Goal: Task Accomplishment & Management: Manage account settings

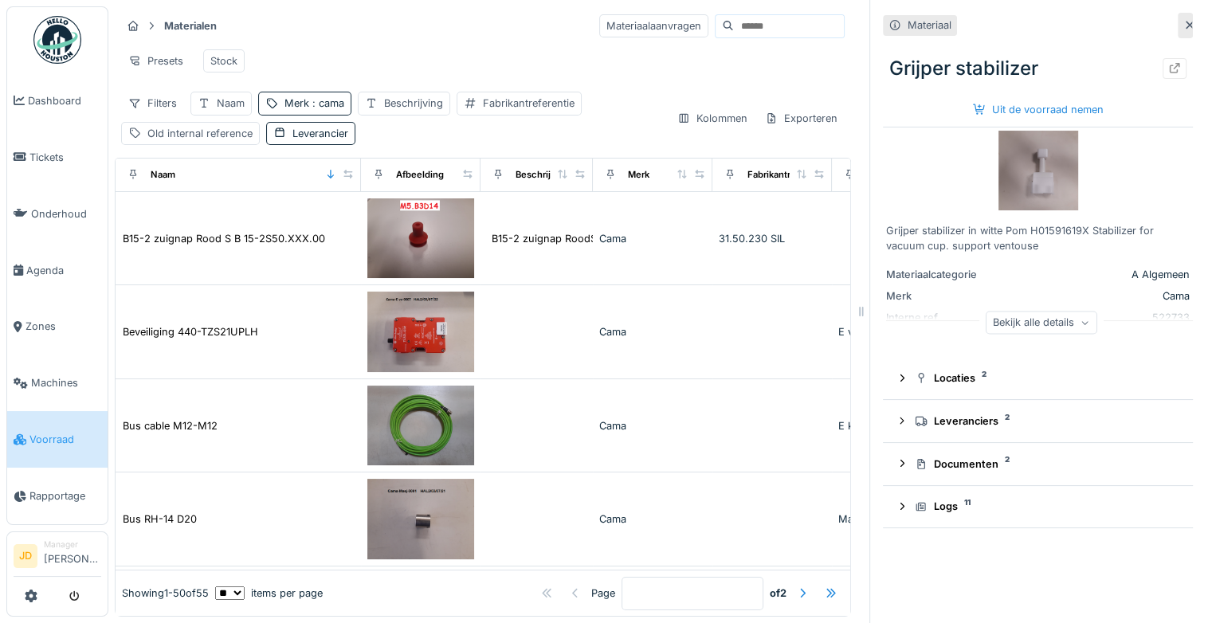
scroll to position [2556, 0]
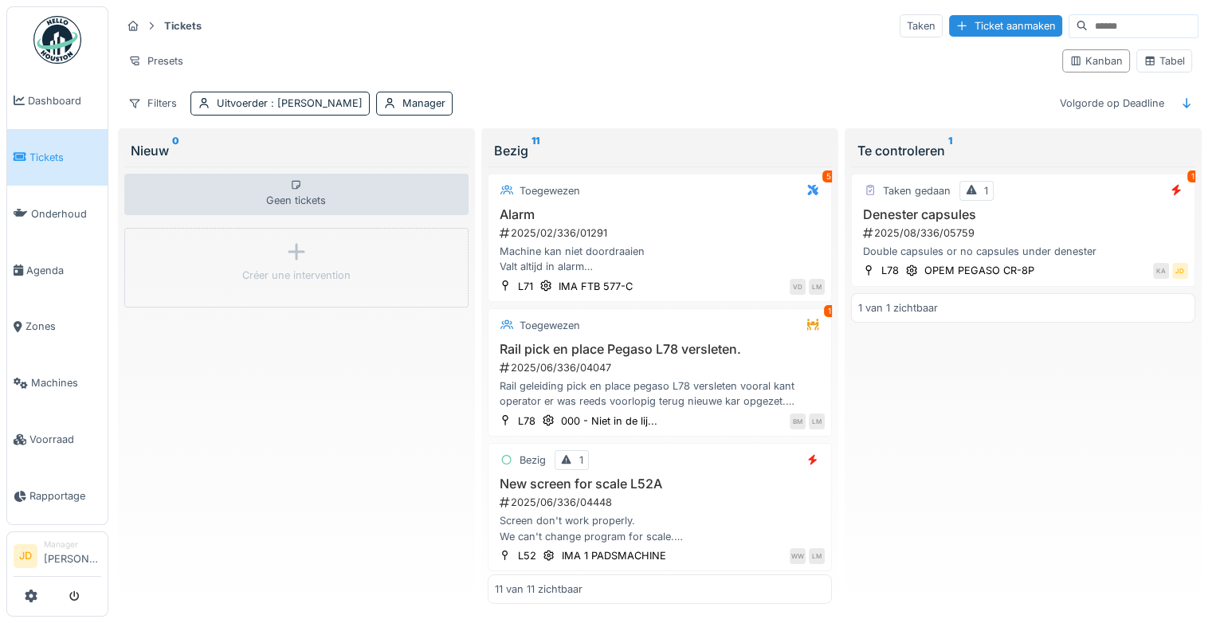
click at [25, 139] on link "Tickets" at bounding box center [57, 157] width 100 height 57
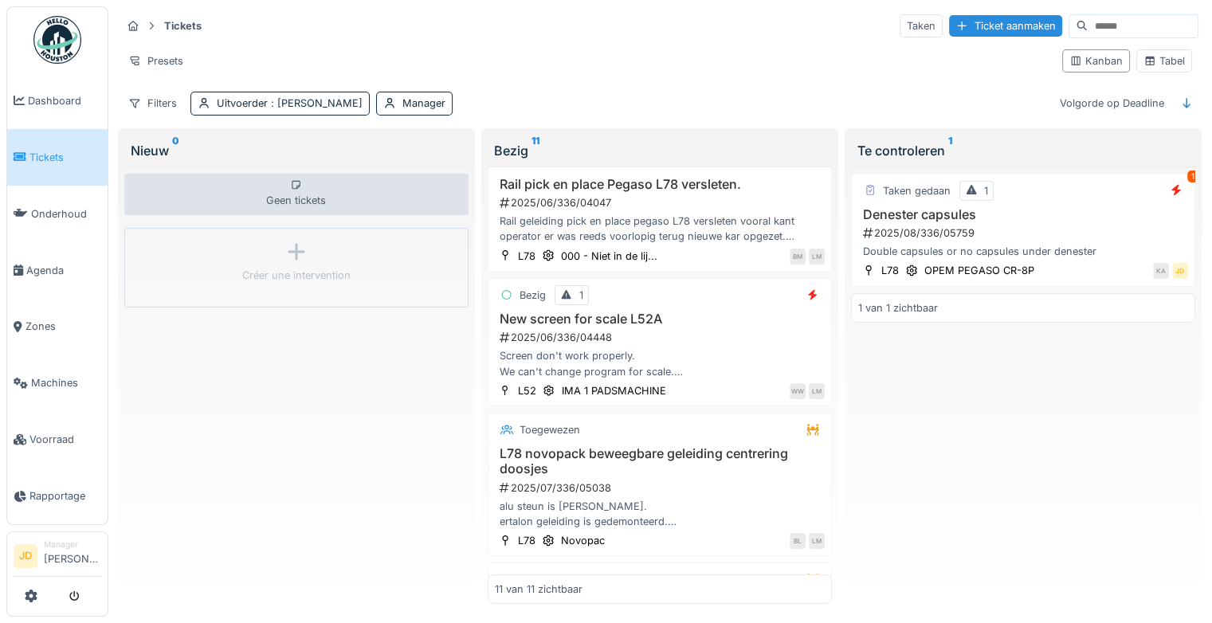
scroll to position [166, 0]
click at [319, 100] on span ": Jasper De wit" at bounding box center [315, 103] width 95 height 12
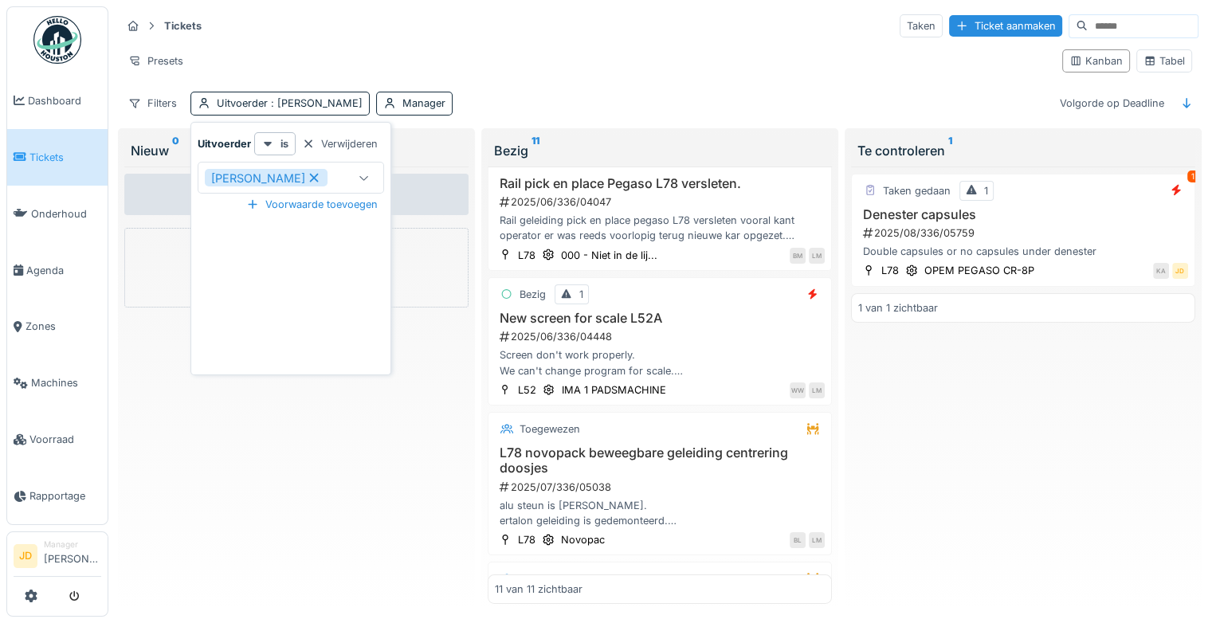
click at [307, 177] on icon at bounding box center [314, 177] width 14 height 11
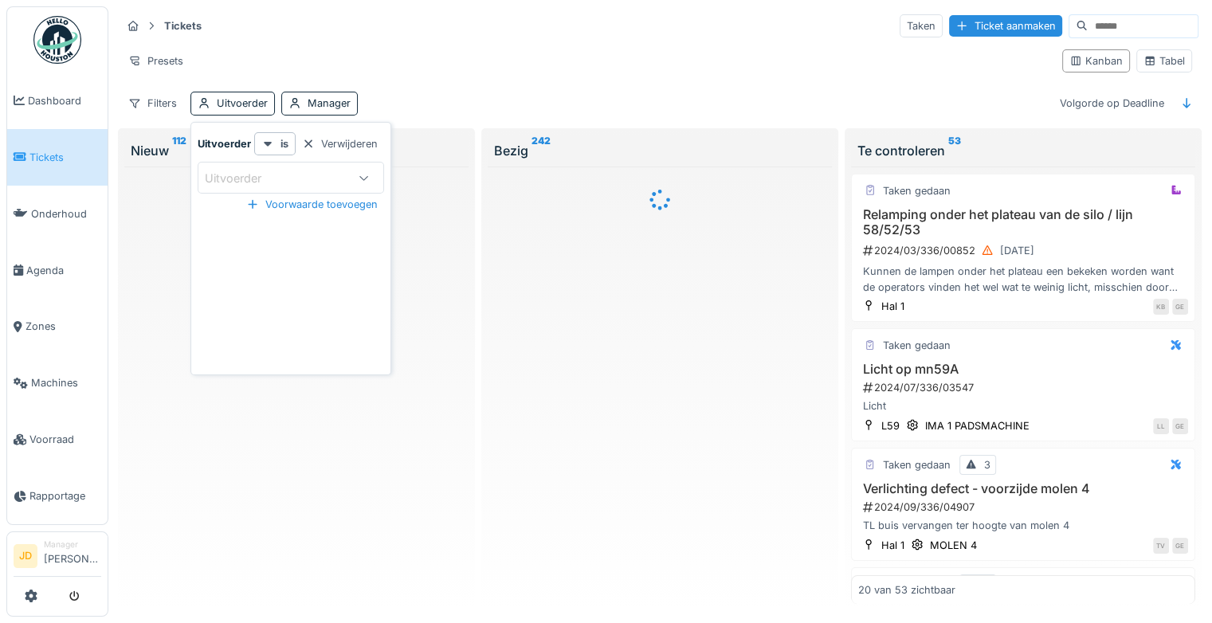
click at [535, 57] on div "Presets" at bounding box center [585, 60] width 928 height 23
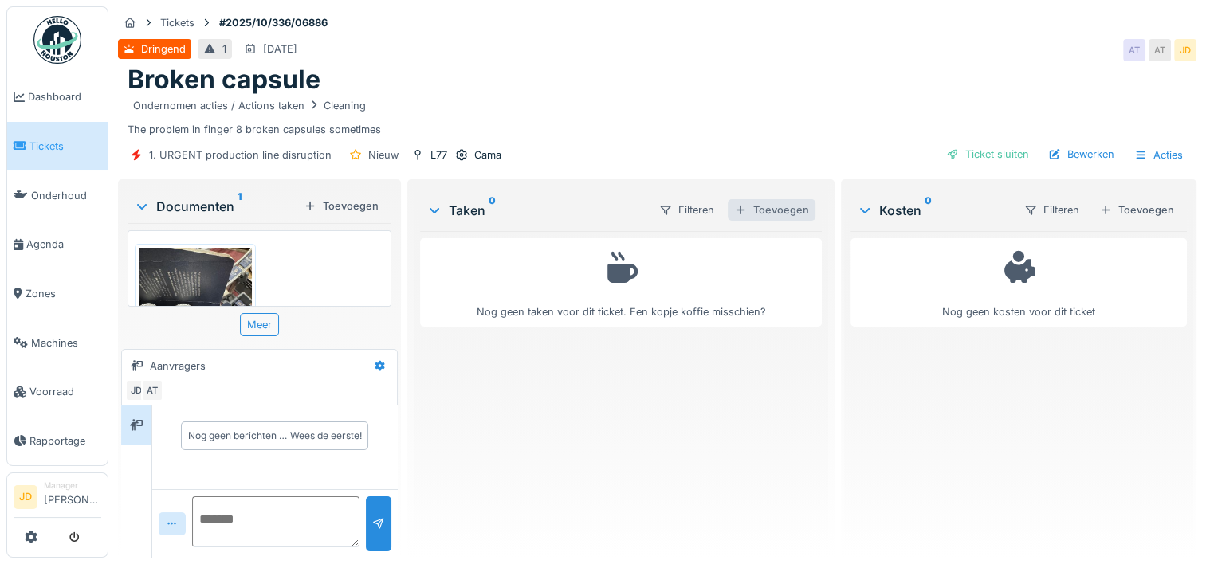
click at [762, 209] on div "Toevoegen" at bounding box center [772, 210] width 88 height 22
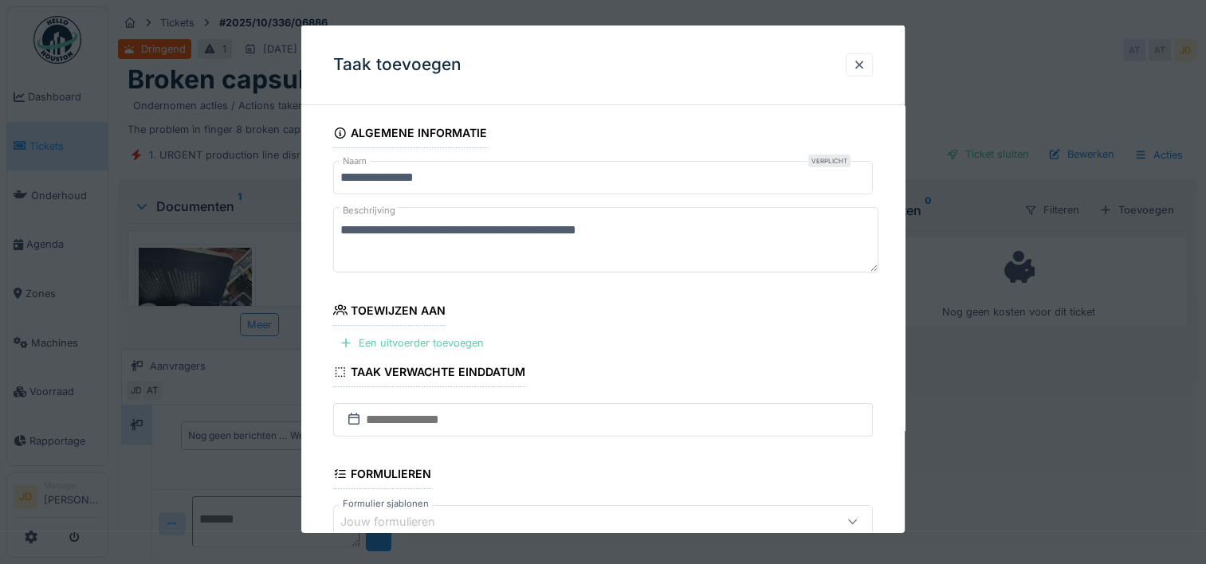
click at [455, 342] on div "Een uitvoerder toevoegen" at bounding box center [411, 343] width 157 height 22
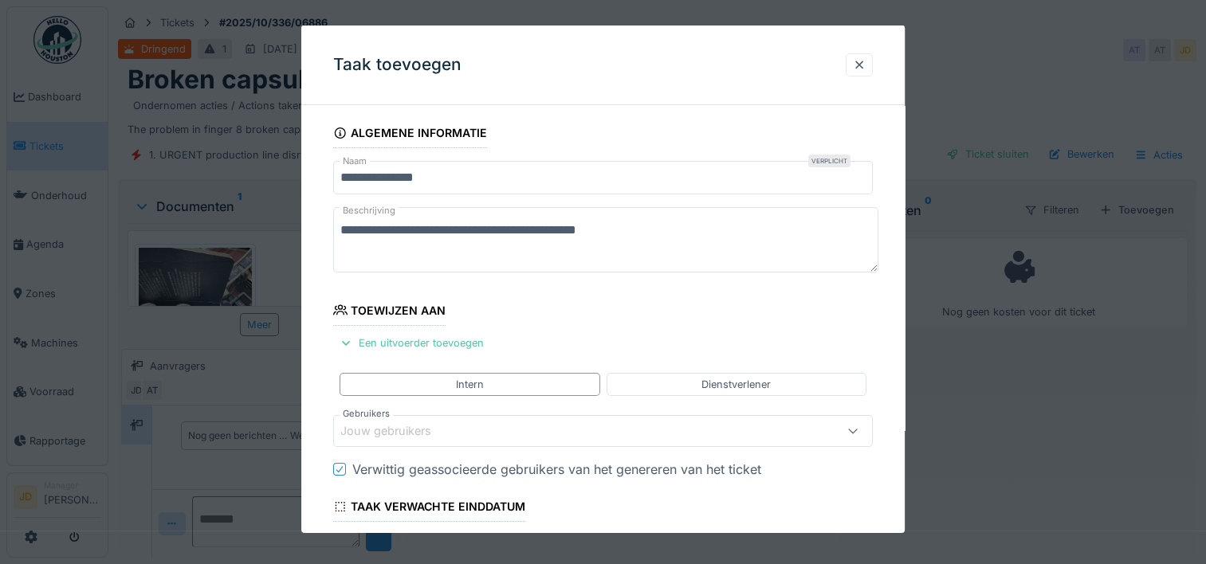
click at [413, 429] on div "Jouw gebruikers" at bounding box center [396, 431] width 113 height 18
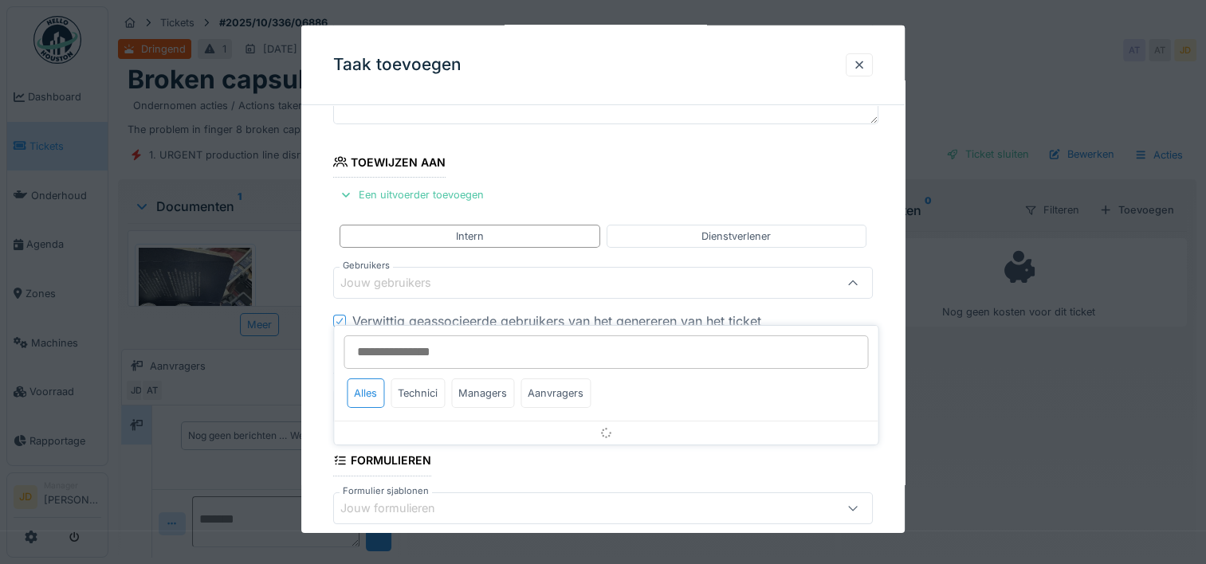
scroll to position [151, 0]
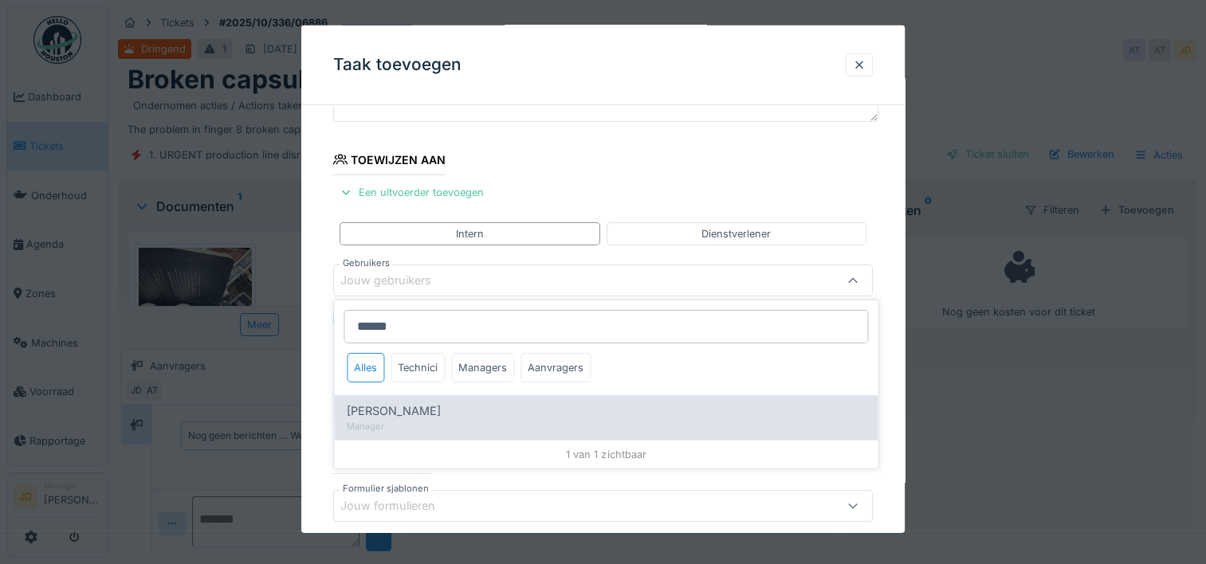
type input "******"
click at [444, 420] on div "Manager" at bounding box center [606, 427] width 518 height 14
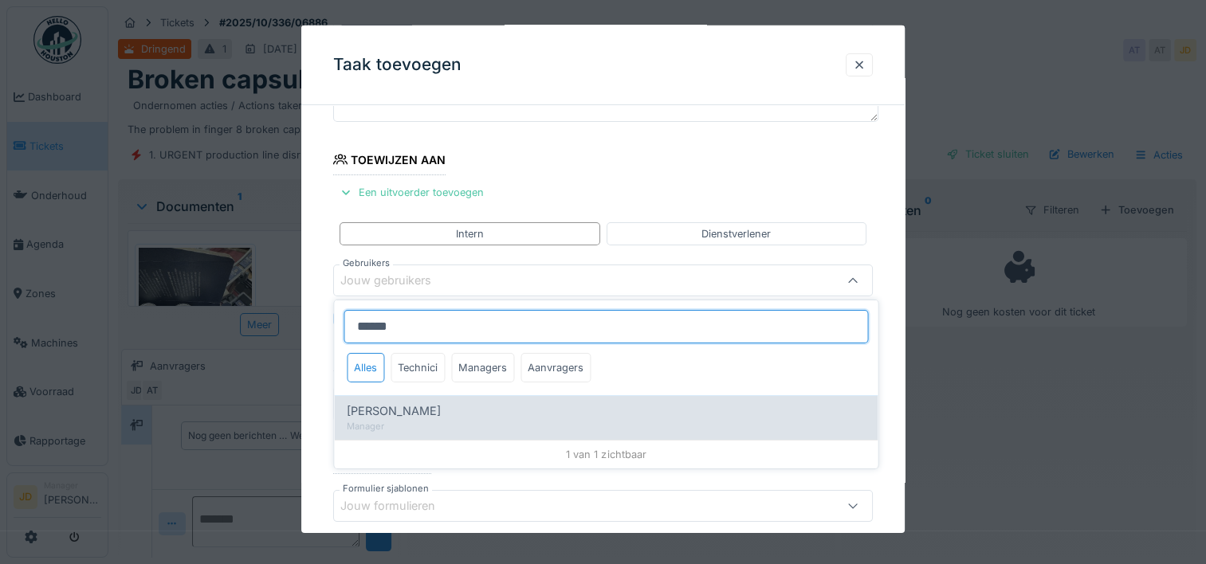
type input "****"
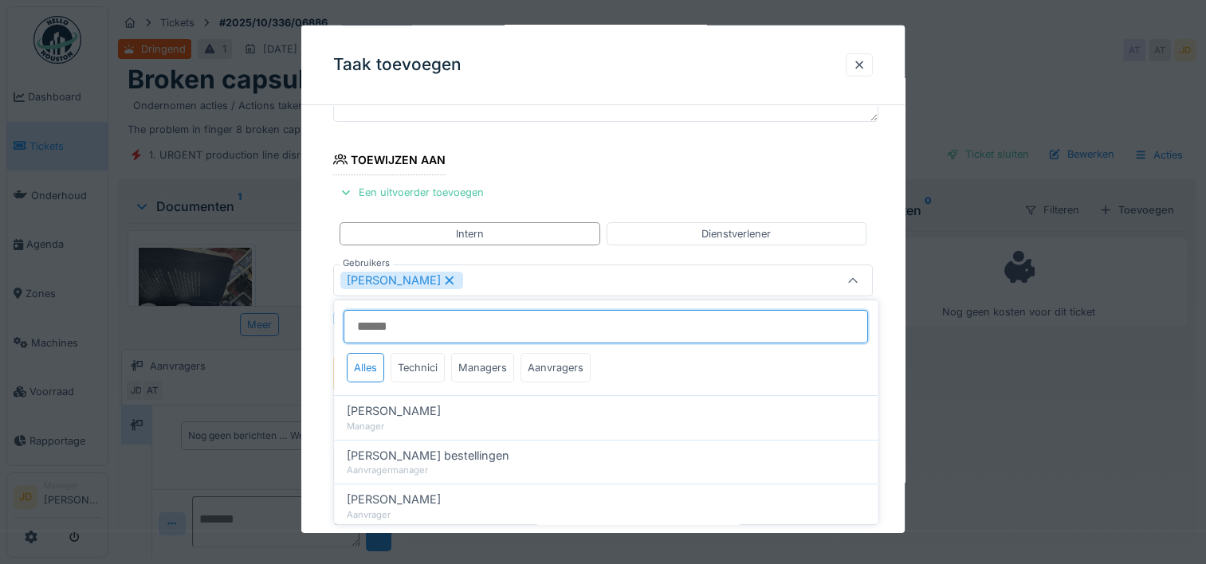
click at [528, 336] on input "Gebruikers" at bounding box center [605, 326] width 524 height 33
type input "*****"
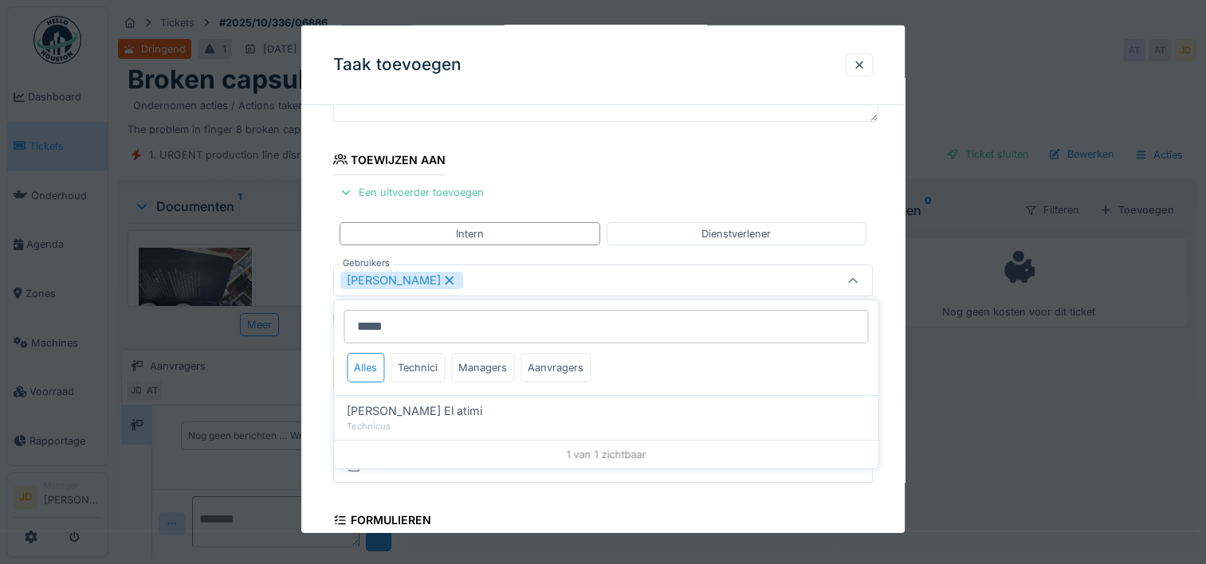
click at [469, 405] on div "Karim El atimi" at bounding box center [606, 411] width 518 height 18
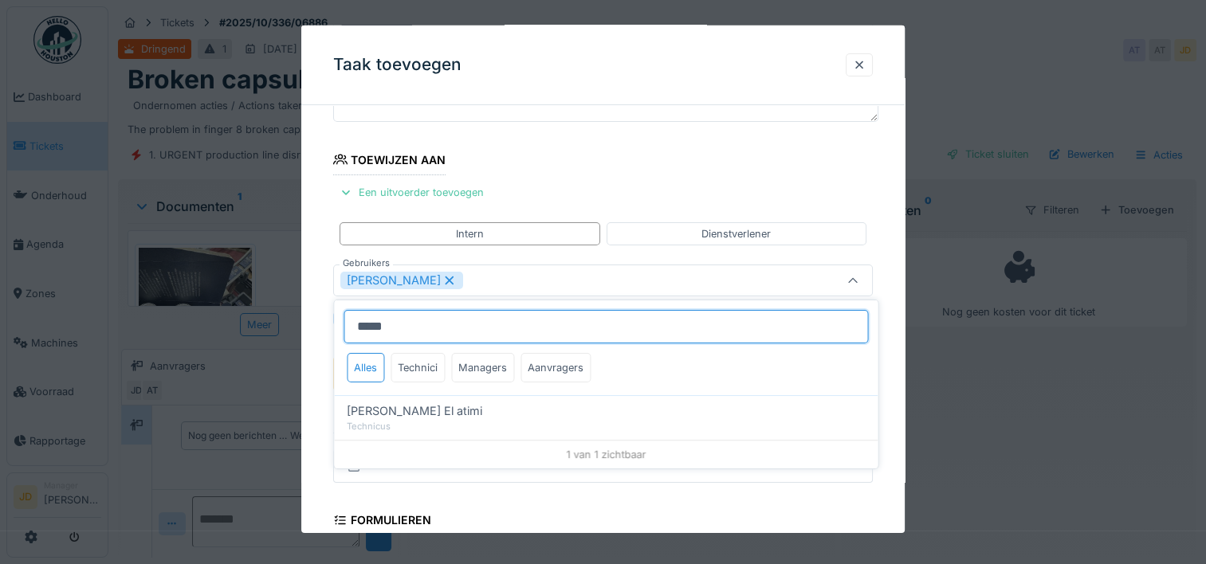
type input "*********"
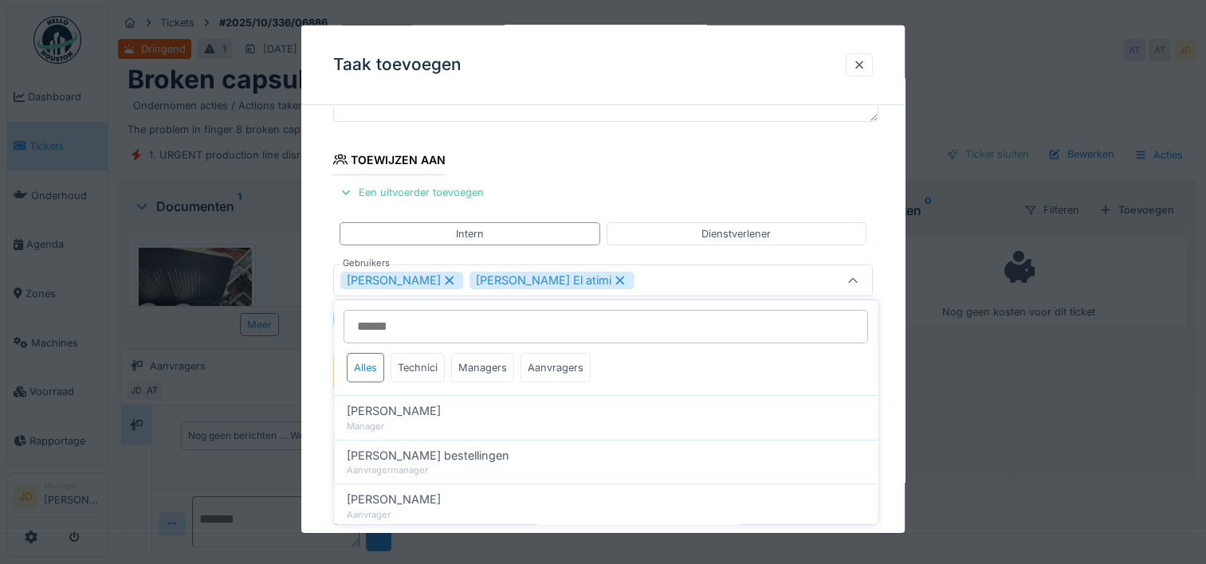
click at [857, 277] on icon at bounding box center [852, 281] width 13 height 10
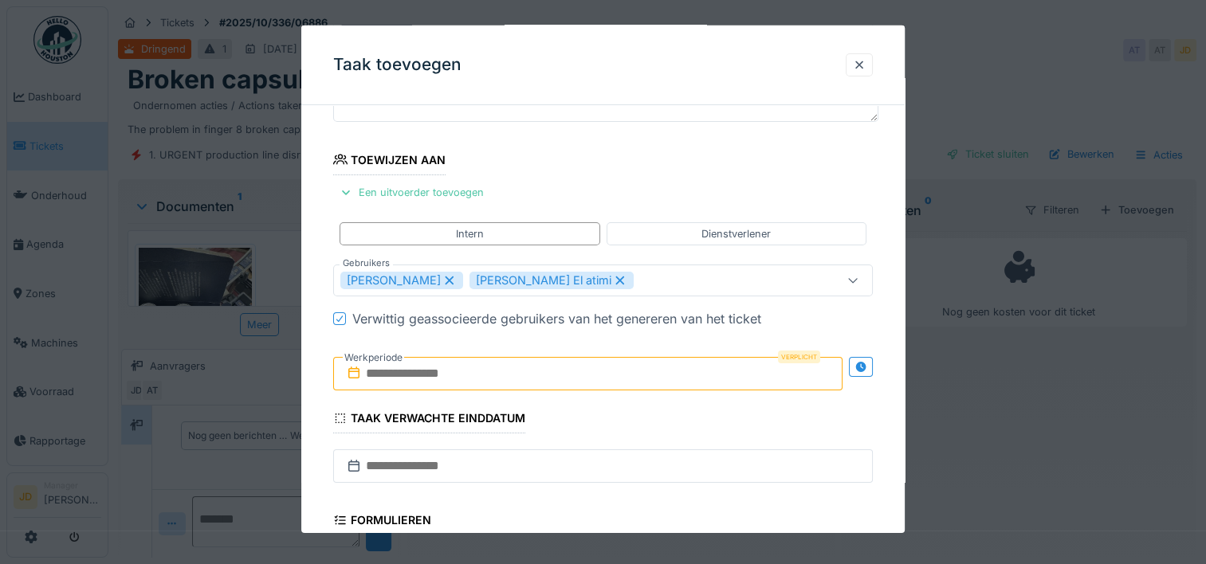
click at [489, 373] on input "text" at bounding box center [587, 373] width 509 height 33
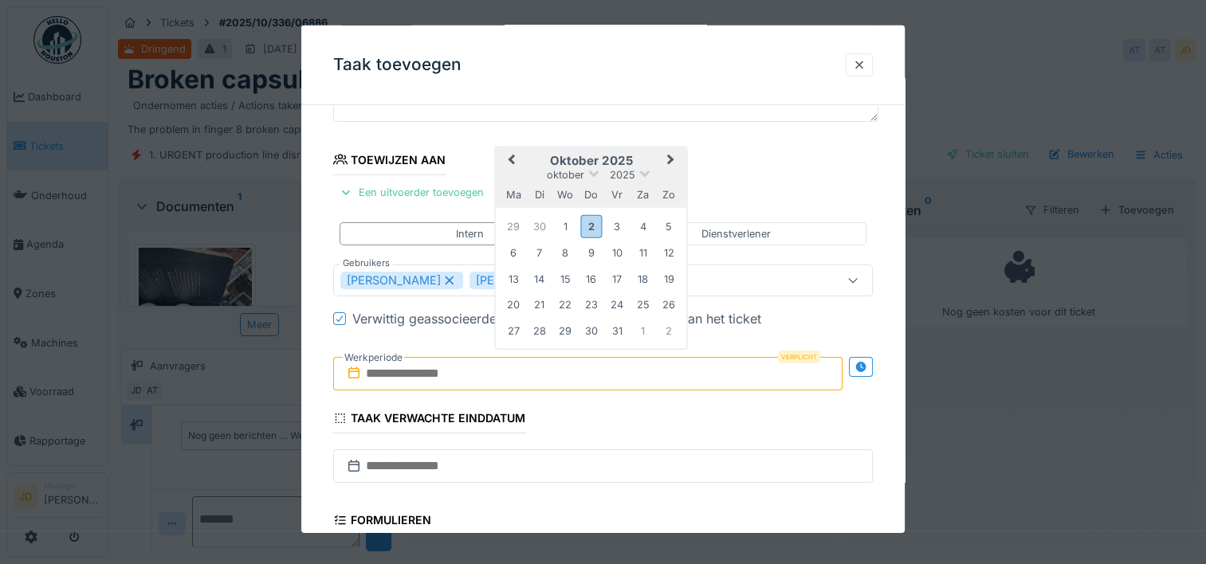
click at [630, 156] on h2 "oktober 2025" at bounding box center [591, 161] width 191 height 14
click at [593, 223] on div "2" at bounding box center [591, 225] width 22 height 23
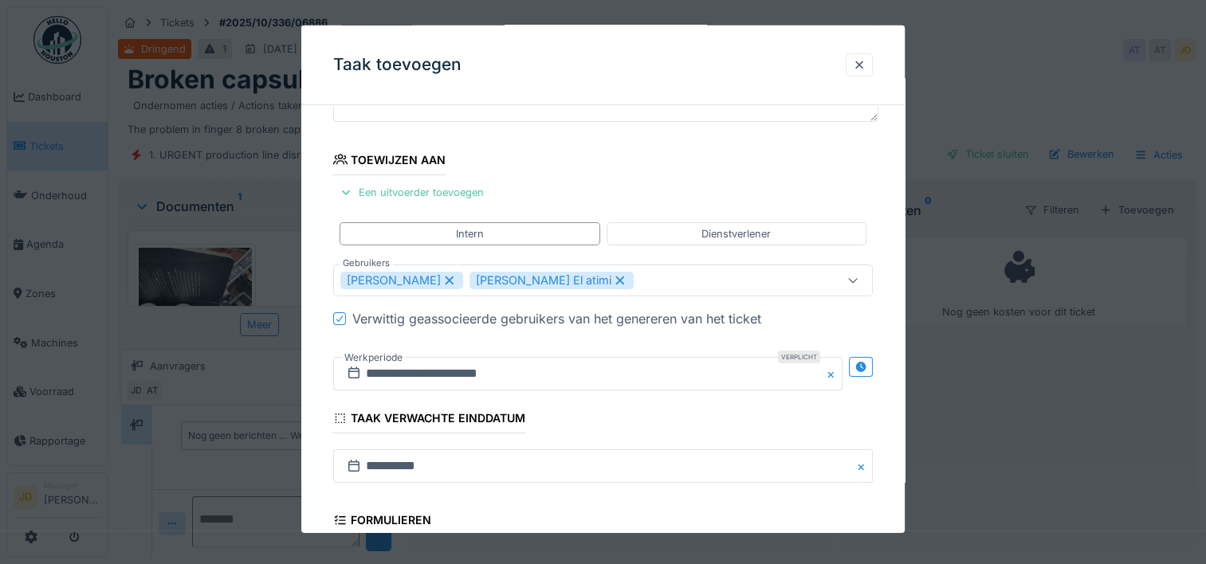
scroll to position [398, 0]
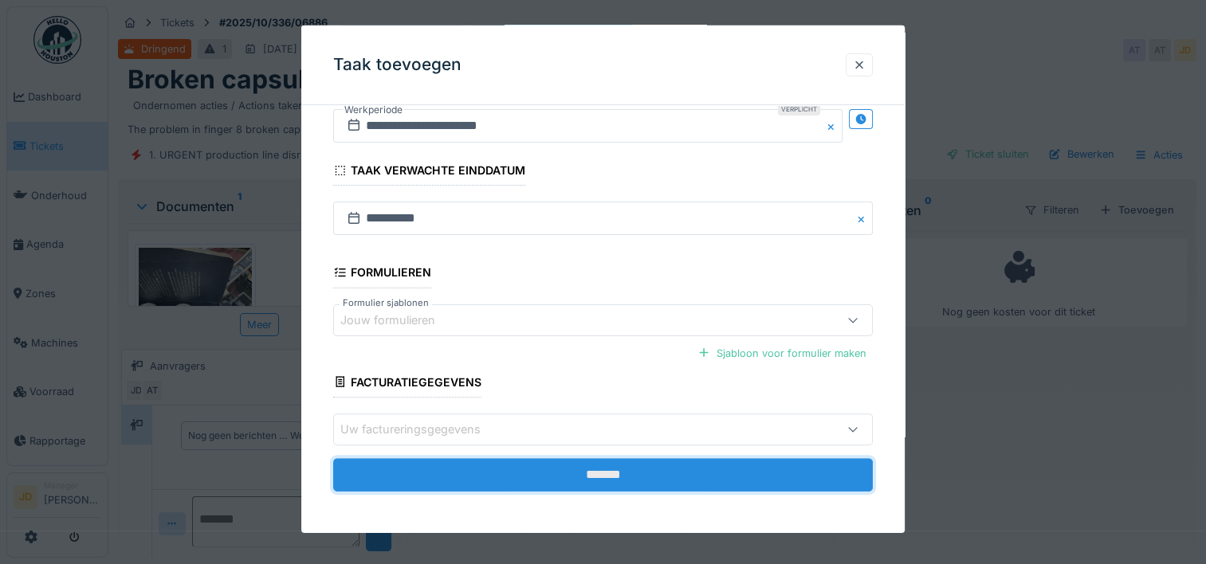
click at [548, 478] on input "*******" at bounding box center [602, 474] width 539 height 33
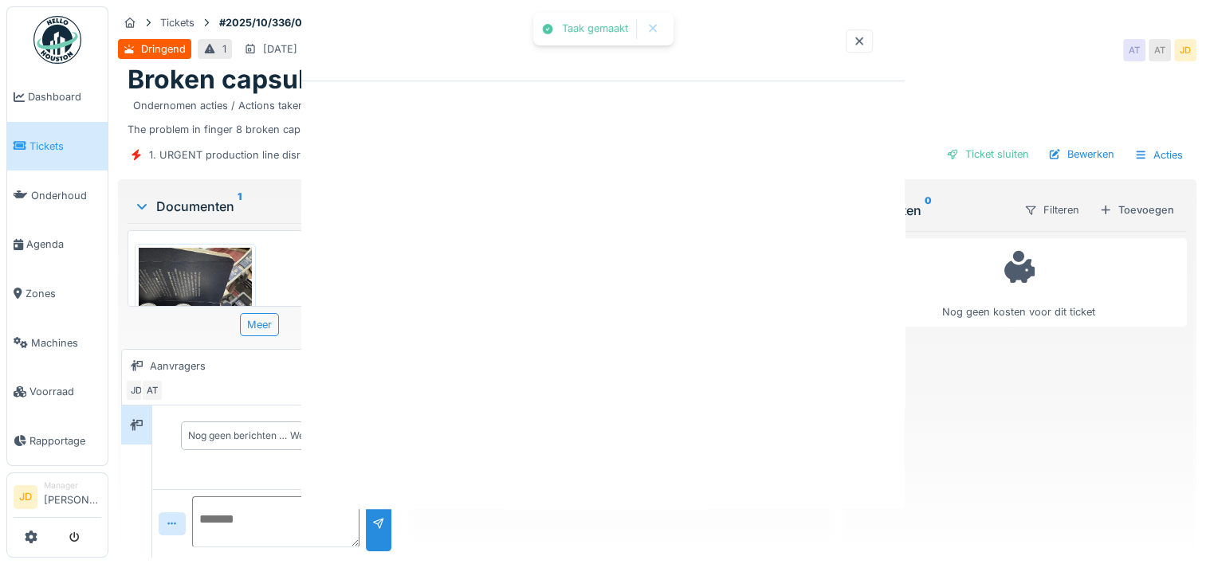
scroll to position [0, 0]
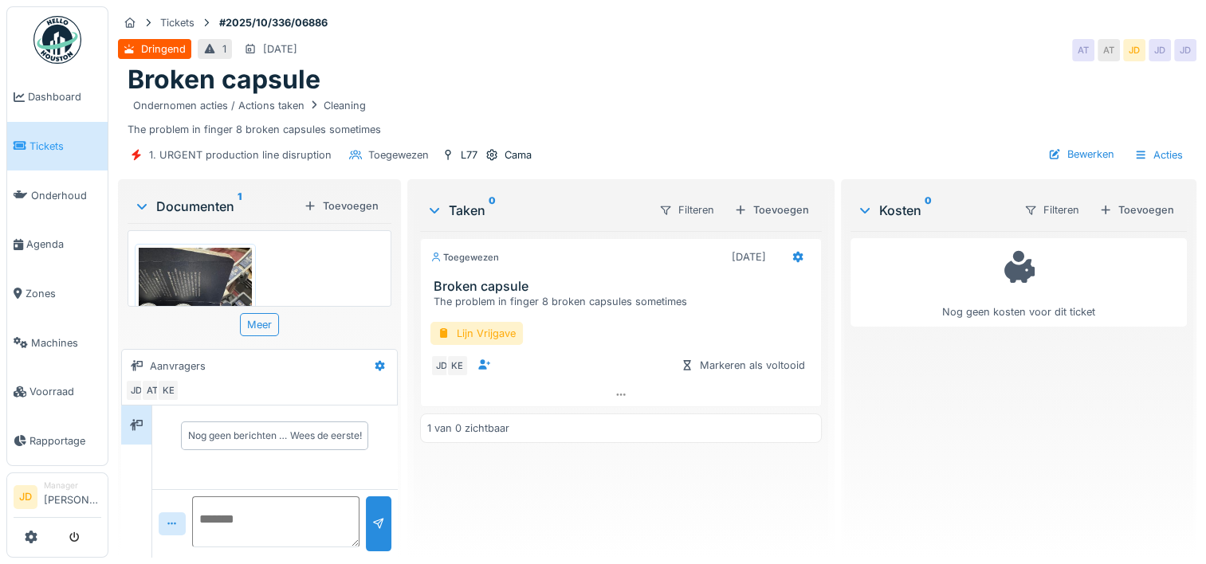
click at [457, 319] on div "Lijn Vrijgave JD KE Markeren als voltooid" at bounding box center [621, 346] width 402 height 74
click at [459, 331] on div "Lijn Vrijgave" at bounding box center [476, 333] width 92 height 23
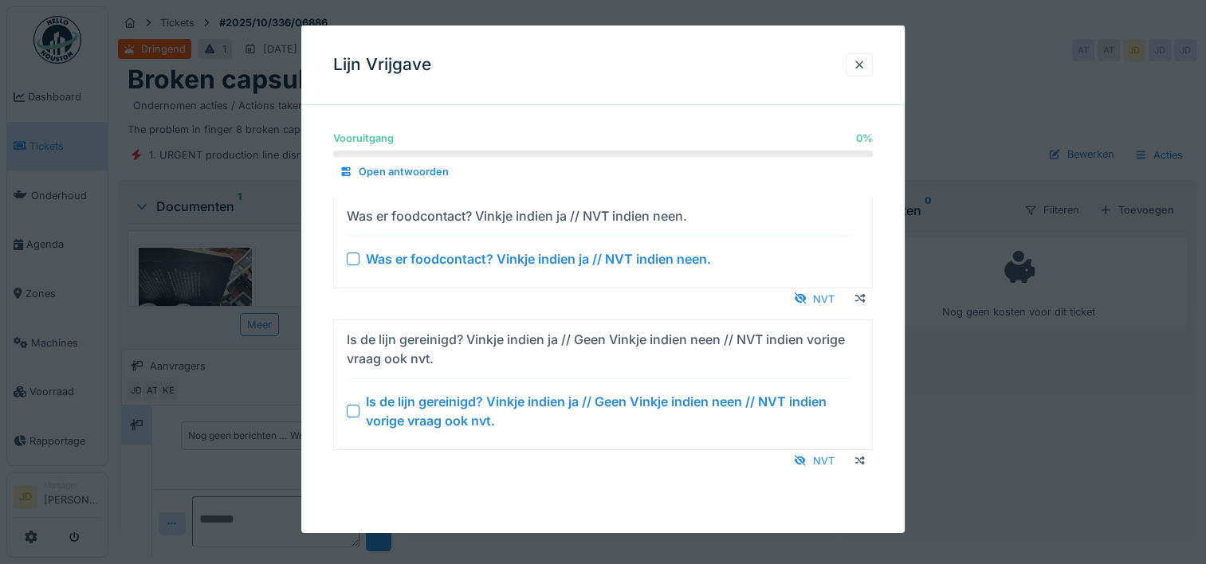
click at [357, 405] on div at bounding box center [353, 411] width 13 height 13
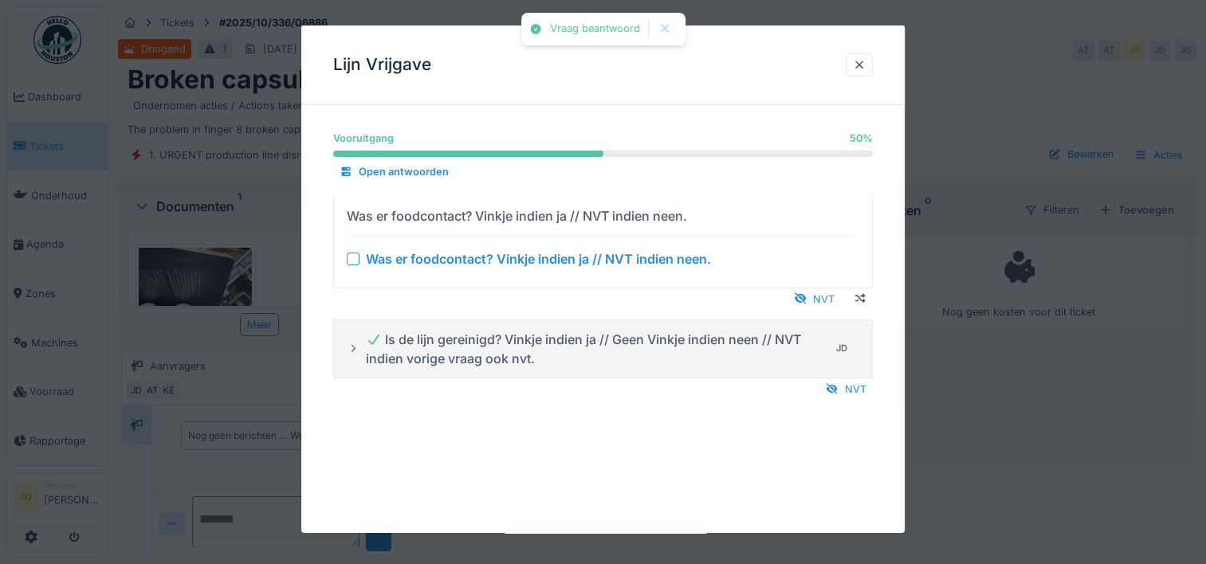
click at [351, 258] on div at bounding box center [353, 258] width 13 height 13
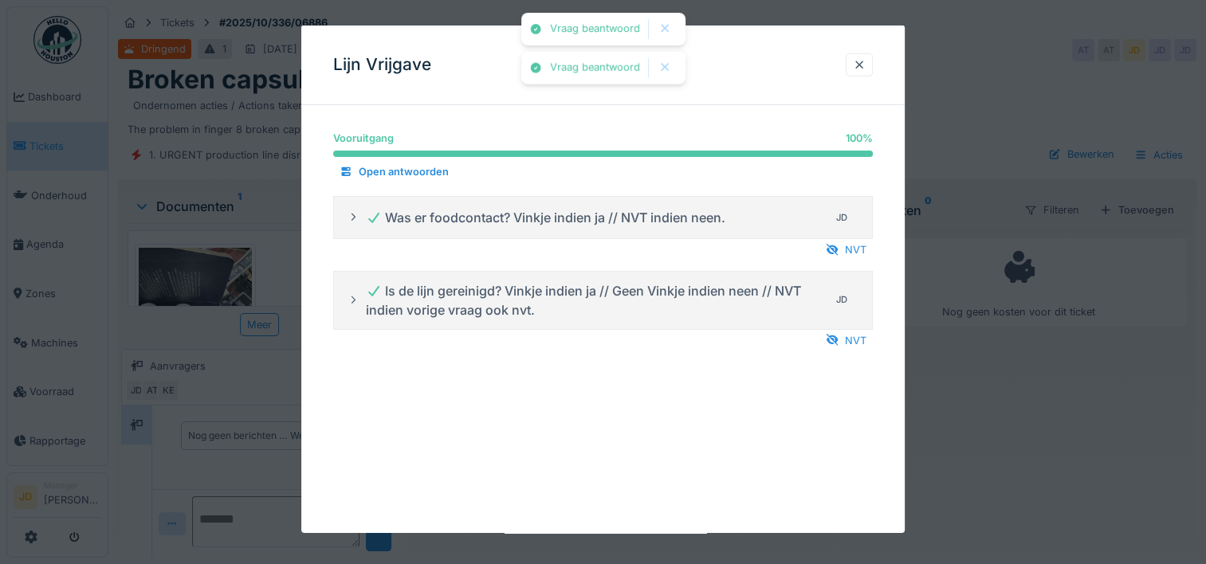
click at [1003, 386] on div at bounding box center [603, 282] width 1206 height 564
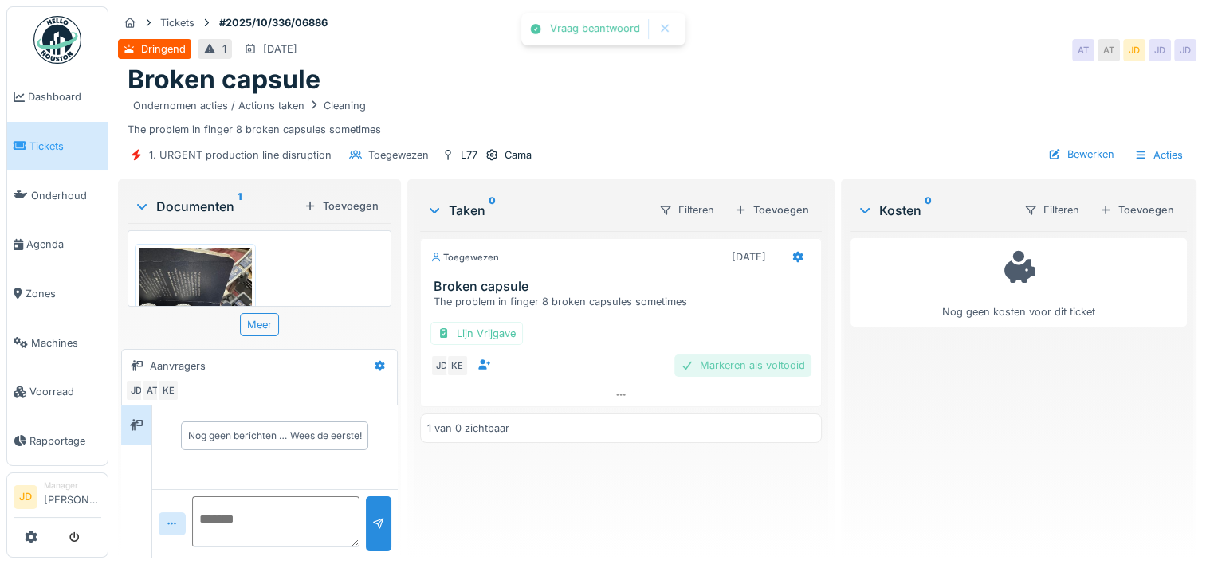
click at [737, 364] on div "Markeren als voltooid" at bounding box center [742, 366] width 137 height 22
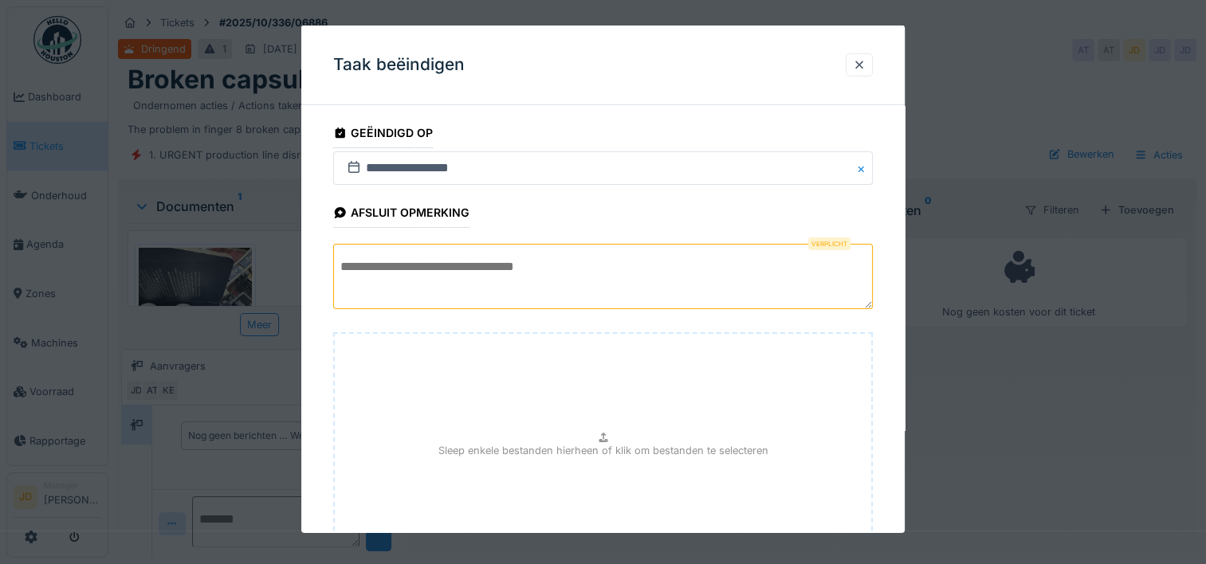
click at [551, 287] on textarea at bounding box center [602, 276] width 539 height 65
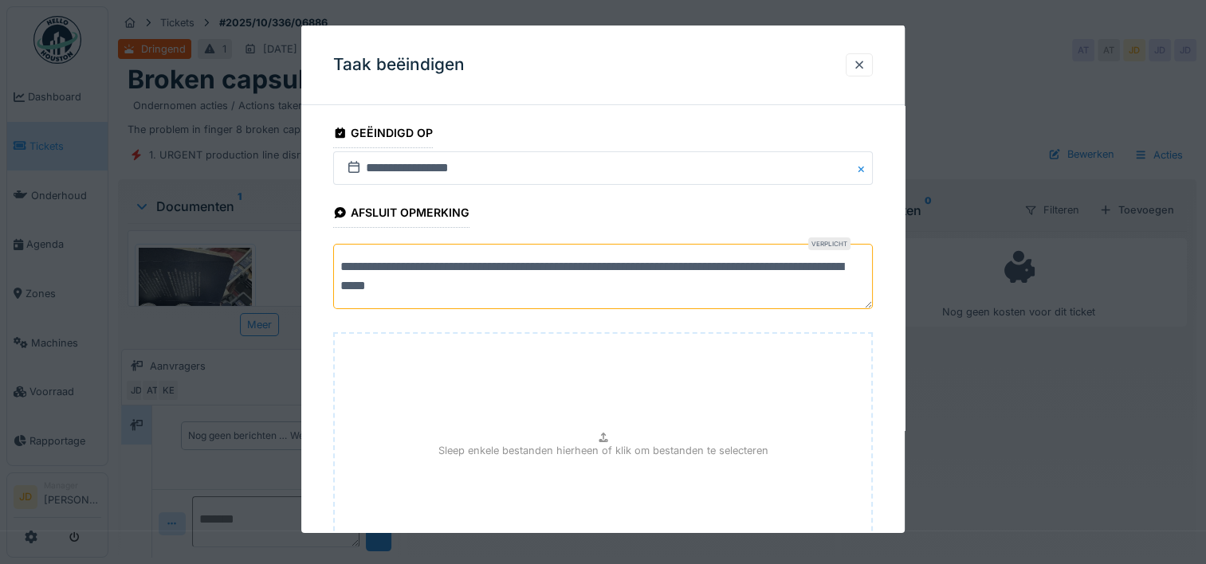
scroll to position [140, 0]
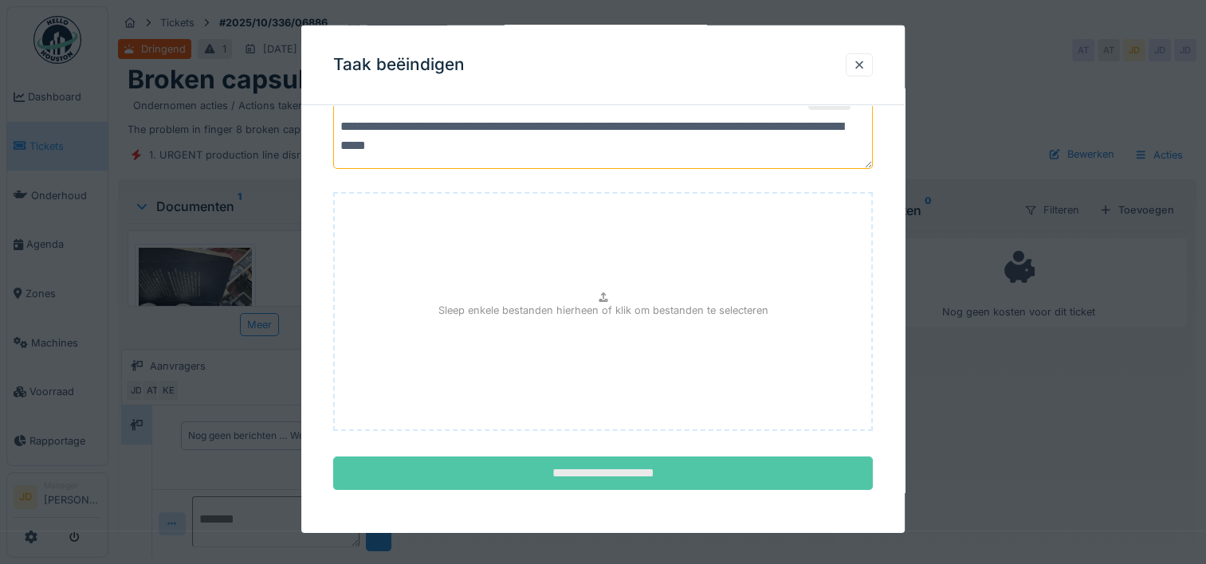
type textarea "**********"
click at [556, 468] on input "**********" at bounding box center [602, 473] width 539 height 33
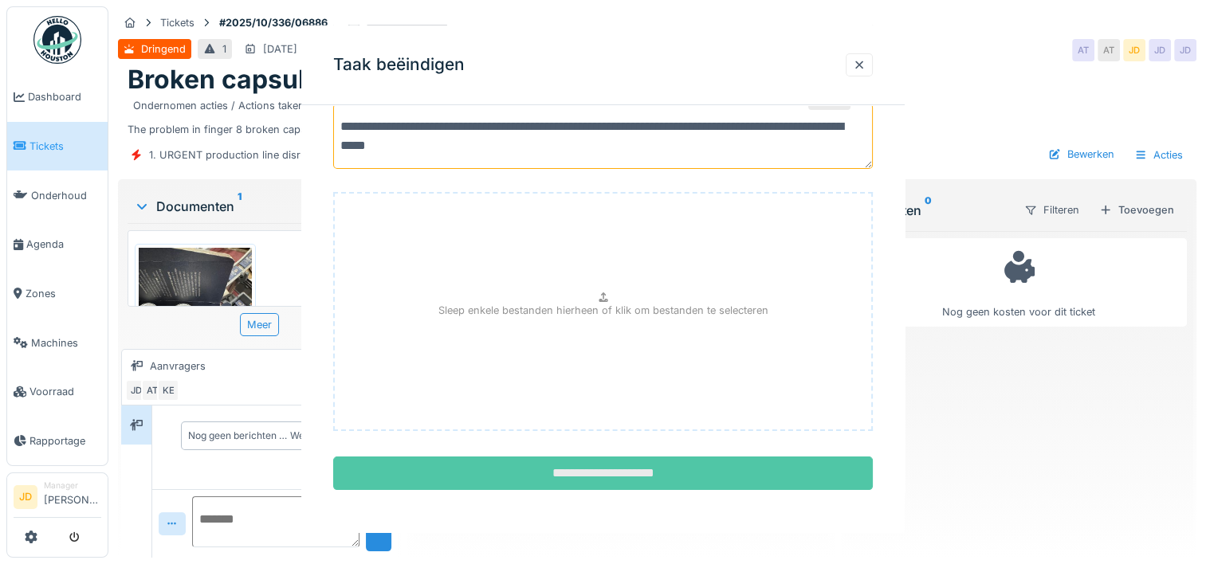
scroll to position [0, 0]
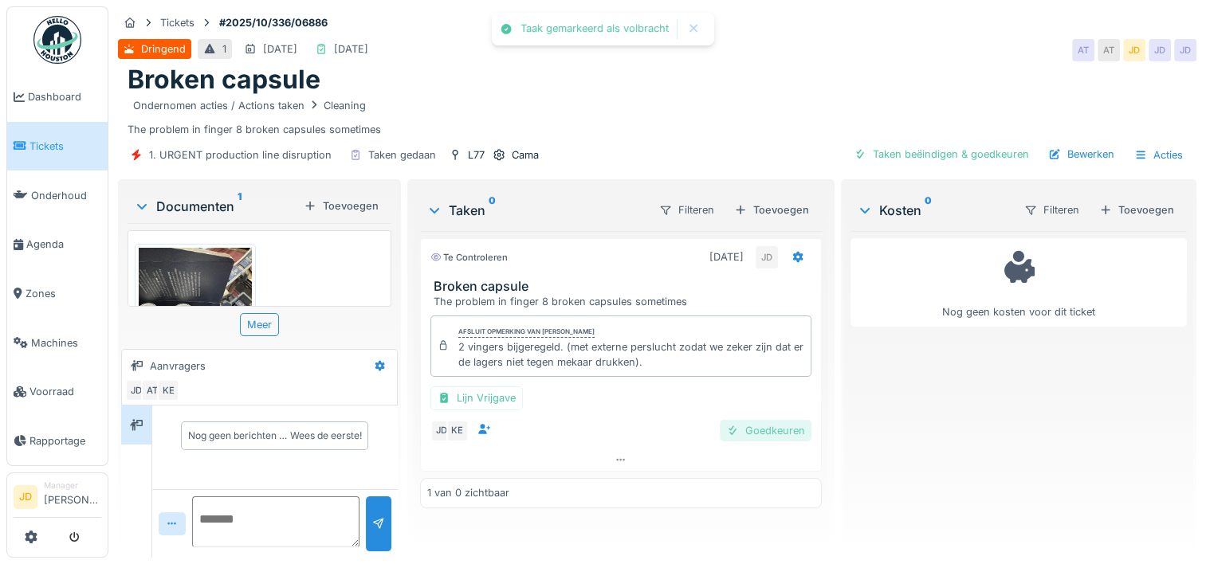
click at [742, 433] on div "Goedkeuren" at bounding box center [766, 431] width 92 height 22
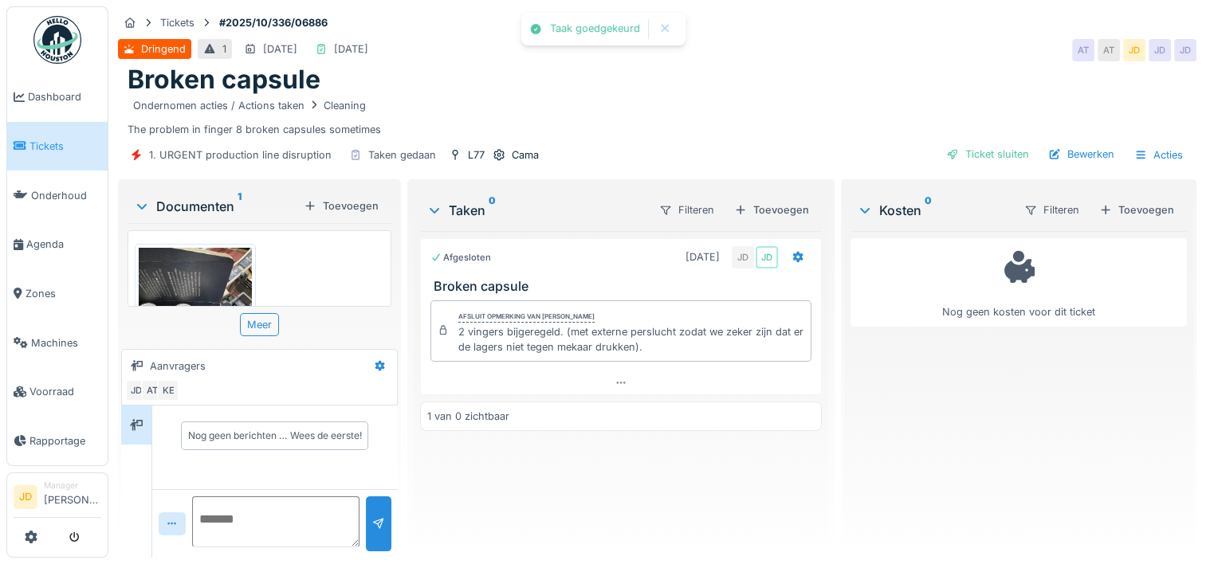
click at [951, 151] on div "Ticket sluiten" at bounding box center [988, 154] width 96 height 22
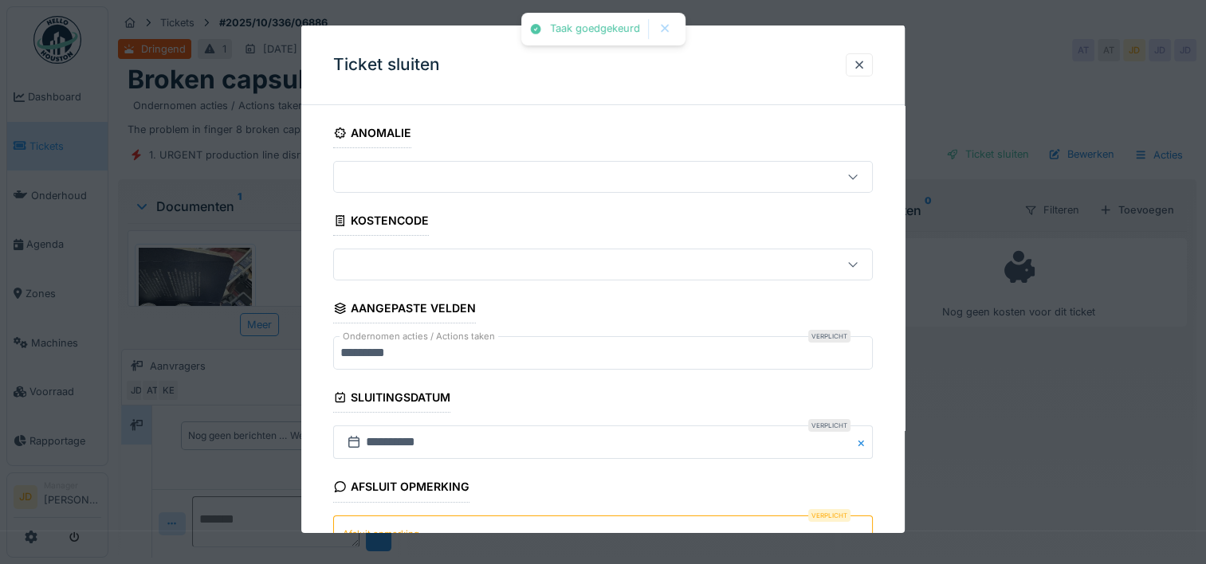
scroll to position [139, 0]
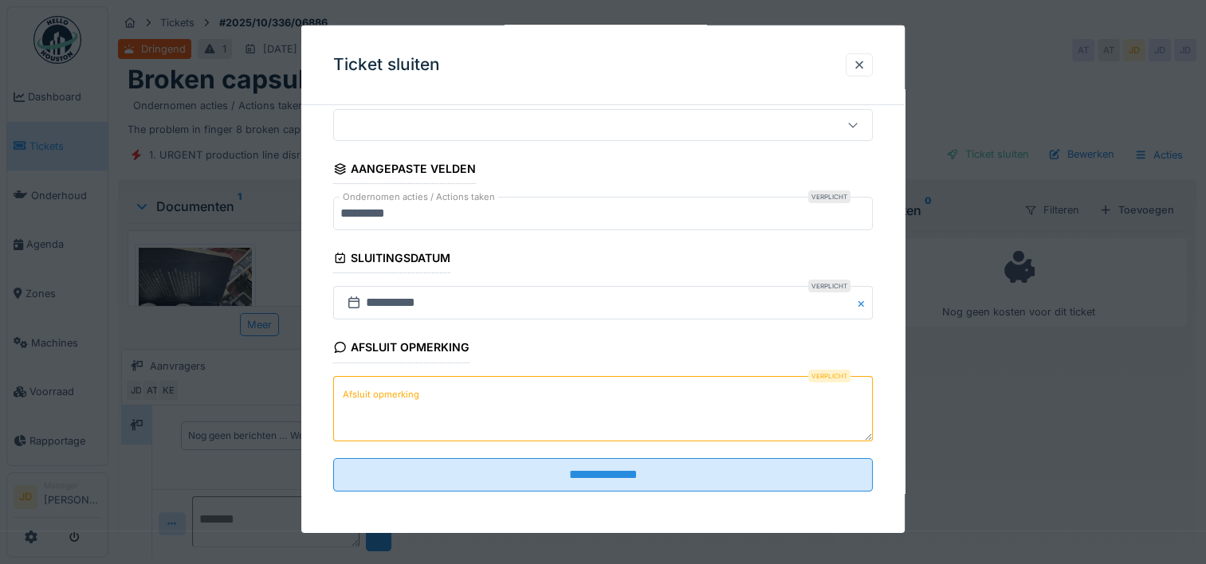
click at [566, 406] on textarea "Afsluit opmerking" at bounding box center [602, 407] width 539 height 65
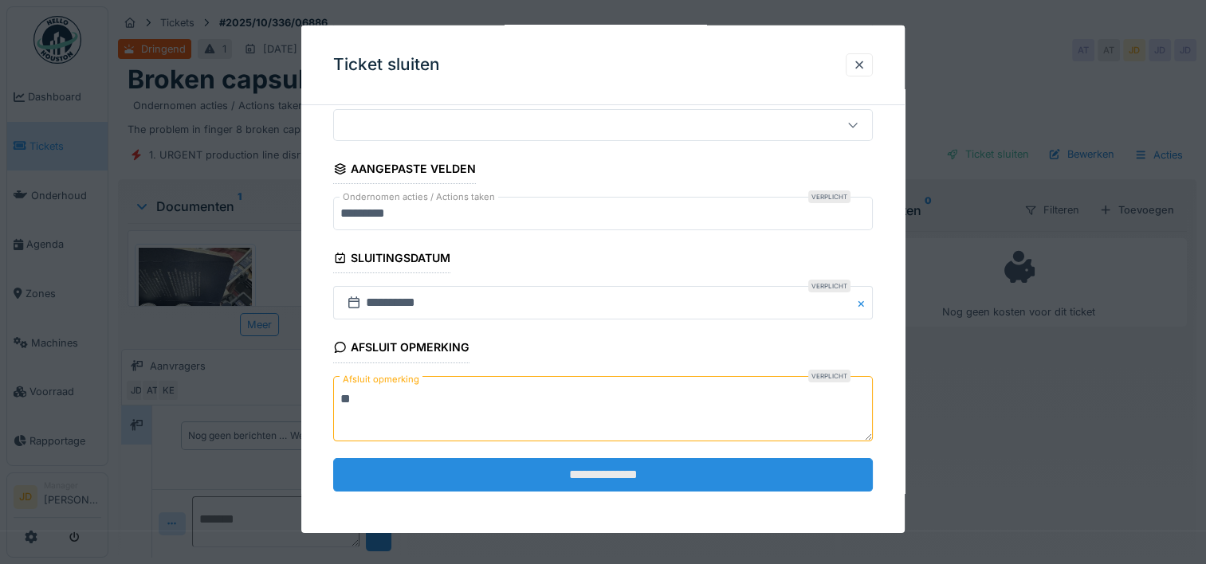
type textarea "**"
click at [554, 475] on input "**********" at bounding box center [602, 474] width 539 height 33
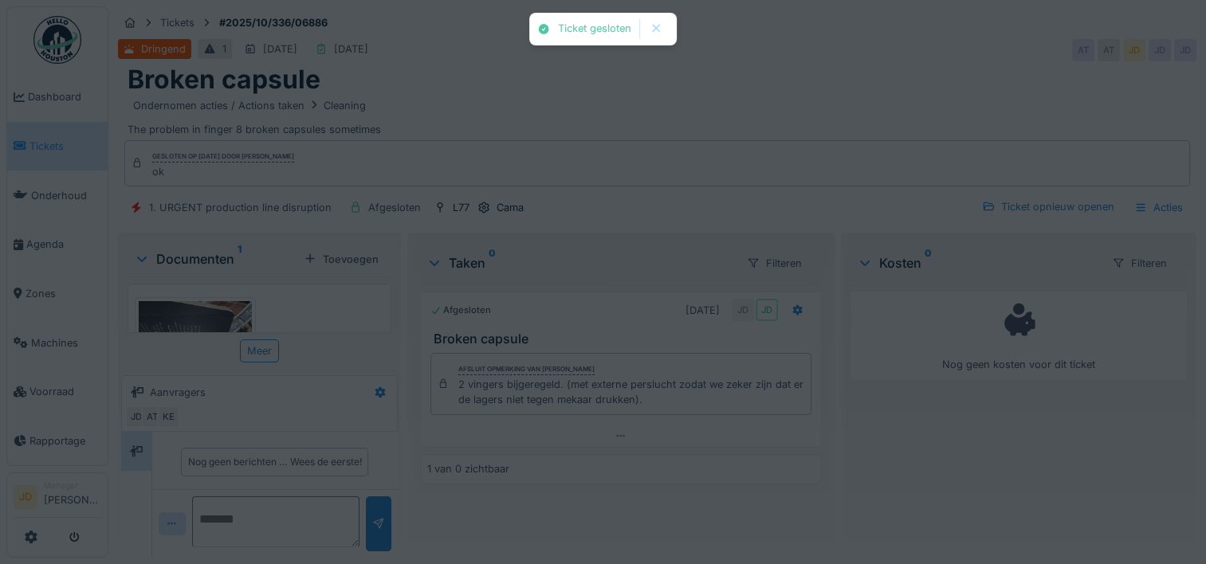
scroll to position [2, 0]
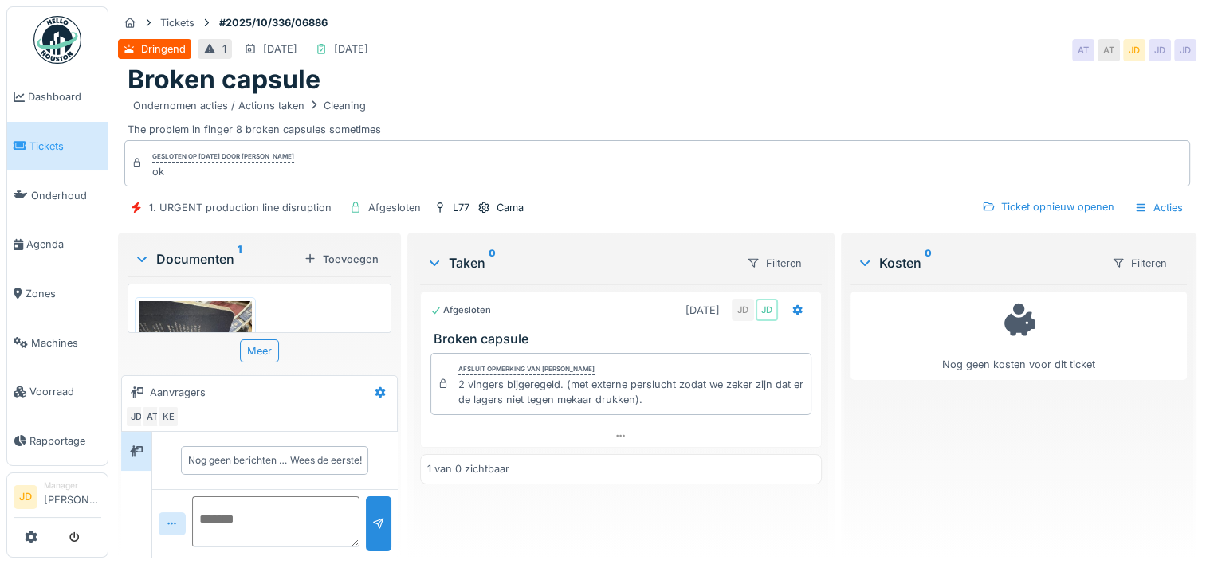
click at [54, 142] on span "Tickets" at bounding box center [65, 146] width 72 height 15
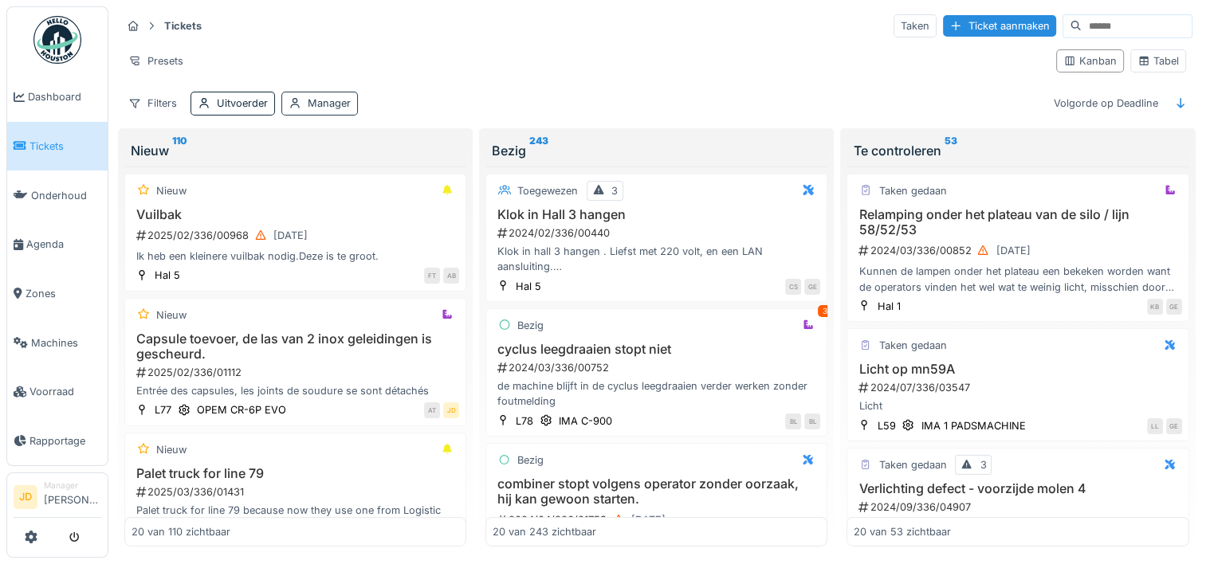
click at [306, 96] on div "Manager" at bounding box center [319, 103] width 76 height 23
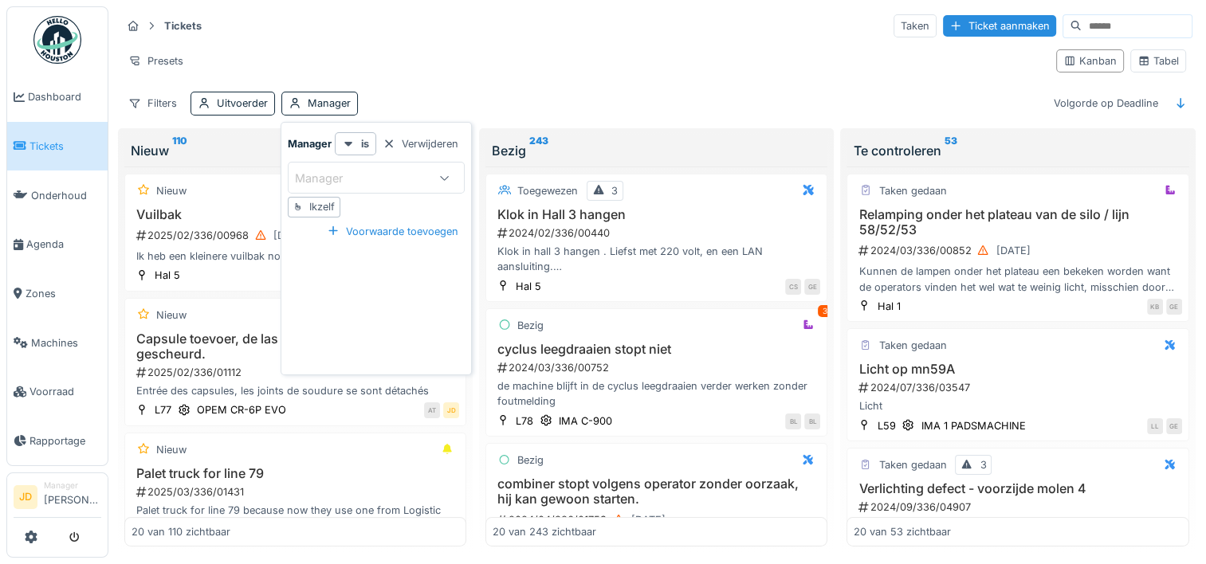
click at [316, 205] on div "Ikzelf" at bounding box center [321, 206] width 25 height 15
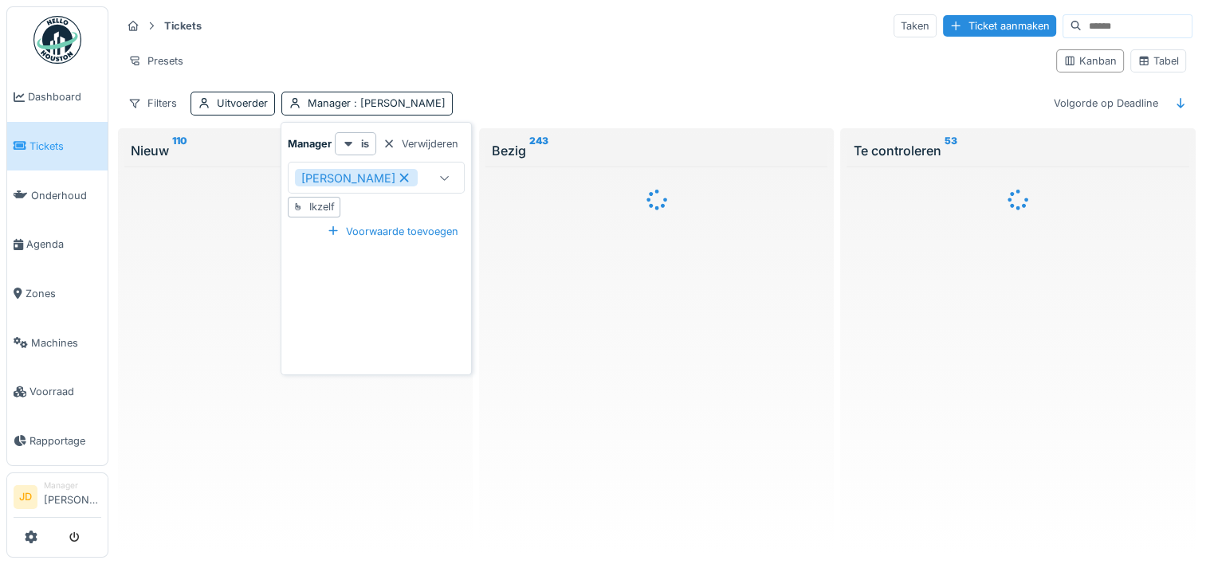
type input "****"
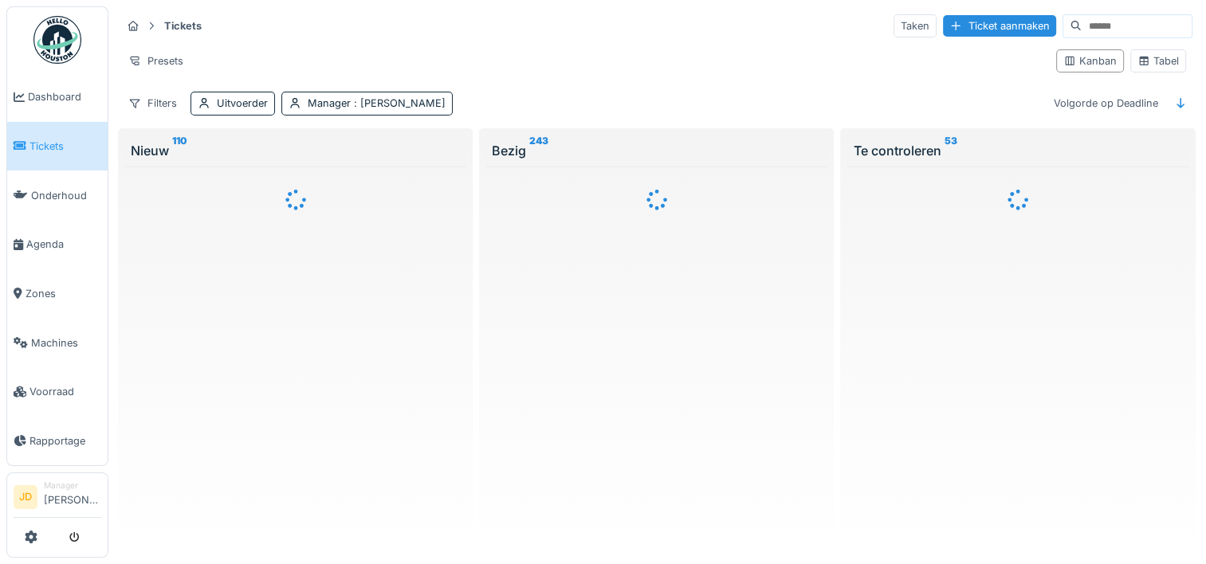
click at [551, 61] on div "Presets" at bounding box center [582, 60] width 922 height 23
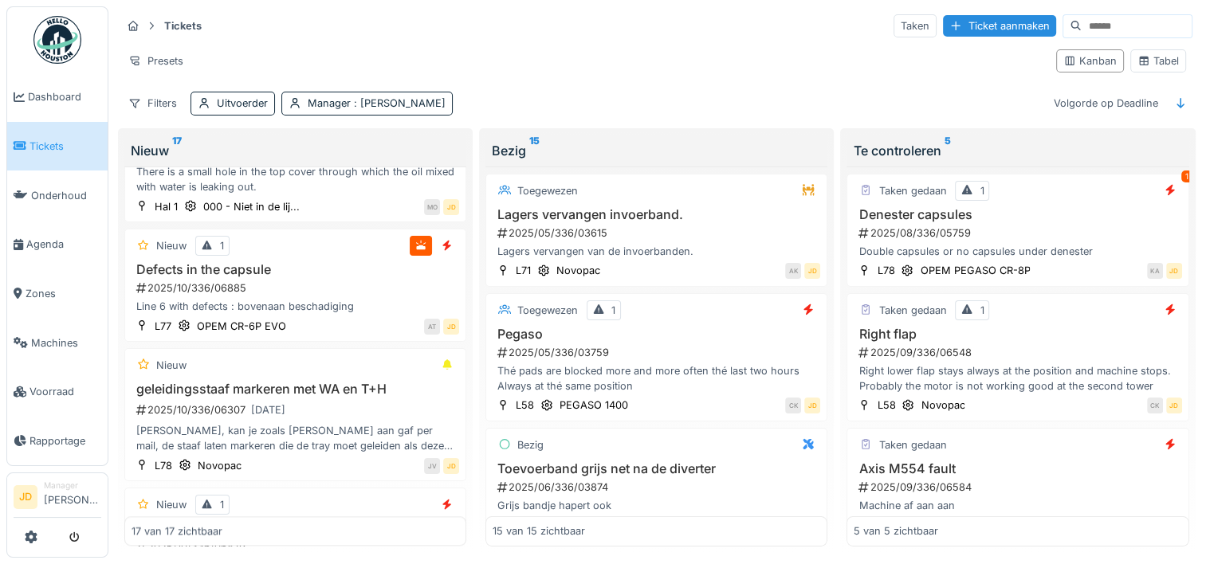
scroll to position [1801, 0]
click at [324, 277] on h3 "Defects in the capsule" at bounding box center [295, 268] width 328 height 15
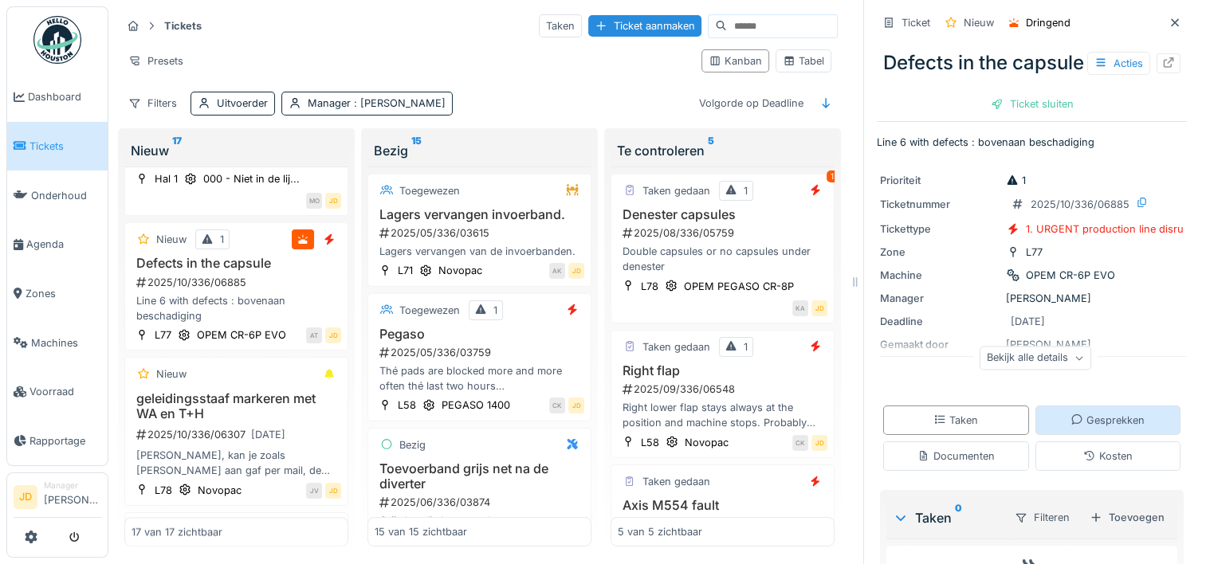
scroll to position [140, 0]
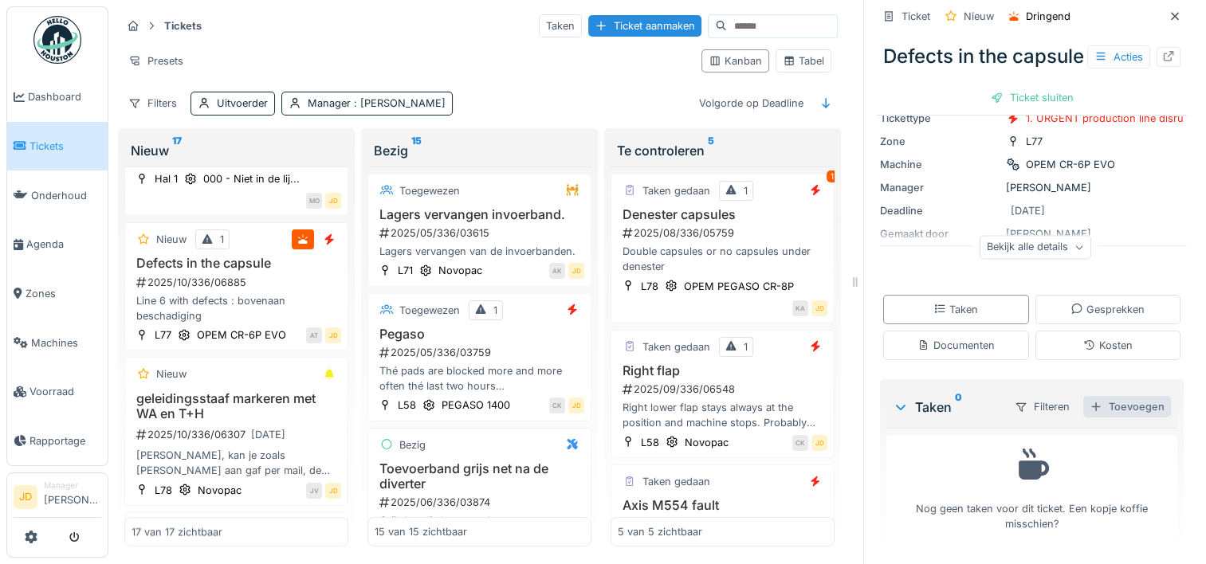
click at [1103, 414] on div "Toevoegen" at bounding box center [1127, 407] width 88 height 22
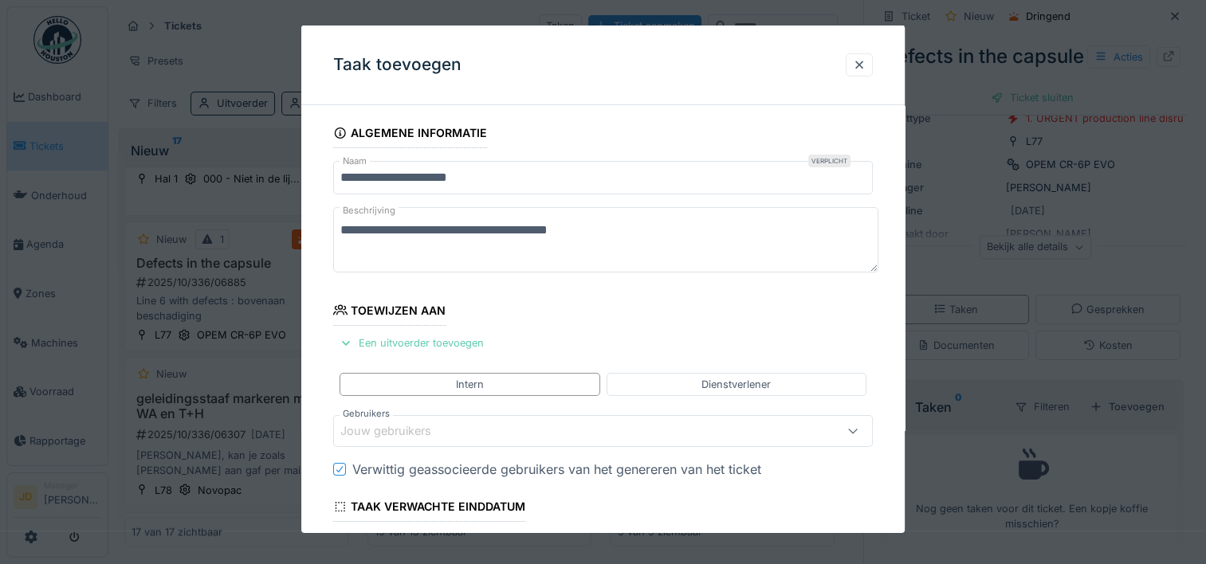
click at [435, 342] on div "Een uitvoerder toevoegen" at bounding box center [411, 343] width 157 height 22
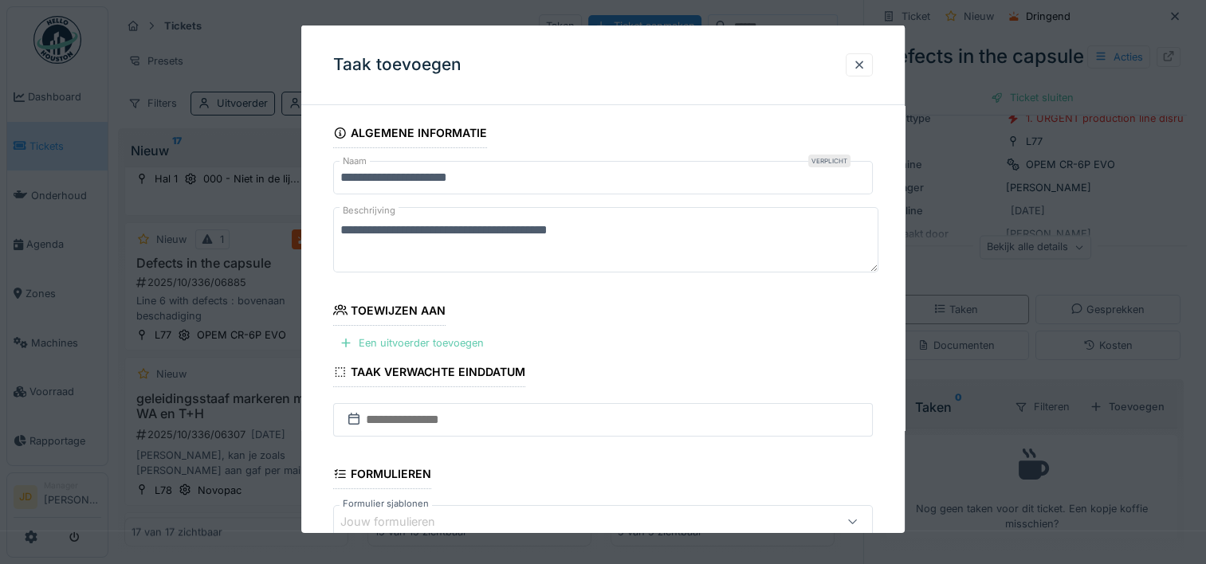
click at [375, 341] on div "Een uitvoerder toevoegen" at bounding box center [411, 343] width 157 height 22
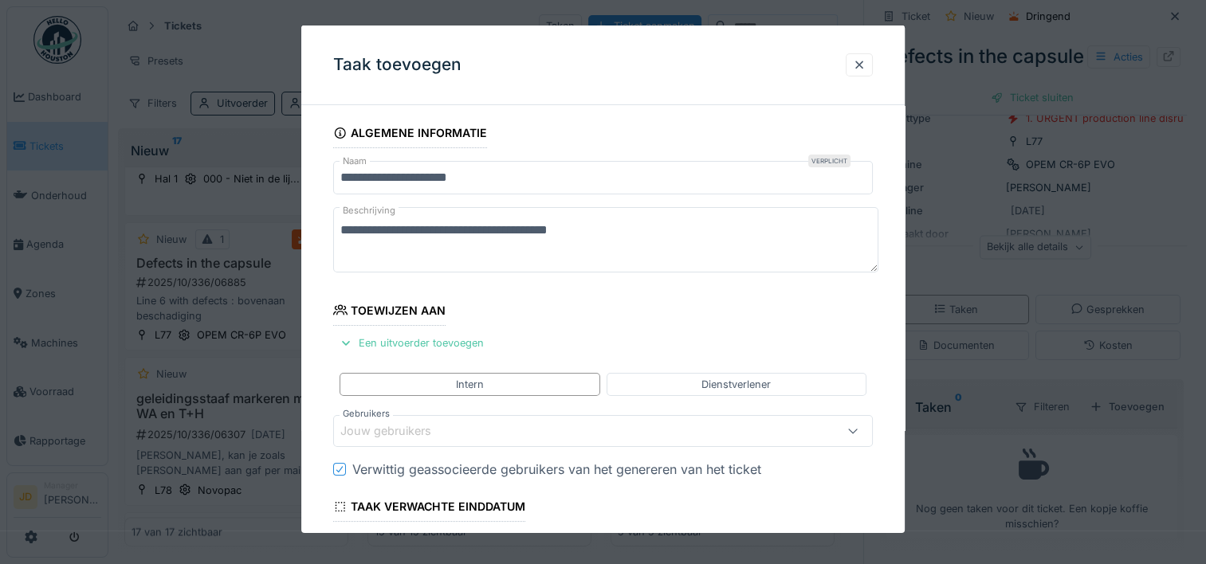
click at [385, 427] on div "Jouw gebruikers" at bounding box center [396, 431] width 113 height 18
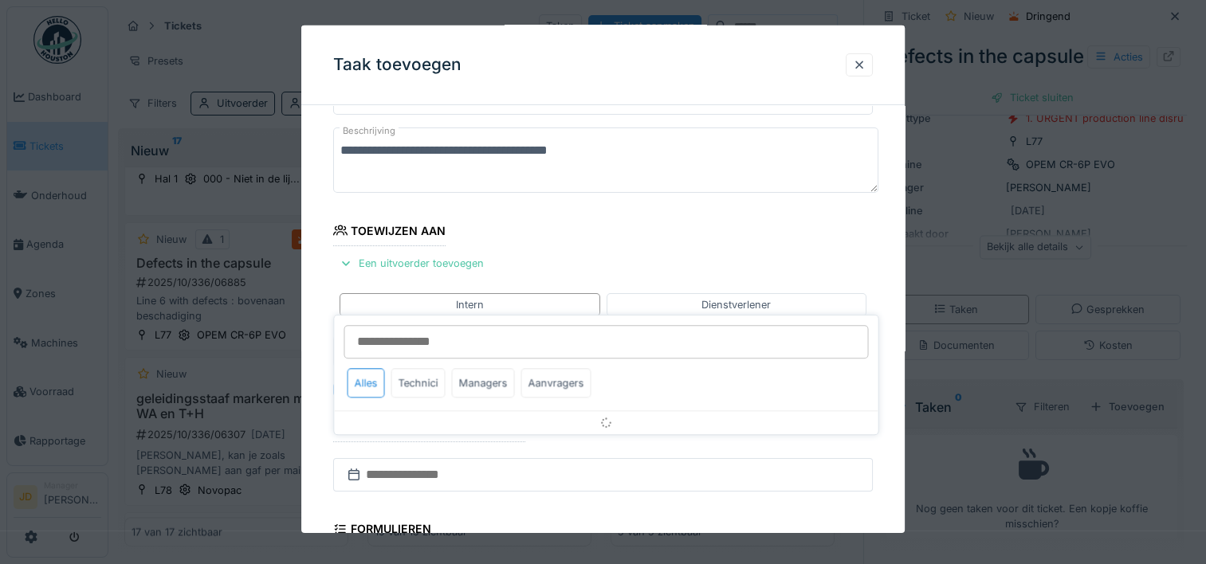
scroll to position [151, 0]
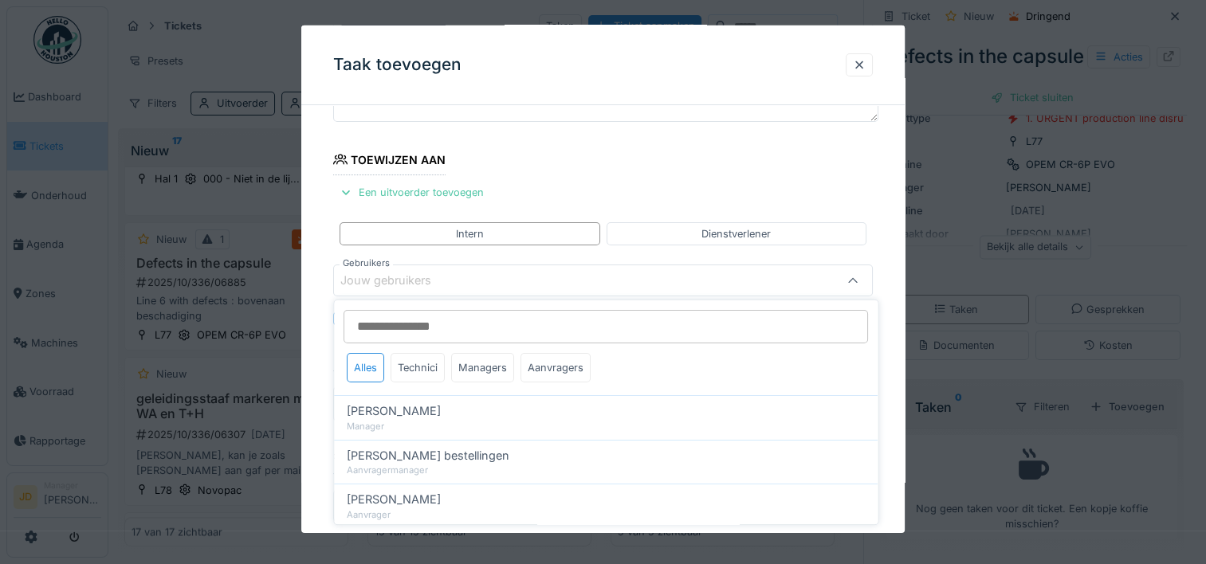
click at [462, 278] on div "Jouw gebruikers" at bounding box center [570, 281] width 460 height 18
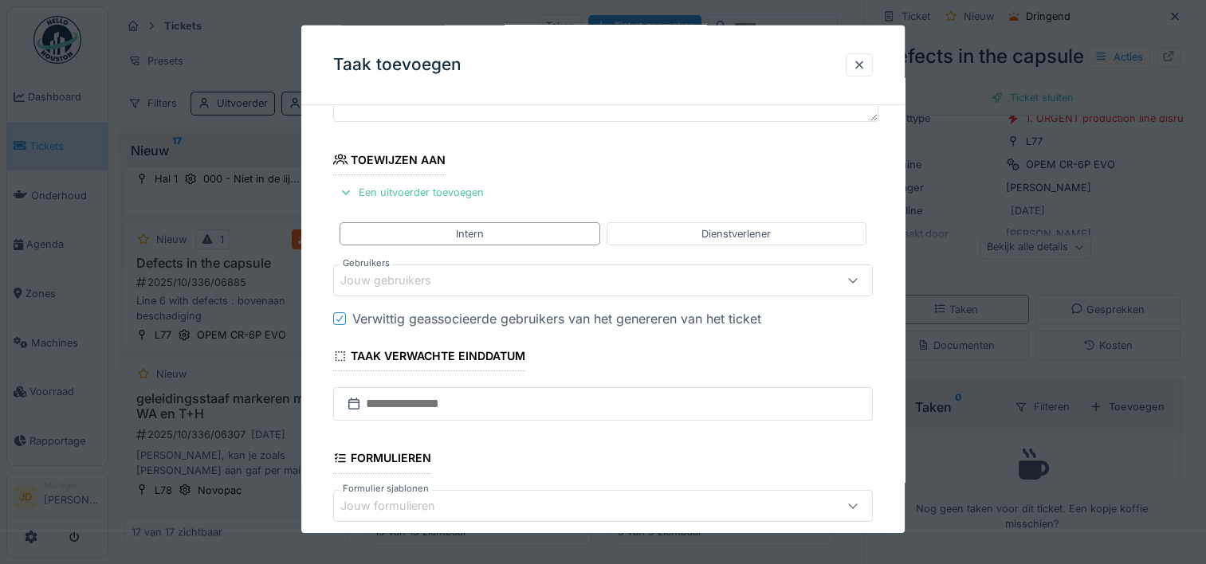
click at [462, 278] on div "Jouw gebruikers" at bounding box center [570, 281] width 460 height 18
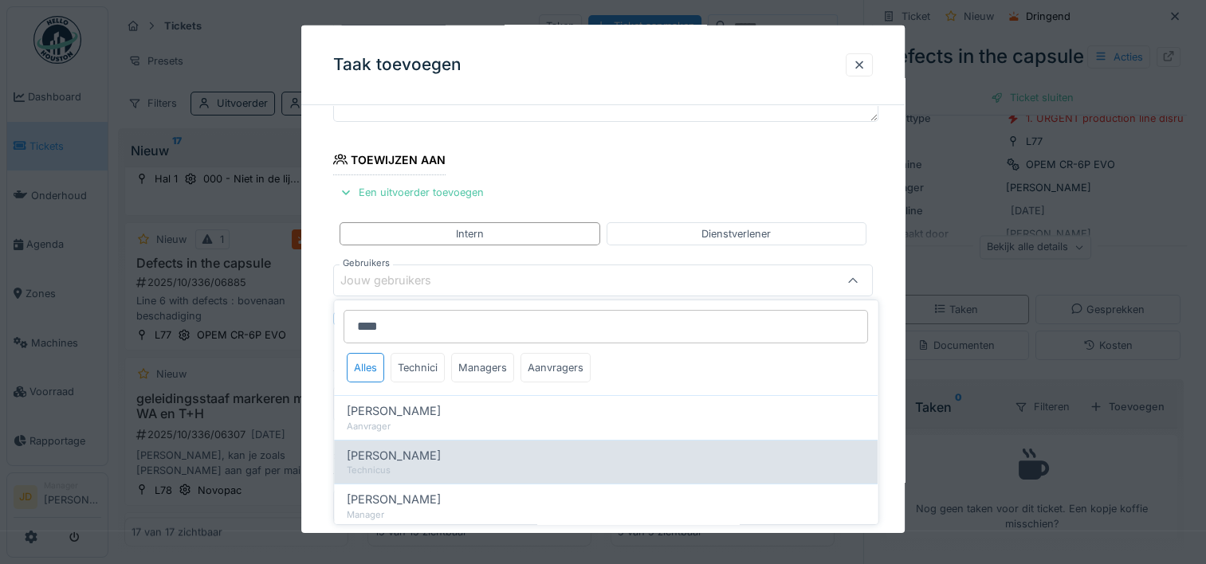
type input "****"
click at [417, 447] on span "Carl Bauwelinck" at bounding box center [394, 456] width 94 height 18
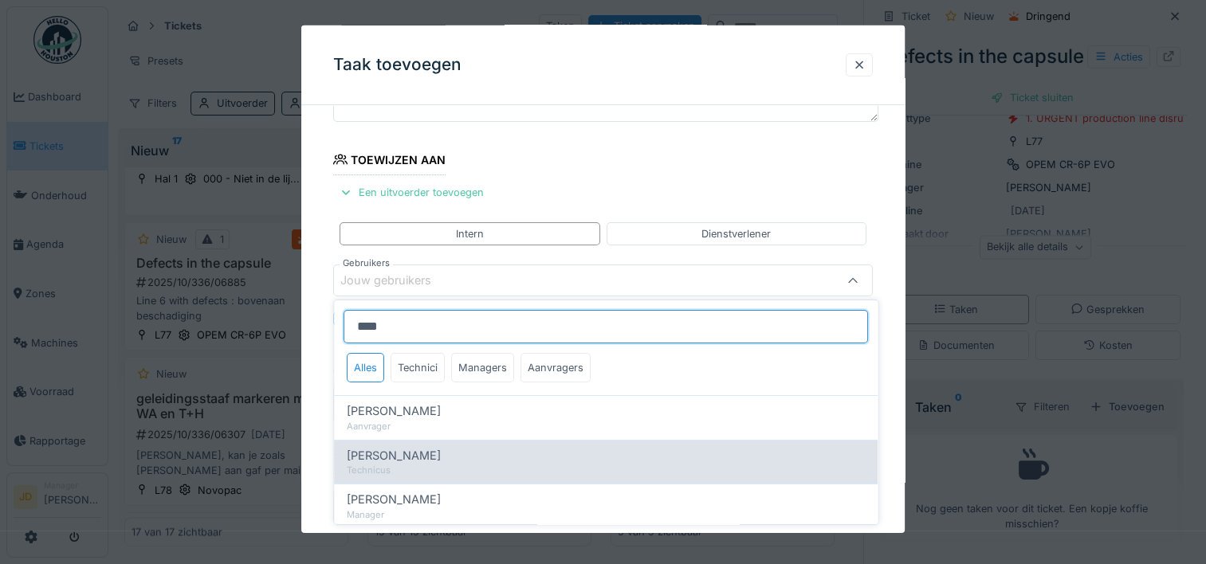
type input "****"
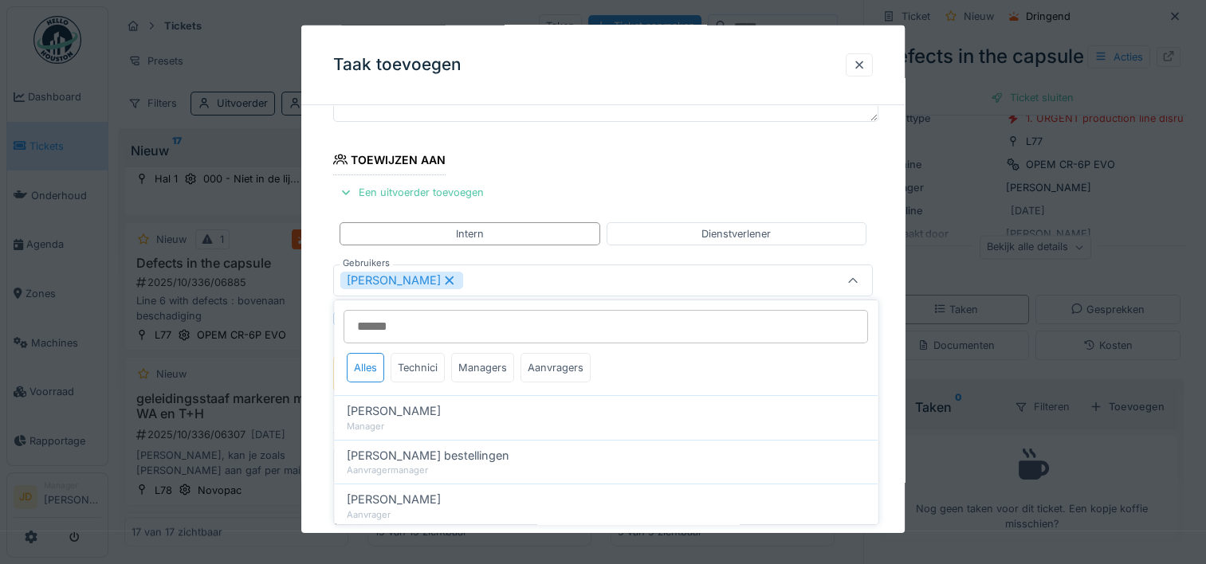
click at [859, 276] on icon at bounding box center [852, 281] width 13 height 10
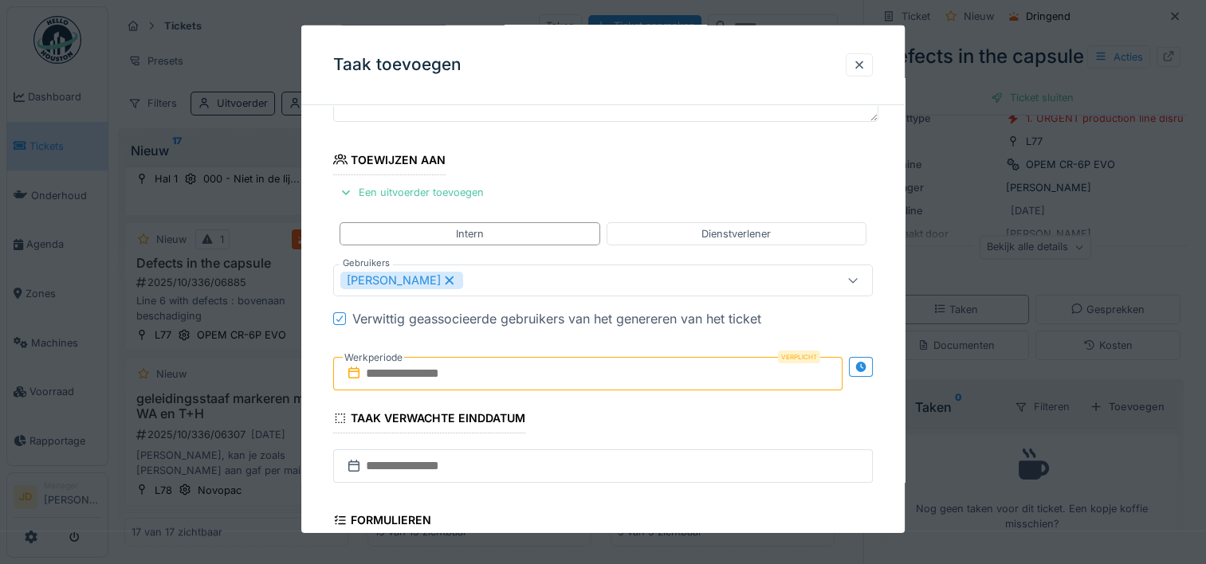
click at [501, 373] on input "text" at bounding box center [587, 373] width 509 height 33
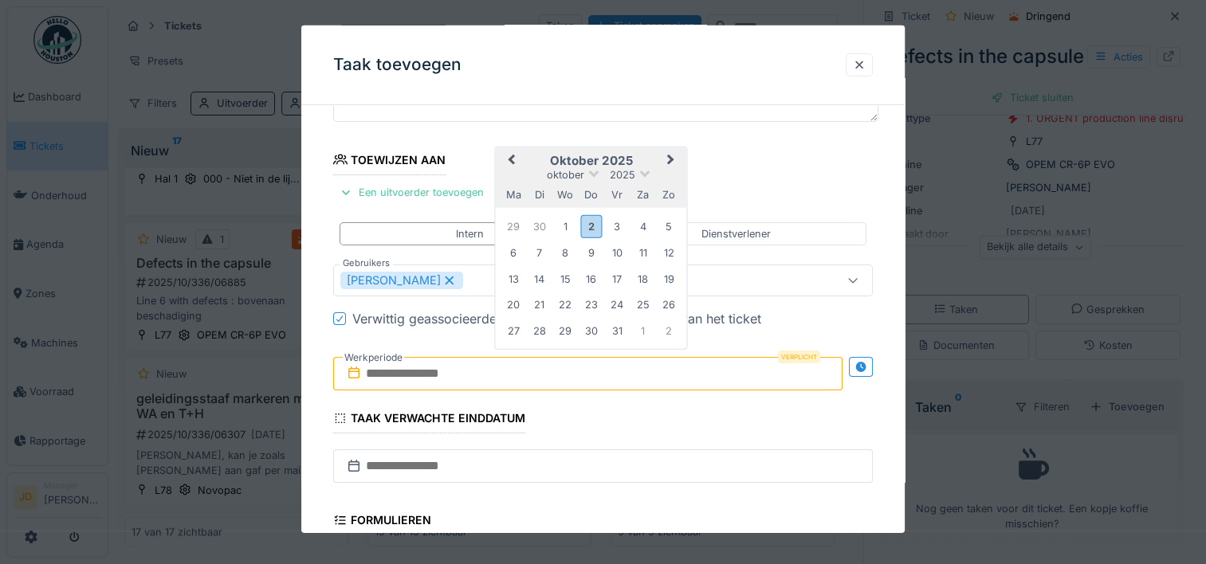
click at [642, 154] on h2 "oktober 2025" at bounding box center [591, 161] width 191 height 14
click at [598, 223] on div "2" at bounding box center [591, 225] width 22 height 23
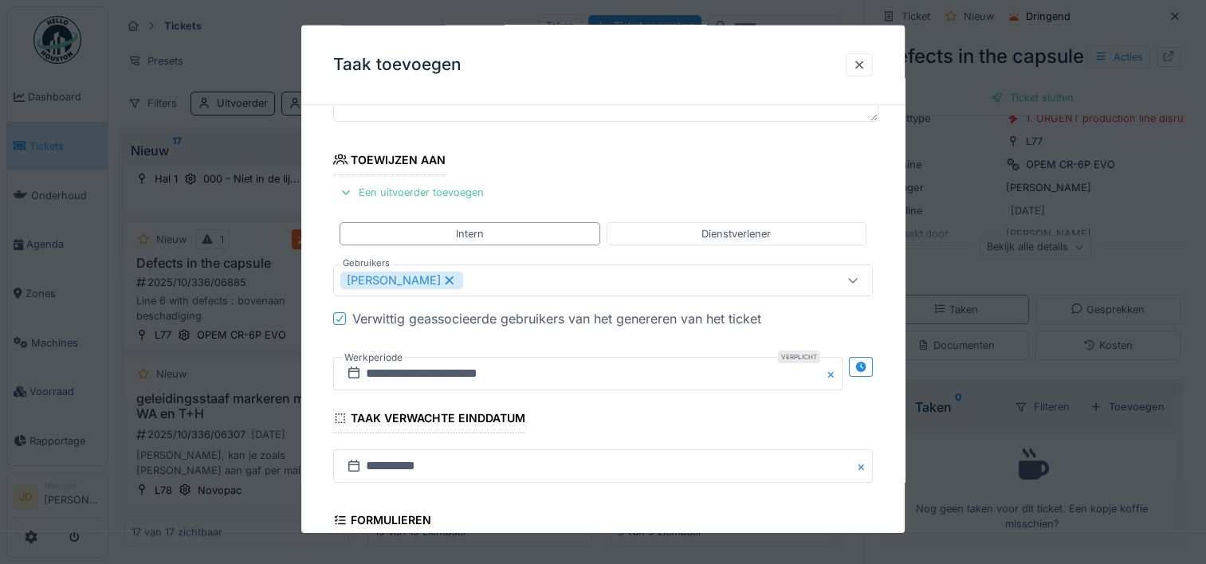
scroll to position [398, 0]
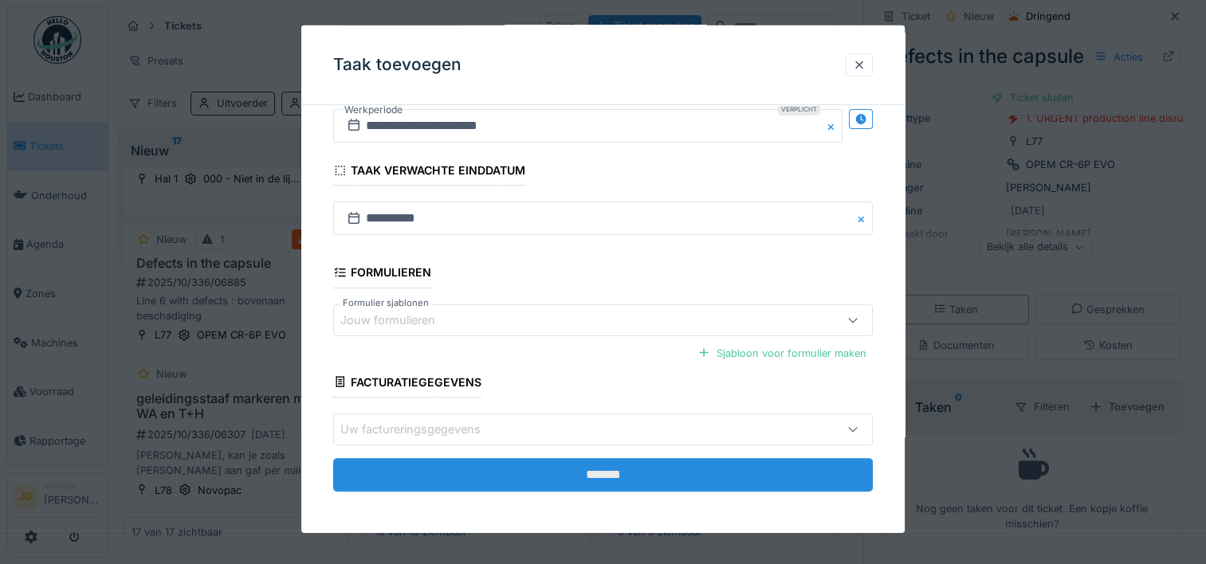
click at [590, 475] on input "*******" at bounding box center [602, 474] width 539 height 33
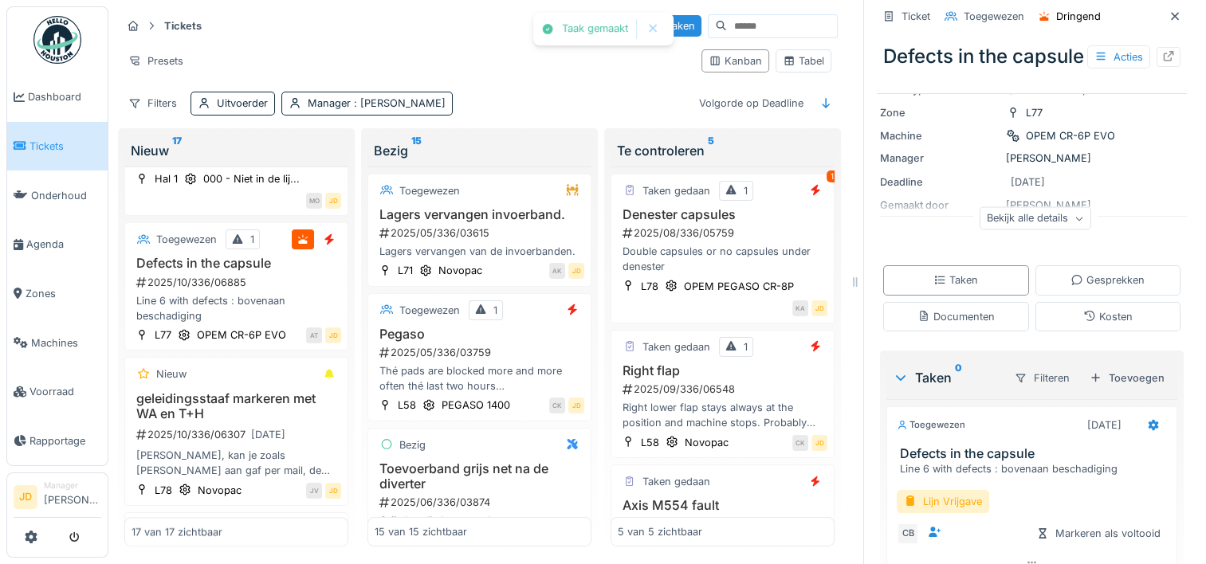
scroll to position [211, 0]
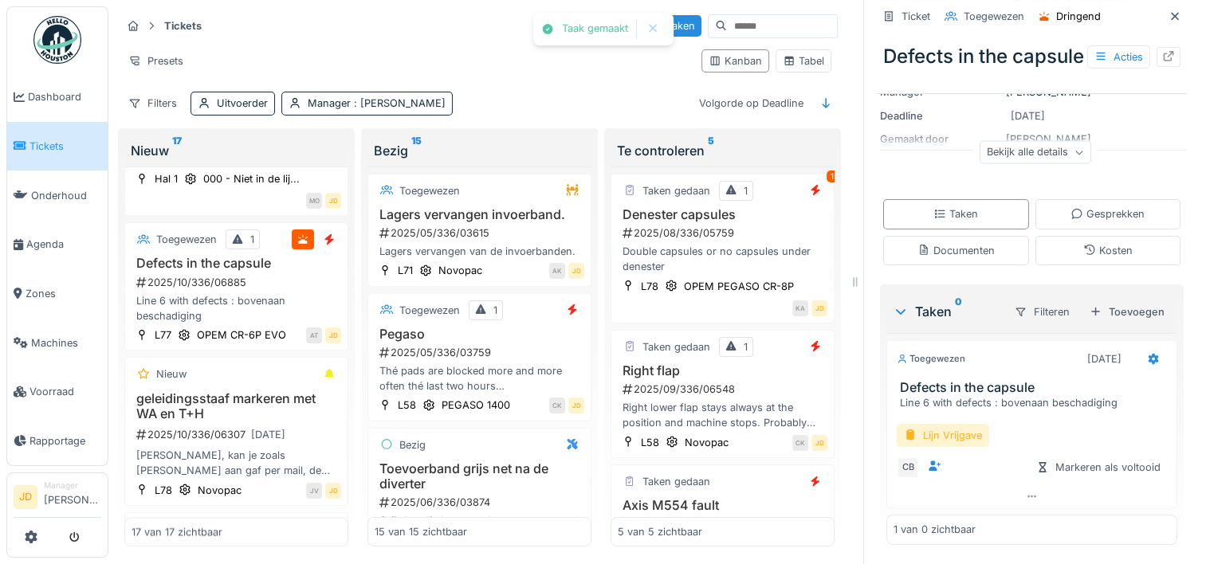
click at [950, 440] on div "Lijn Vrijgave" at bounding box center [942, 435] width 92 height 23
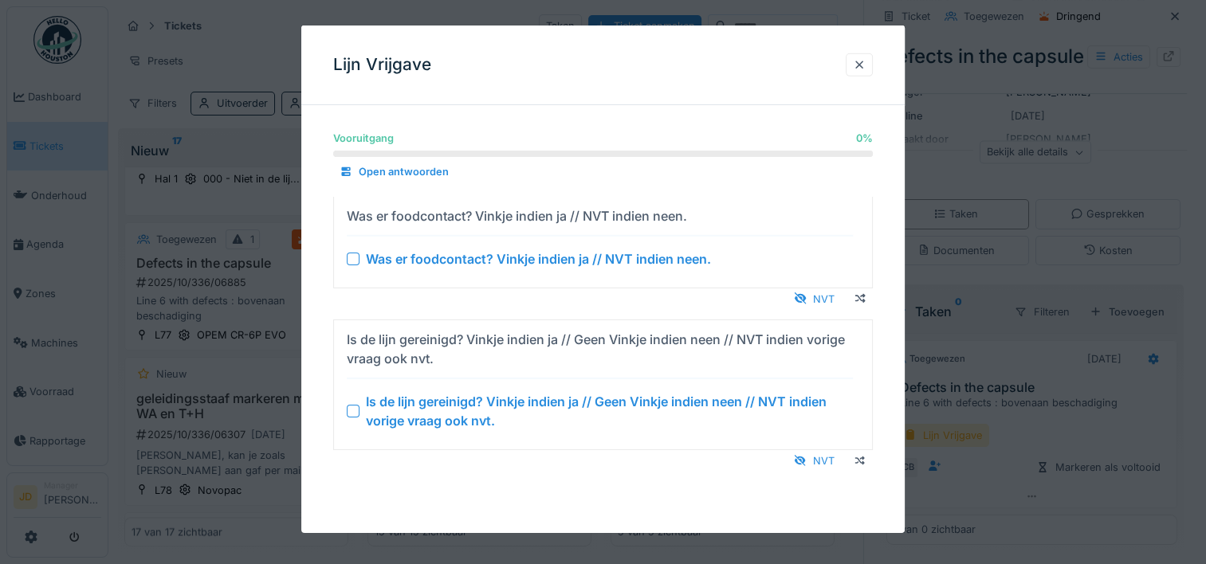
click at [354, 405] on div at bounding box center [353, 411] width 13 height 13
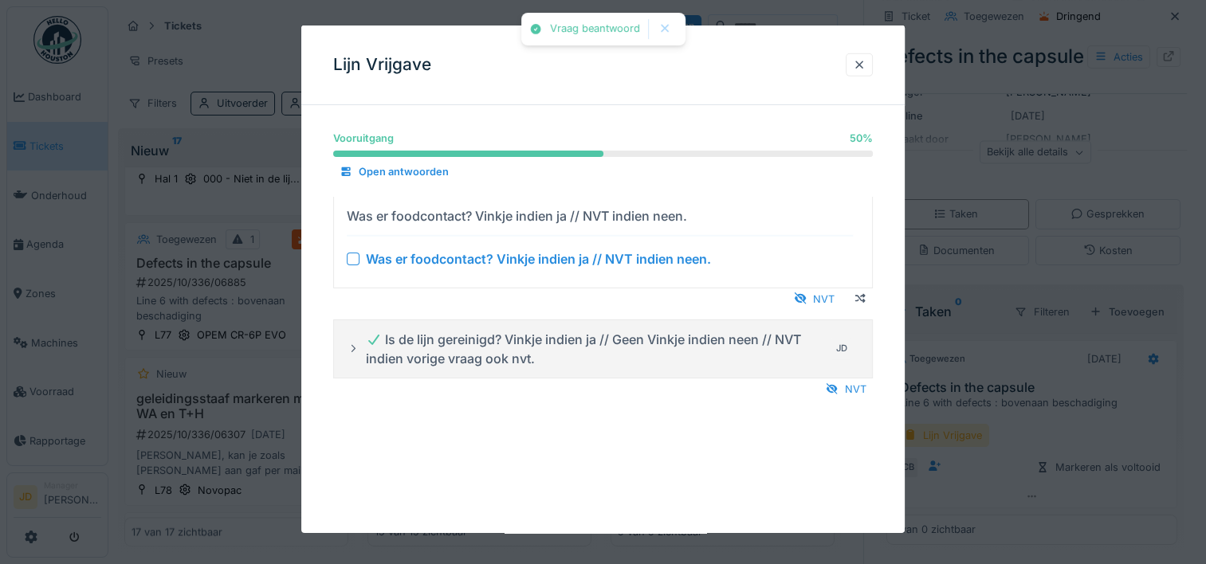
click at [355, 252] on div at bounding box center [353, 258] width 13 height 13
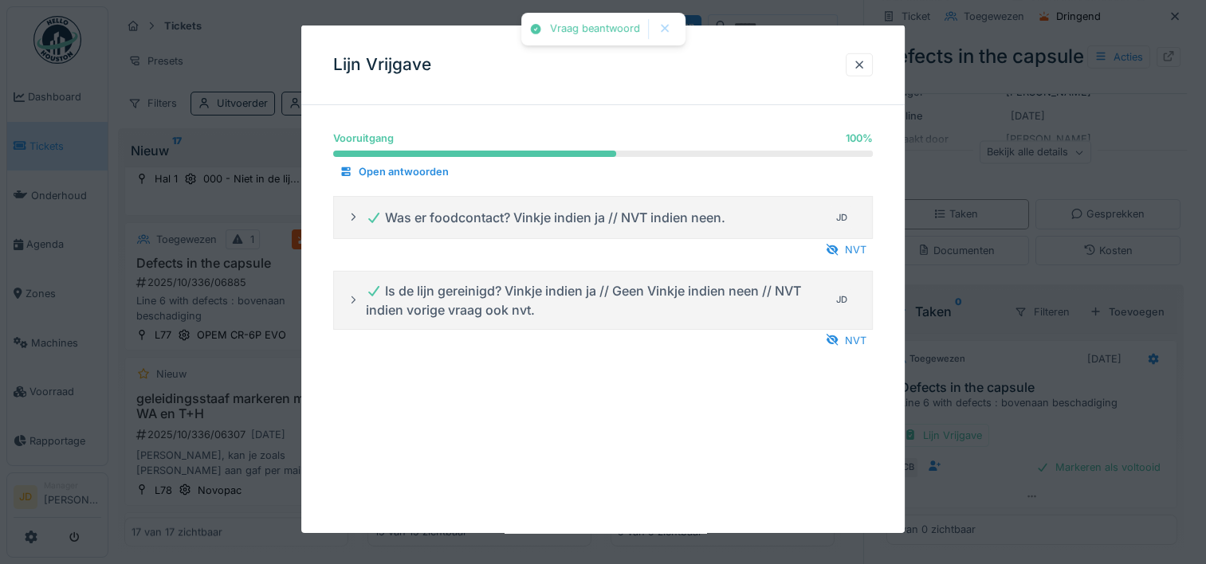
click at [1009, 392] on div at bounding box center [603, 282] width 1206 height 564
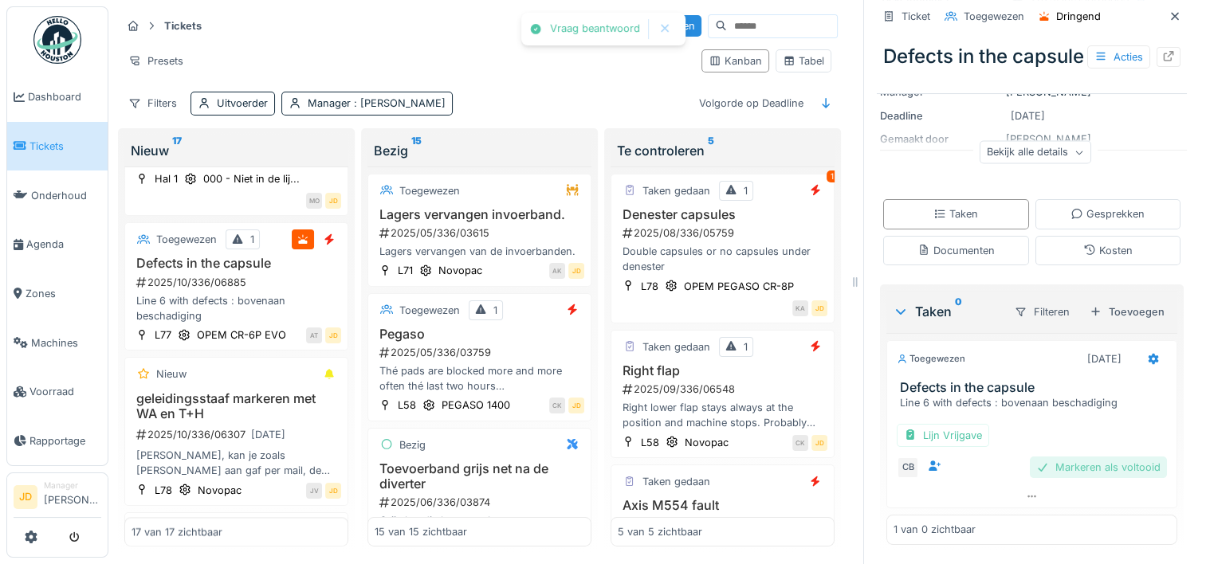
click at [1039, 466] on div "Markeren als voltooid" at bounding box center [1098, 468] width 137 height 22
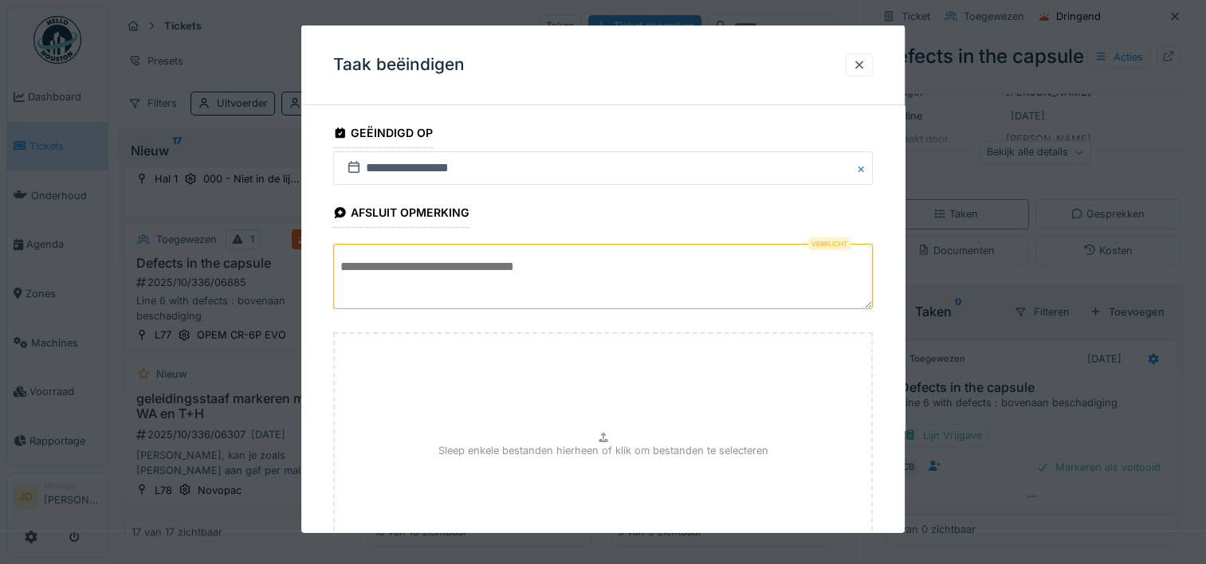
click at [644, 256] on textarea at bounding box center [602, 276] width 539 height 65
type textarea "*"
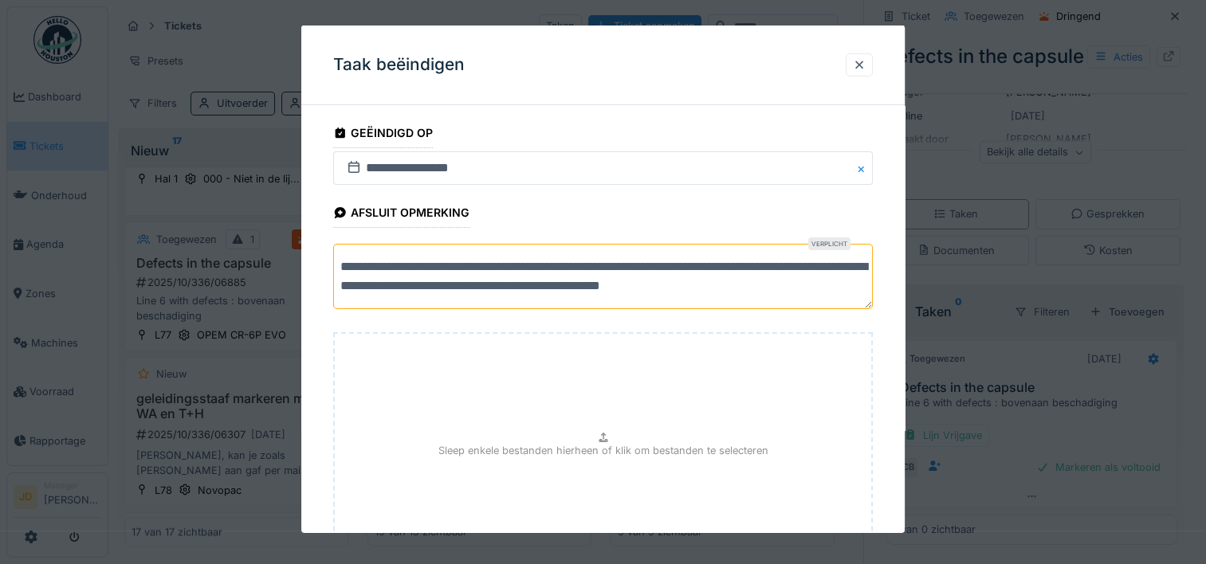
scroll to position [140, 0]
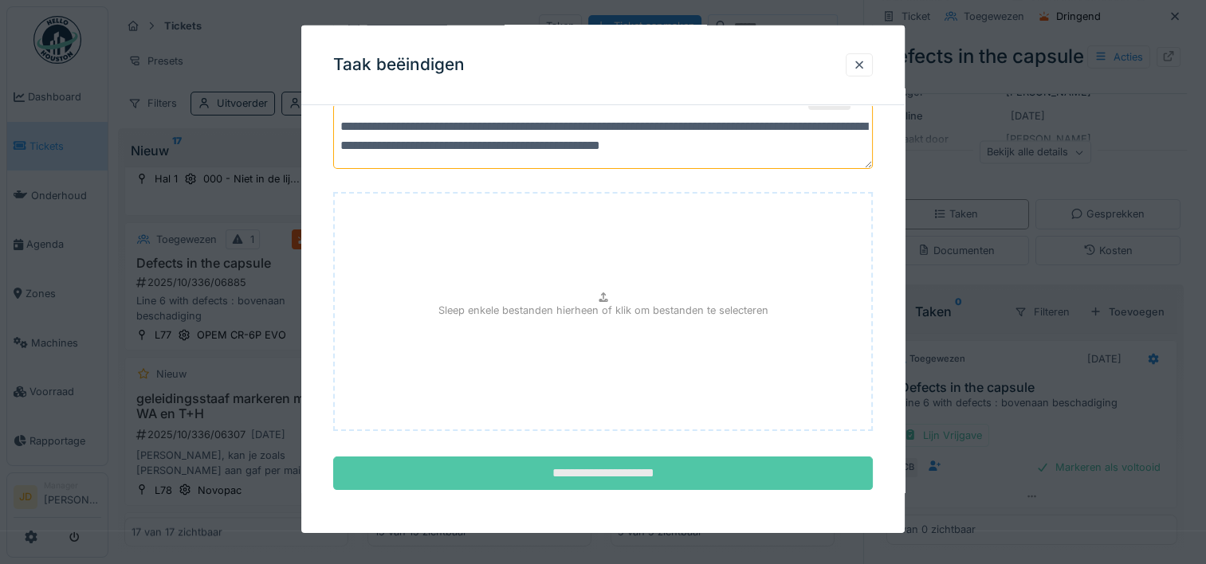
type textarea "**********"
click at [649, 475] on input "**********" at bounding box center [602, 473] width 539 height 33
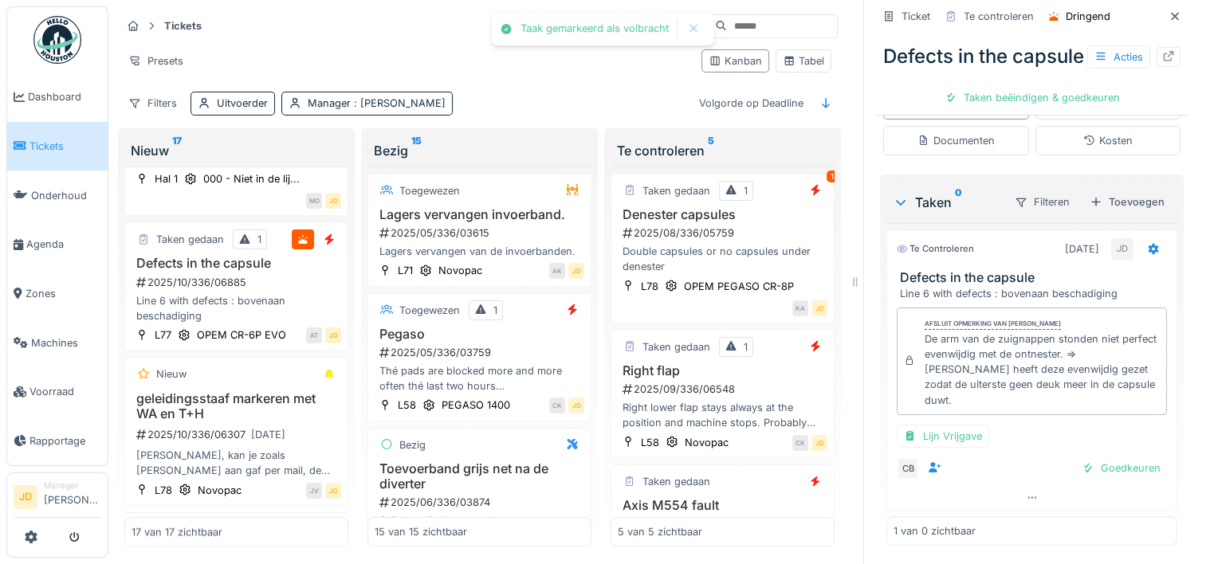
scroll to position [328, 0]
click at [1082, 465] on div "Goedkeuren" at bounding box center [1121, 468] width 92 height 22
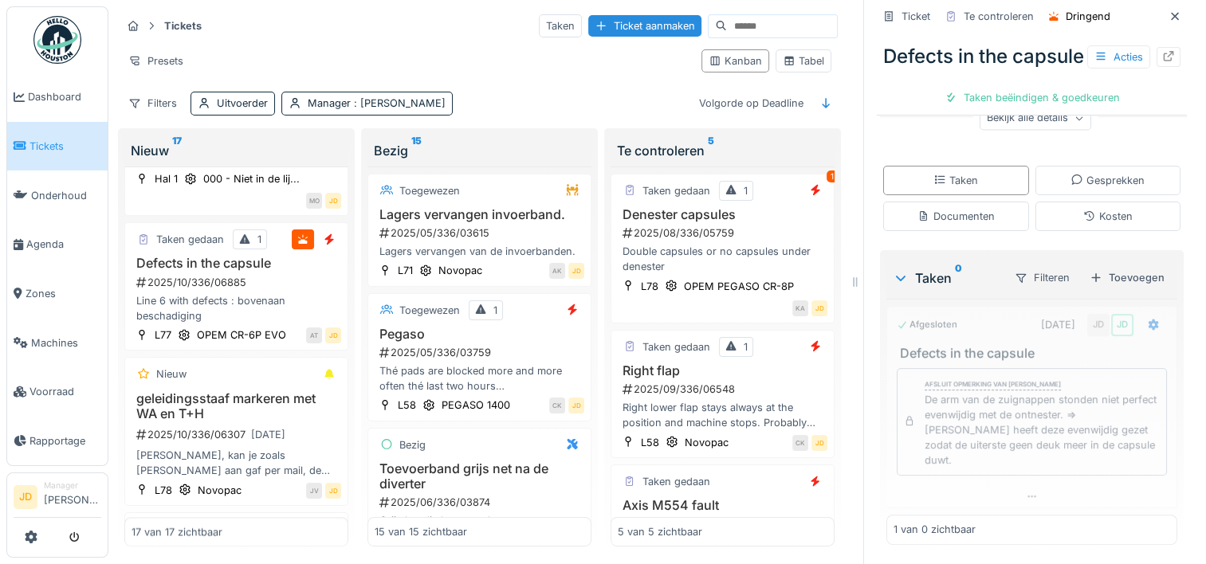
scroll to position [252, 0]
click at [1082, 465] on div "De arm van de zuignappen stonden niet perfect evenwijdig met de ontnester. => C…" at bounding box center [1041, 430] width 235 height 76
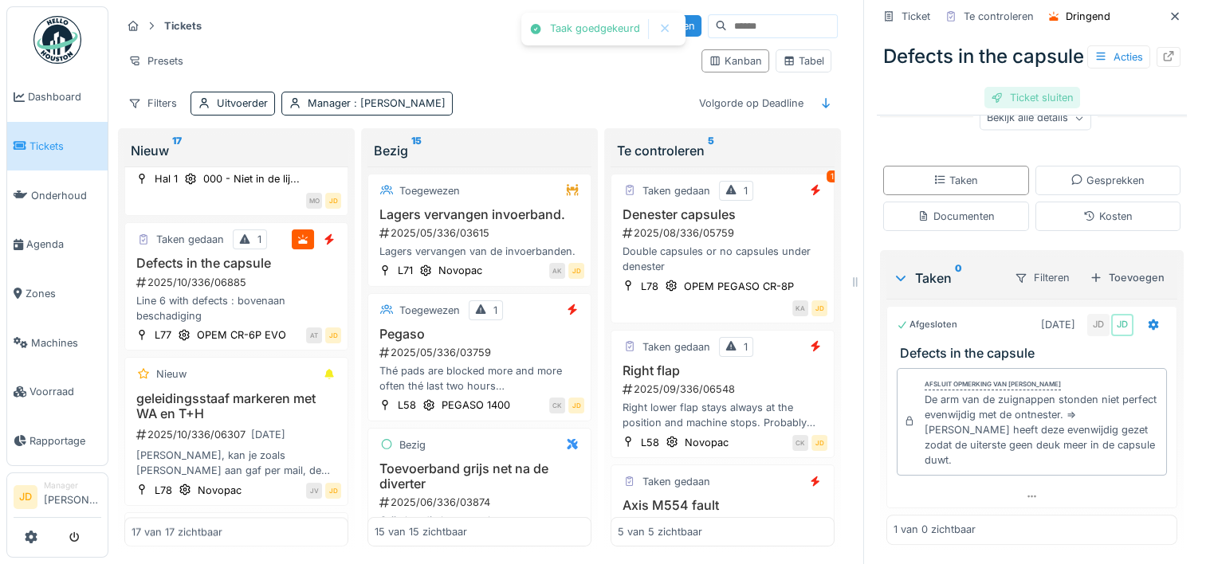
click at [1014, 108] on div "Ticket sluiten" at bounding box center [1032, 98] width 96 height 22
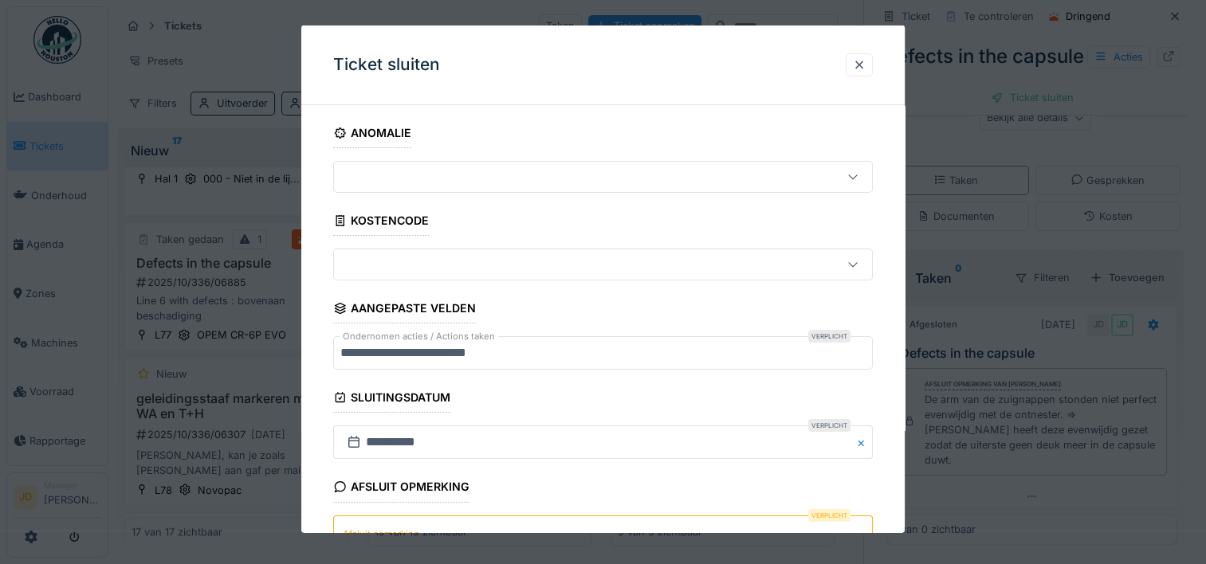
scroll to position [139, 0]
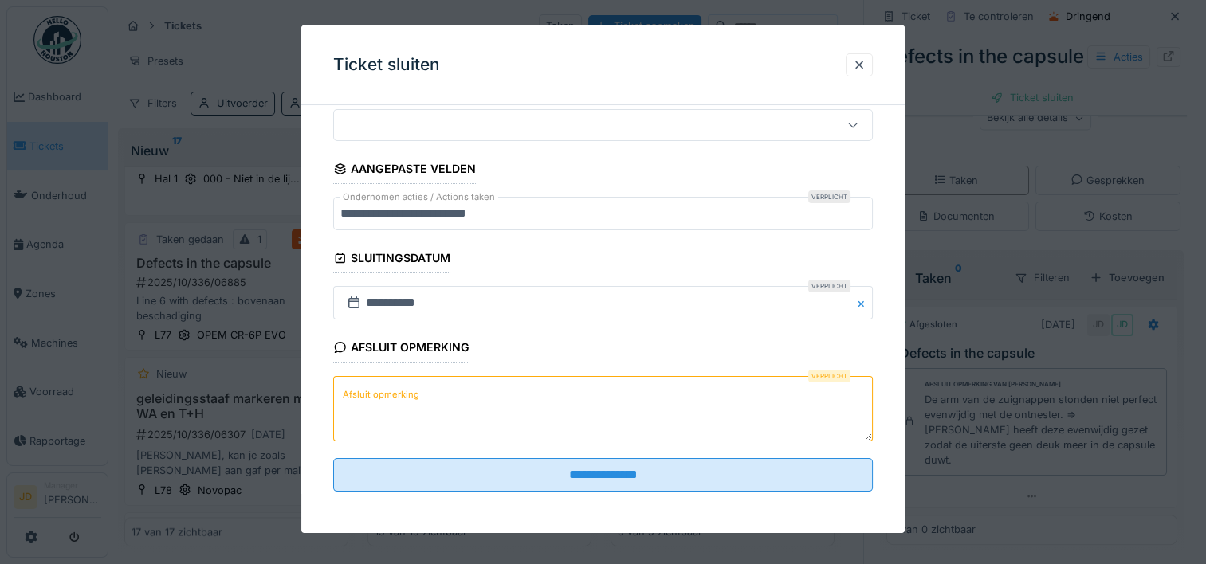
click at [536, 389] on textarea "Afsluit opmerking" at bounding box center [602, 407] width 539 height 65
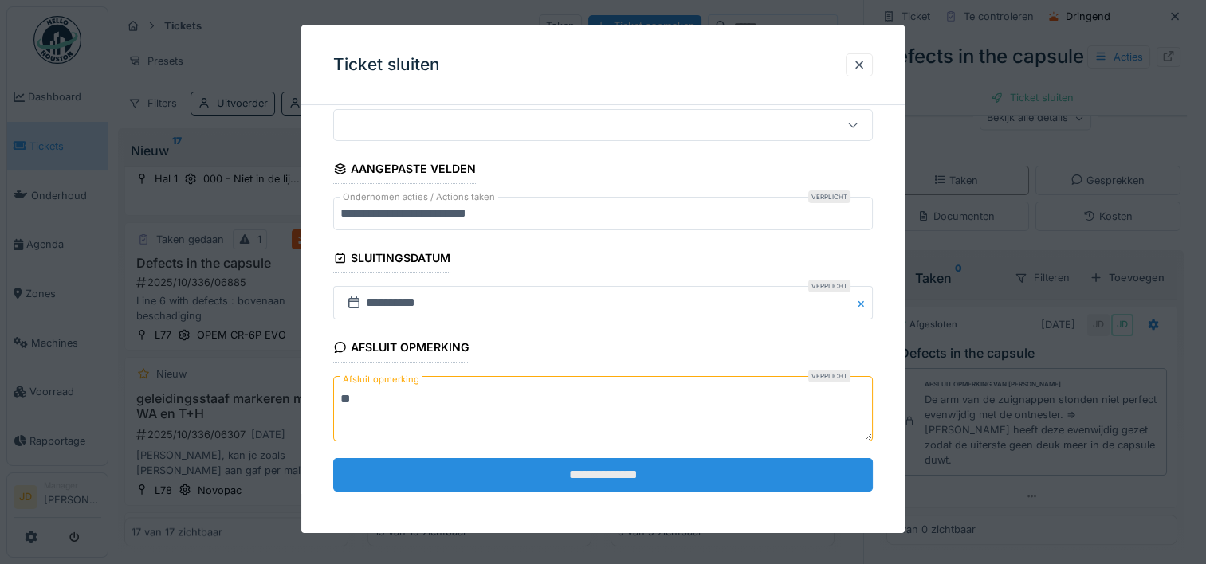
type textarea "**"
click at [542, 478] on input "**********" at bounding box center [602, 474] width 539 height 33
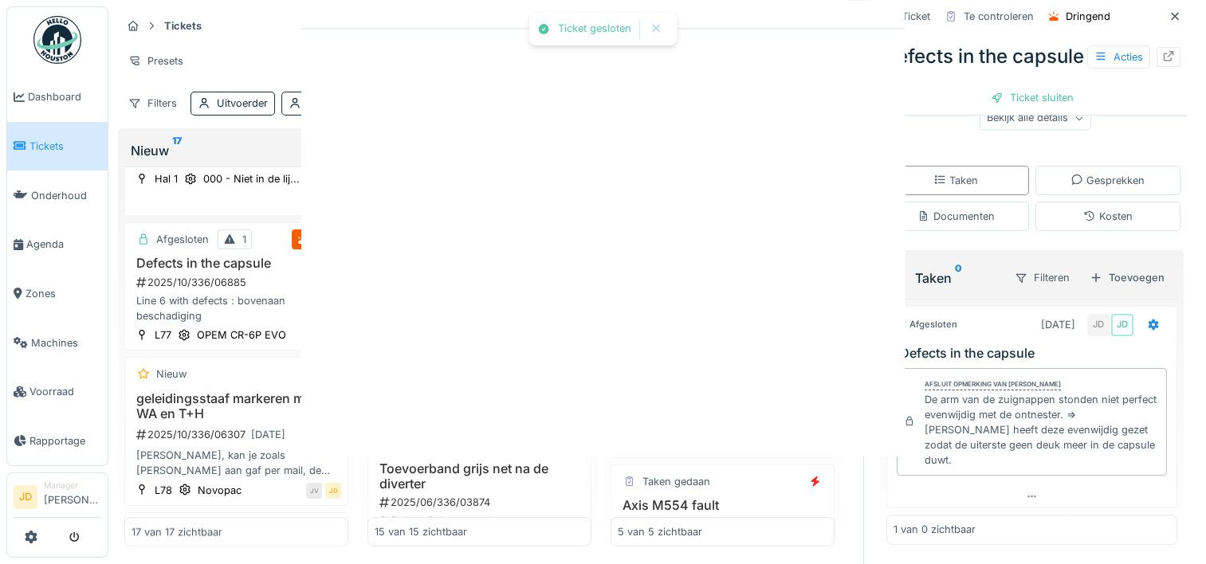
scroll to position [0, 0]
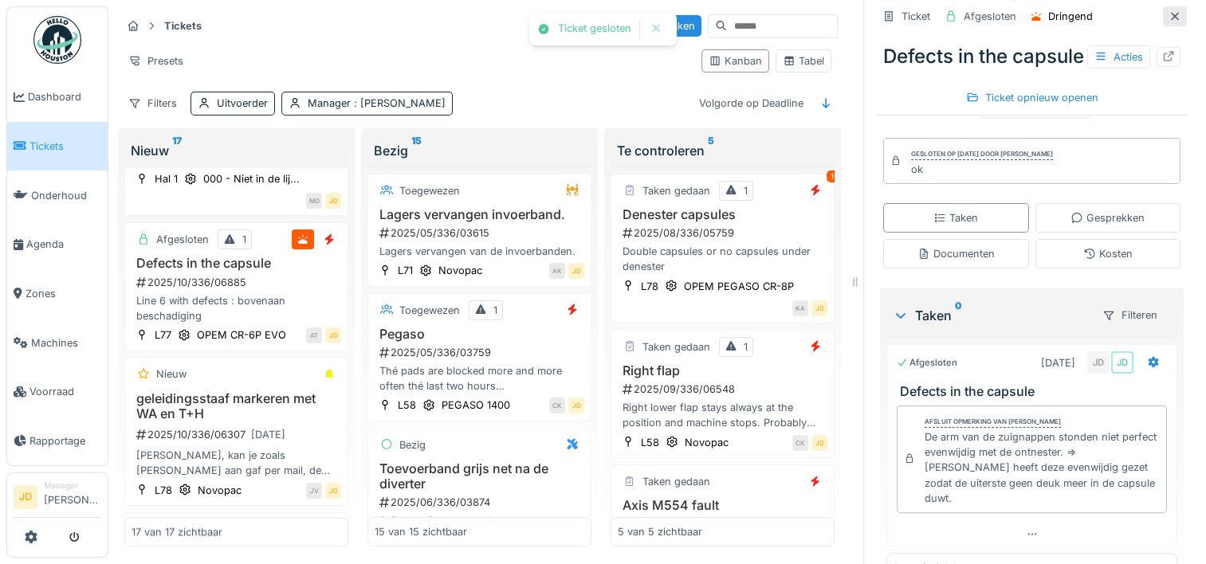
click at [1168, 13] on icon at bounding box center [1174, 16] width 13 height 10
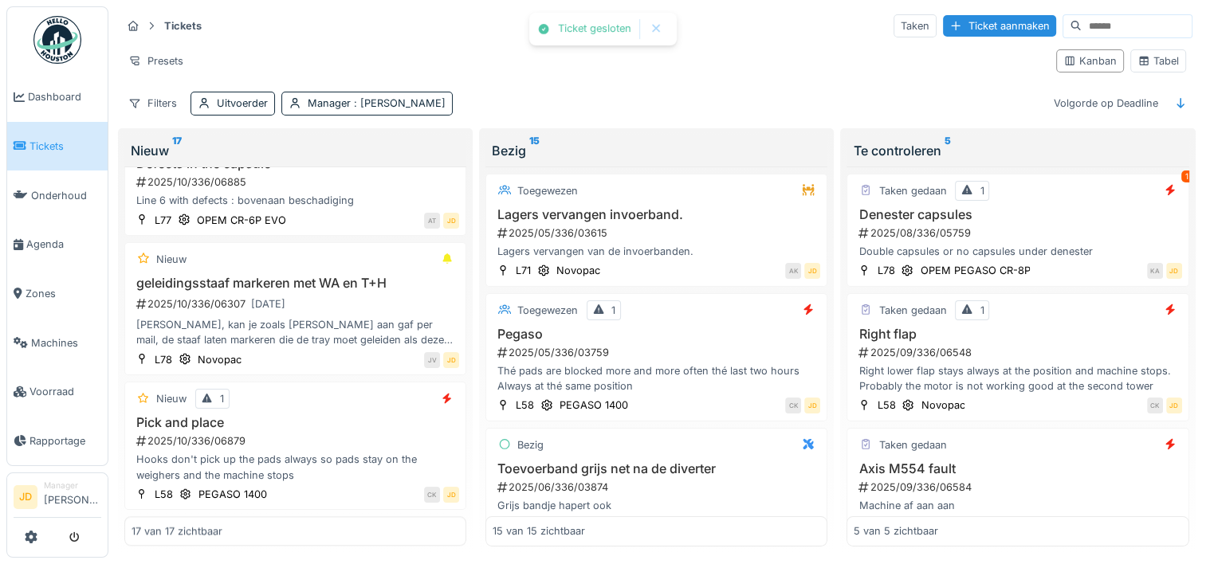
scroll to position [1801, 0]
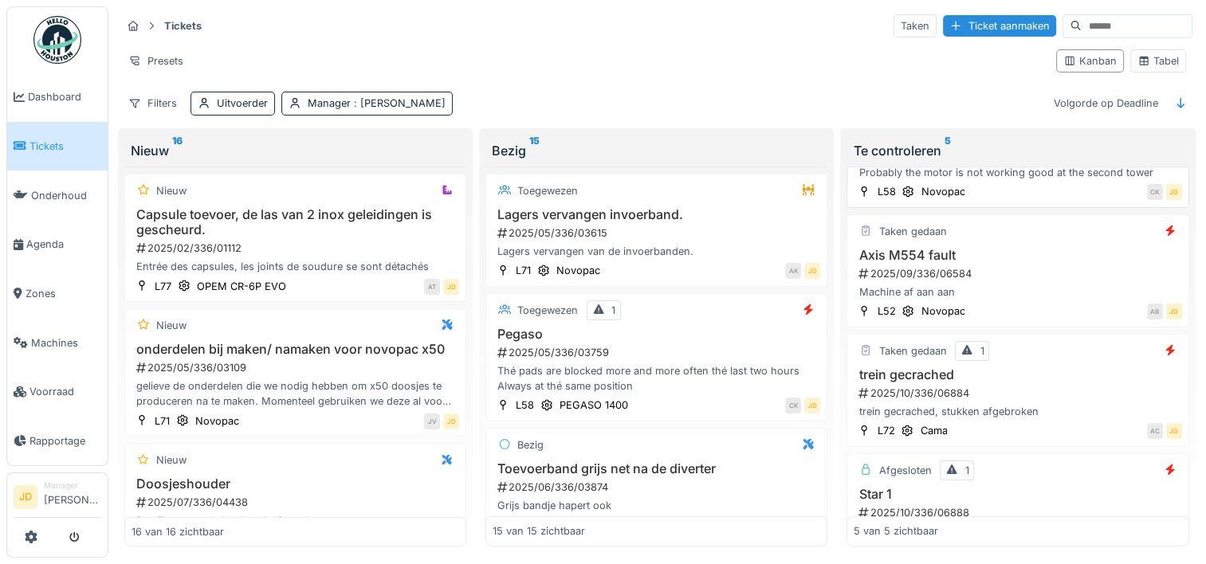
scroll to position [215, 0]
click at [1061, 246] on h3 "Axis M554 fault" at bounding box center [1017, 253] width 328 height 15
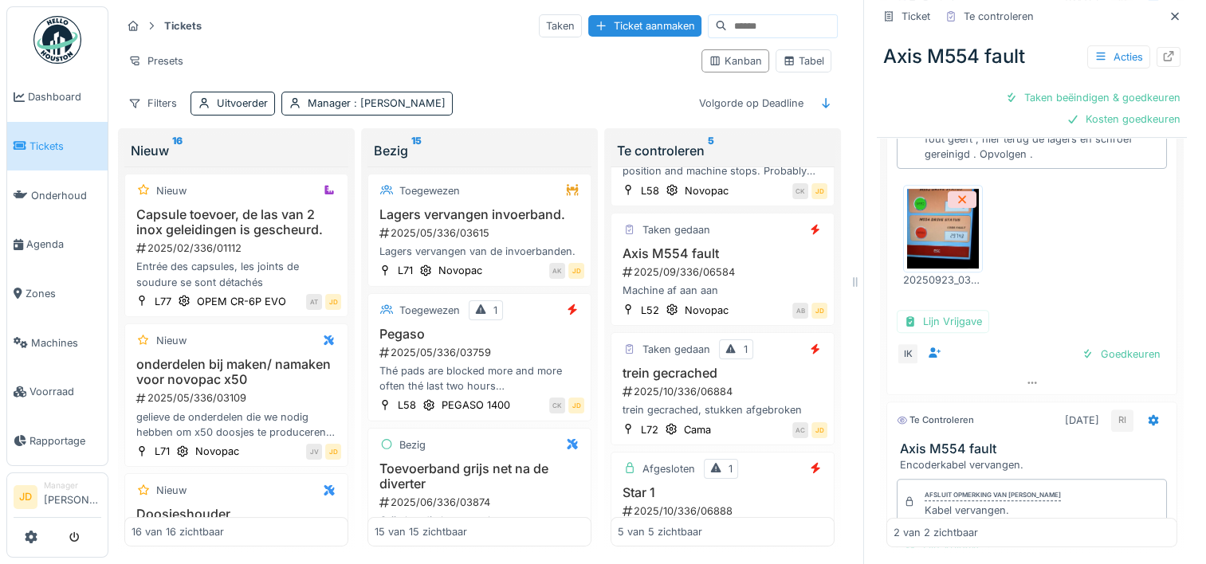
scroll to position [2, 0]
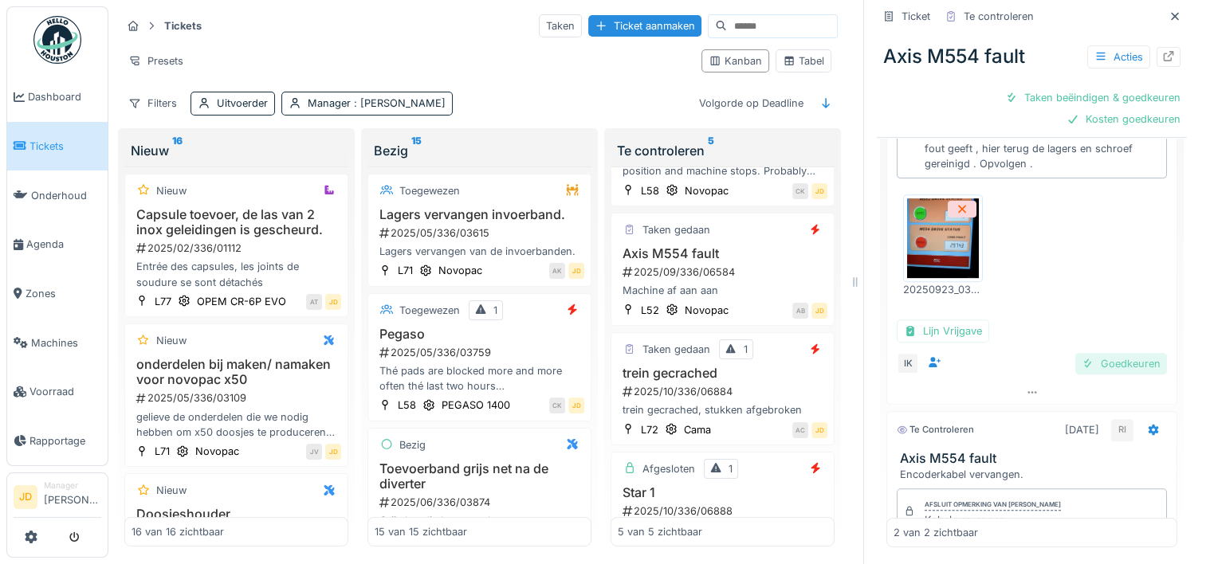
click at [1075, 360] on div "Goedkeuren" at bounding box center [1121, 364] width 92 height 22
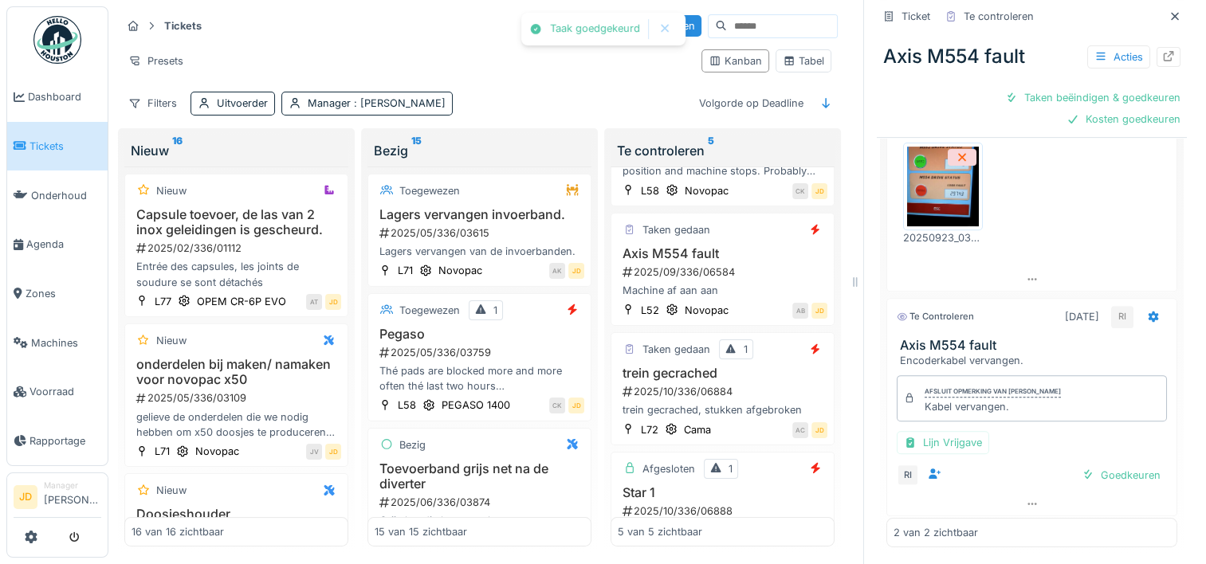
scroll to position [57, 0]
click at [1075, 479] on div "Goedkeuren" at bounding box center [1121, 473] width 92 height 22
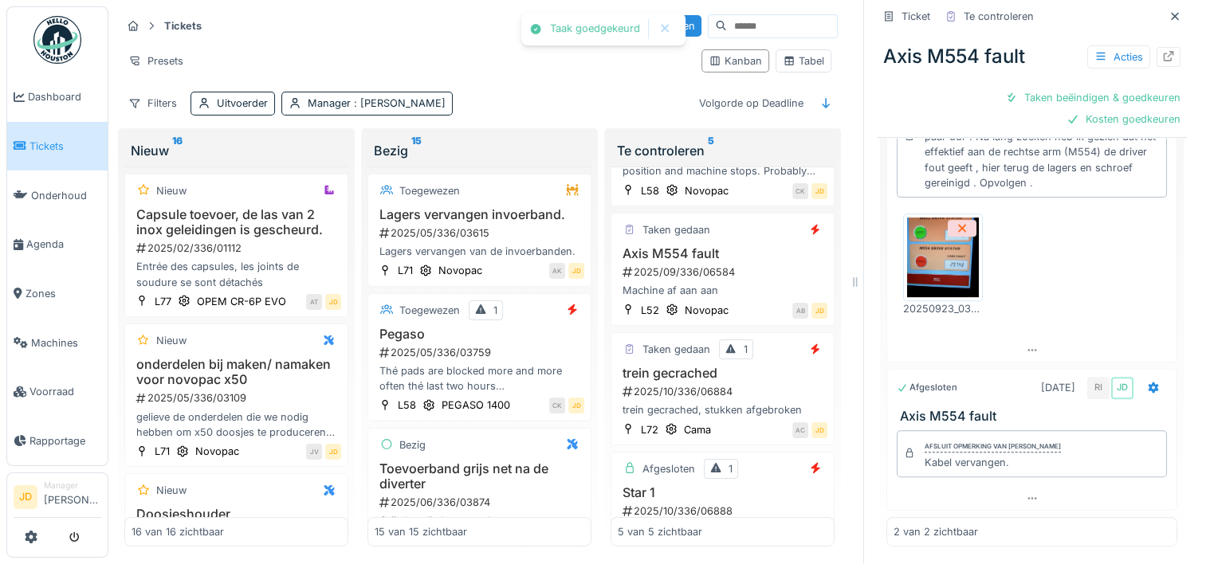
scroll to position [532, 0]
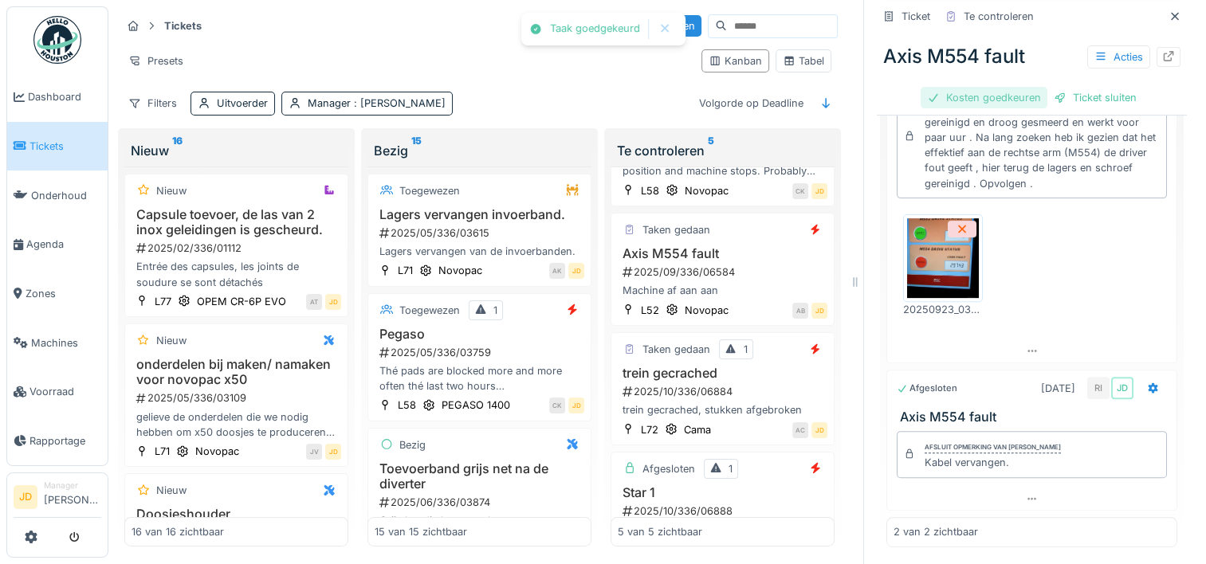
click at [1002, 92] on div "Kosten goedkeuren" at bounding box center [983, 98] width 127 height 22
click at [1027, 92] on div "Ticket sluiten" at bounding box center [1032, 98] width 96 height 22
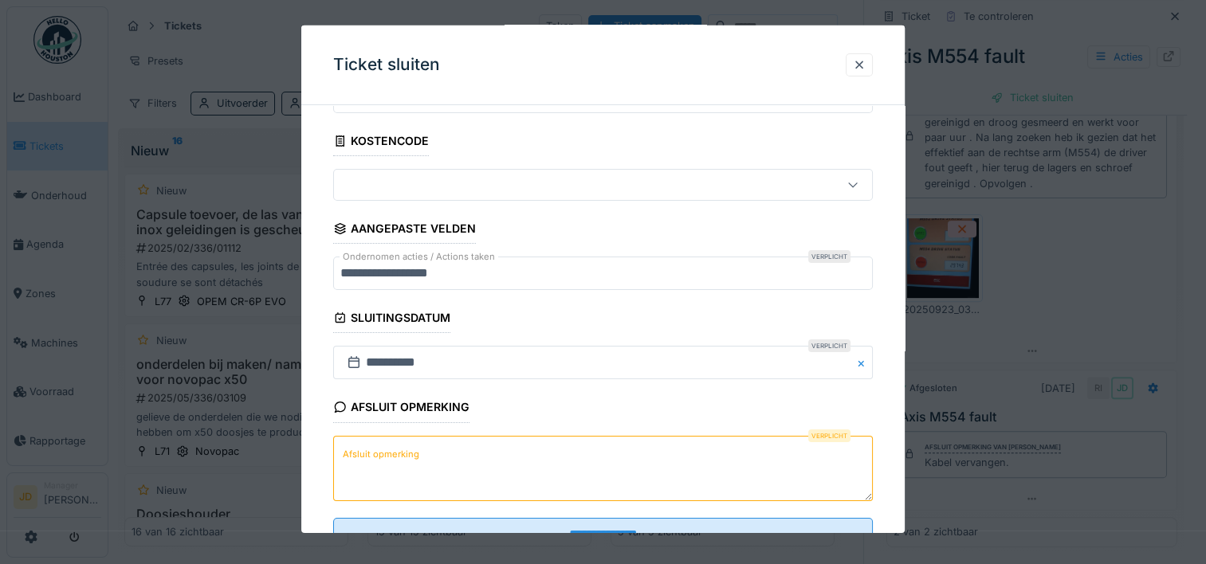
scroll to position [83, 0]
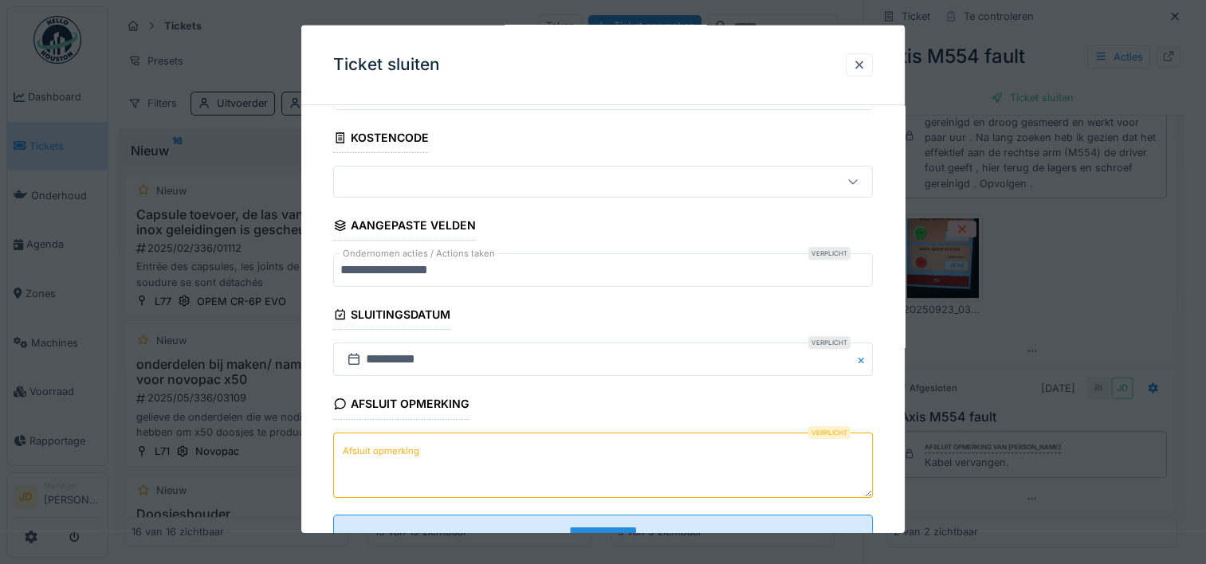
click at [539, 439] on textarea "Afsluit opmerking" at bounding box center [602, 464] width 539 height 65
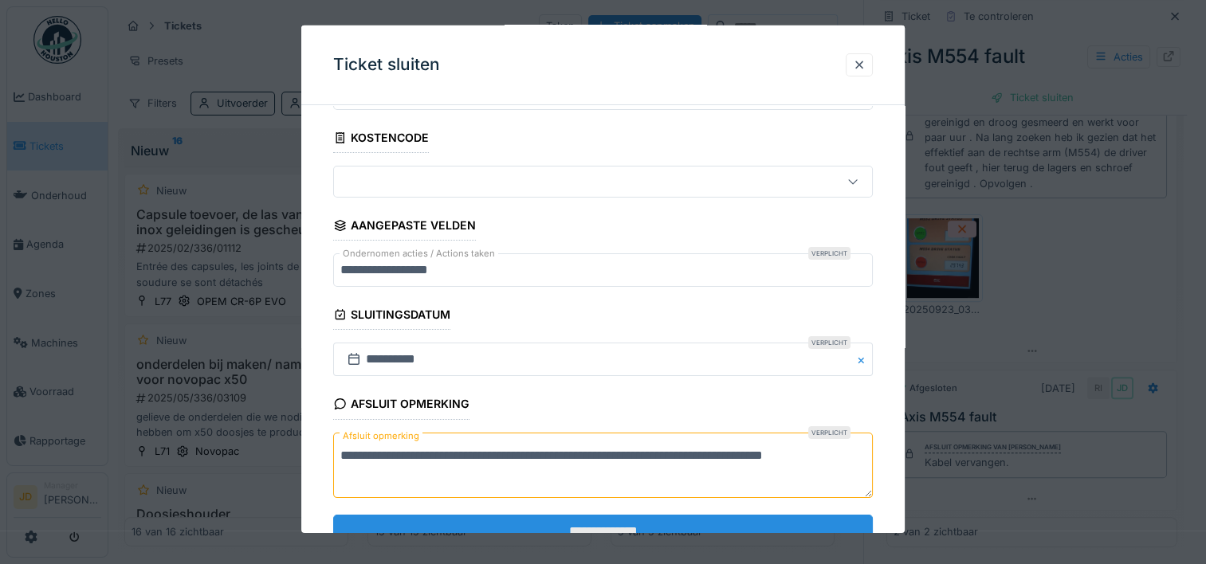
type textarea "**********"
click at [528, 520] on input "**********" at bounding box center [602, 531] width 539 height 33
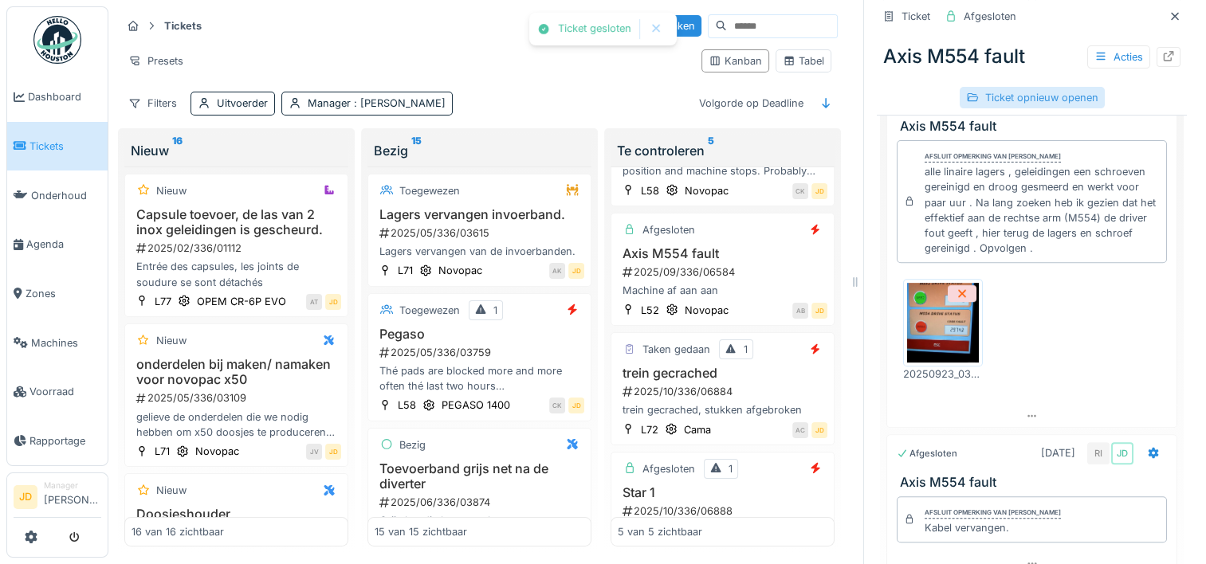
scroll to position [598, 0]
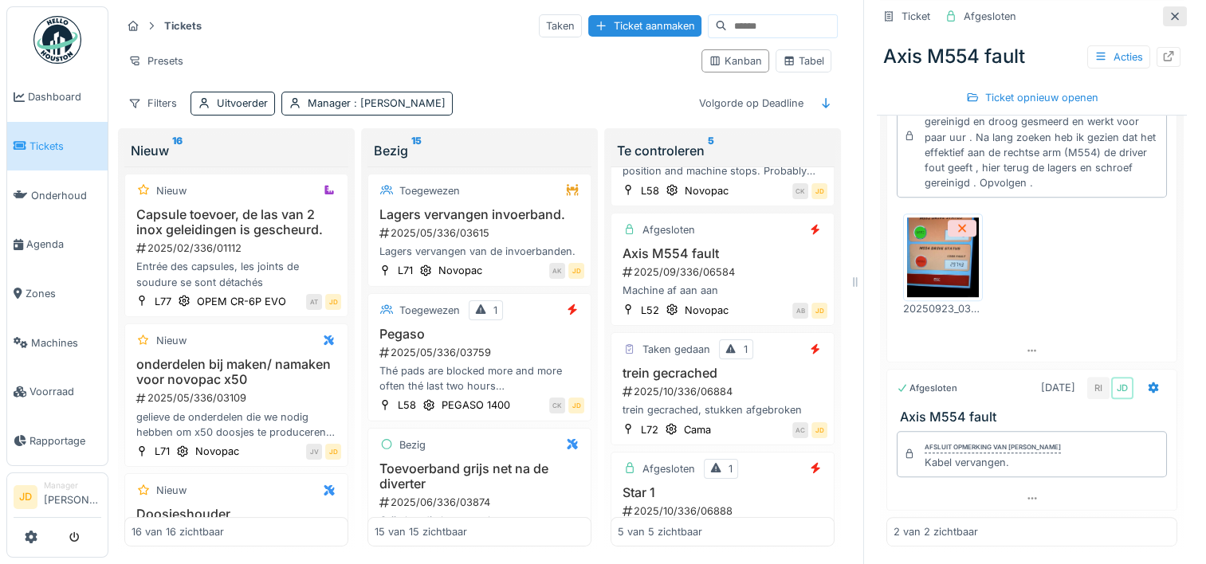
click at [1168, 11] on icon at bounding box center [1174, 16] width 13 height 10
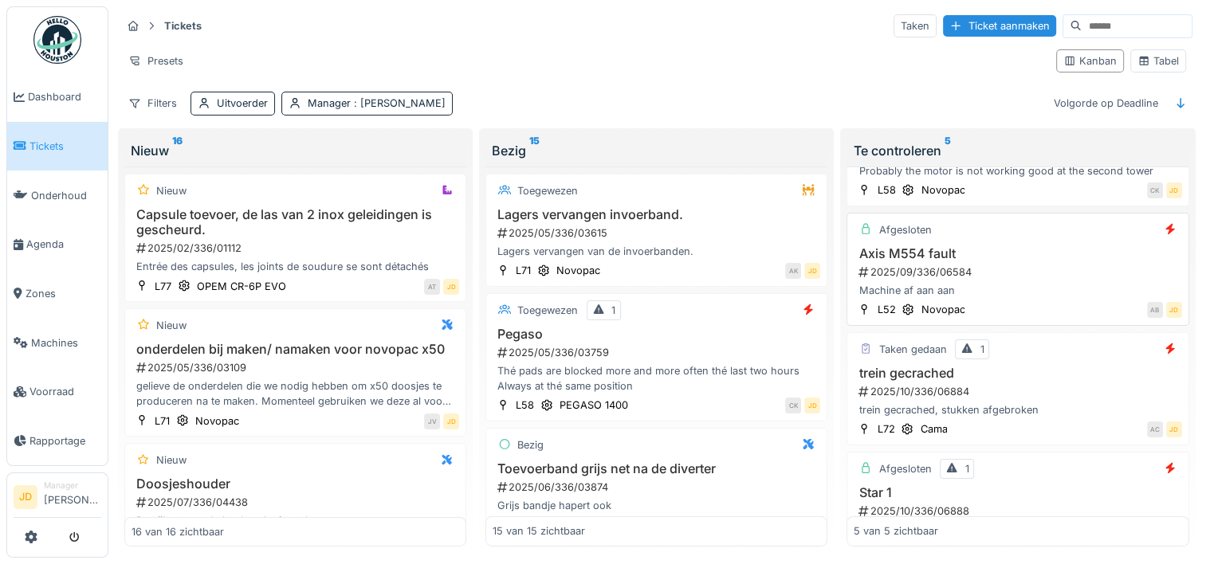
scroll to position [278, 0]
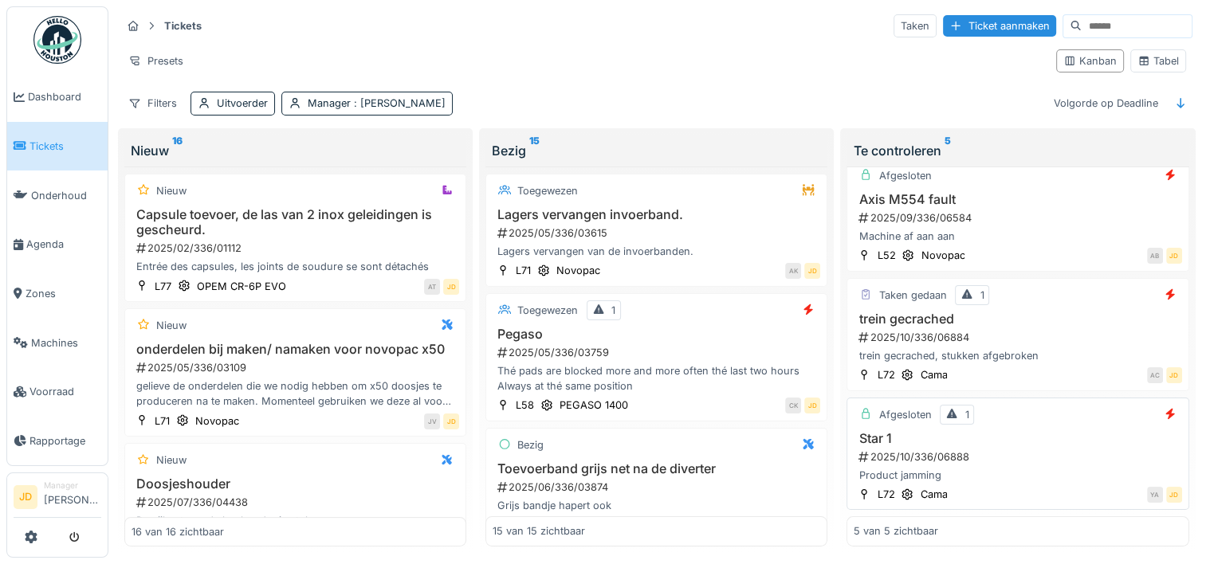
click at [1034, 431] on h3 "Star 1" at bounding box center [1017, 438] width 328 height 15
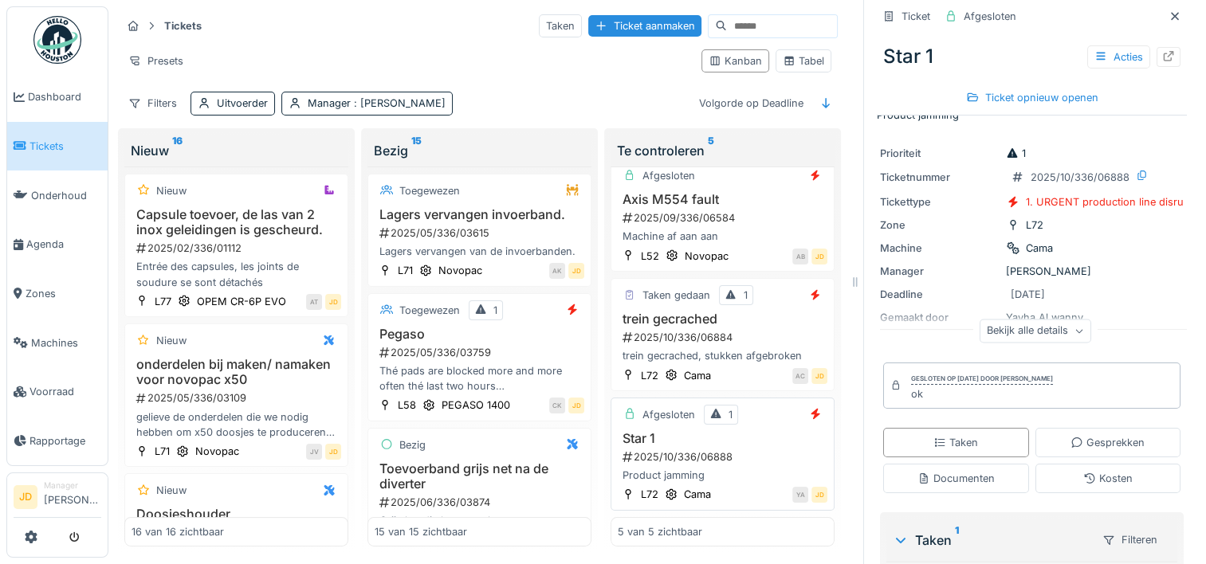
scroll to position [19, 0]
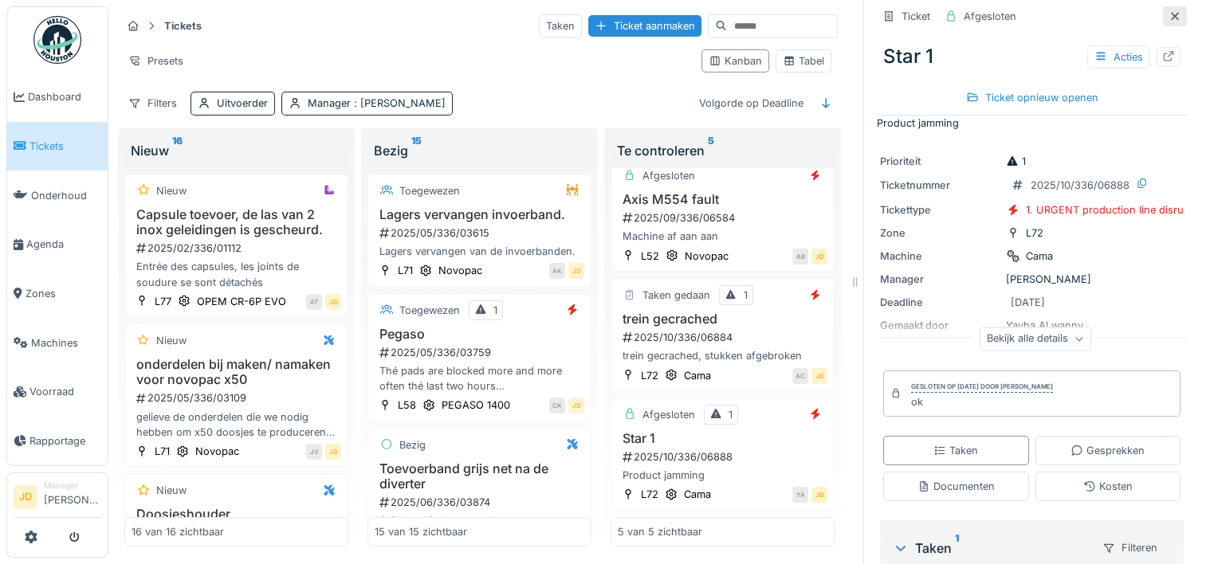
click at [1168, 15] on icon at bounding box center [1174, 16] width 13 height 10
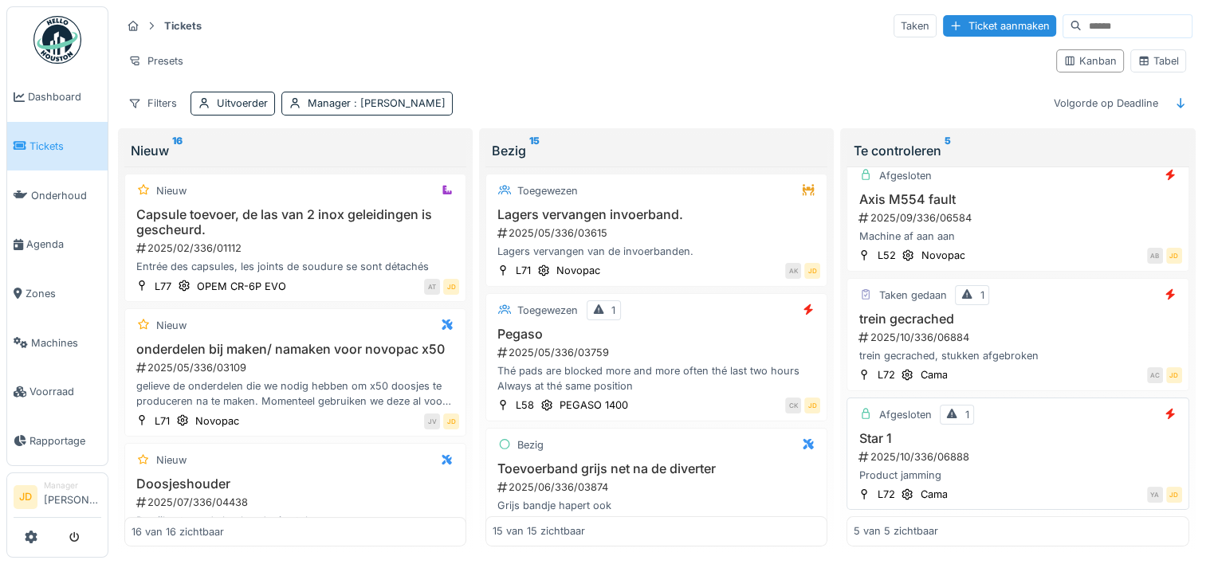
scroll to position [13, 0]
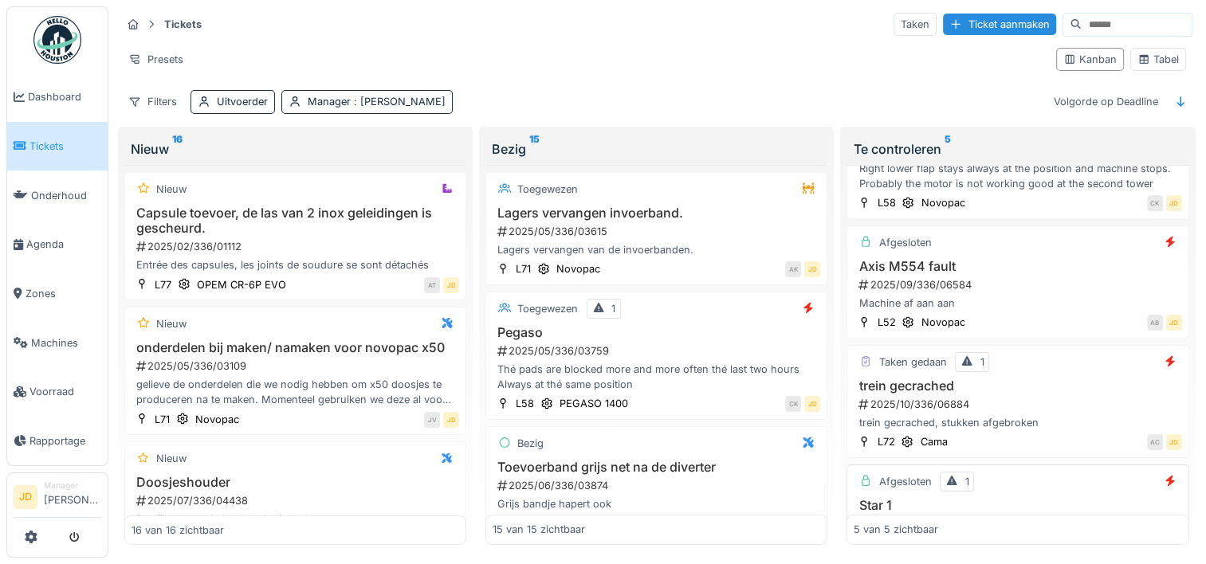
click at [1052, 415] on div "trein gecrached, stukken afgebroken" at bounding box center [1017, 422] width 328 height 15
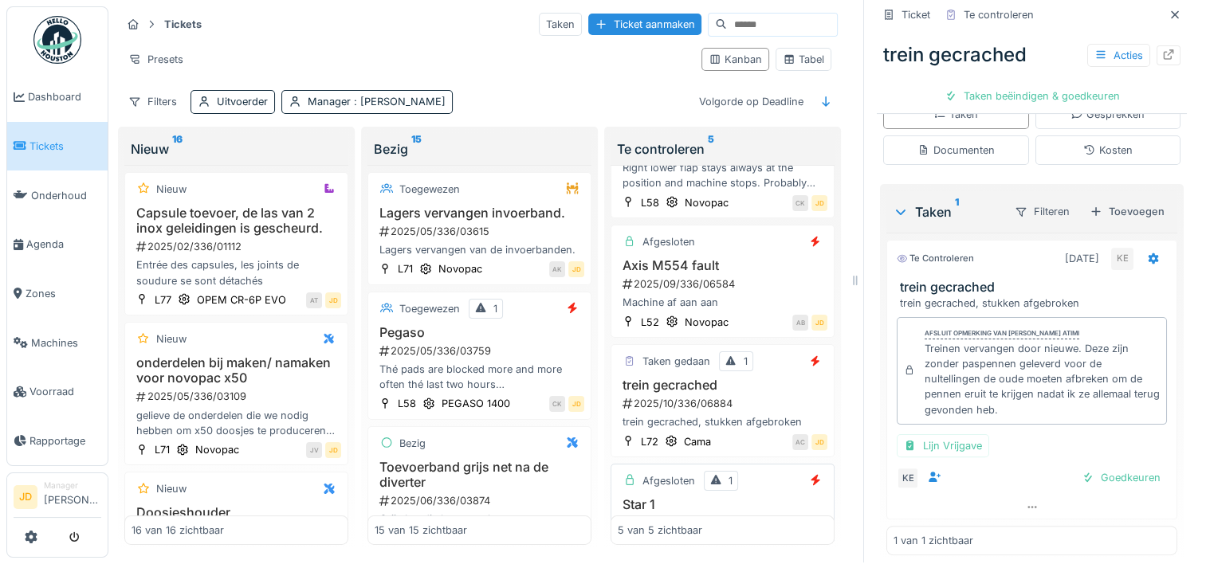
scroll to position [311, 0]
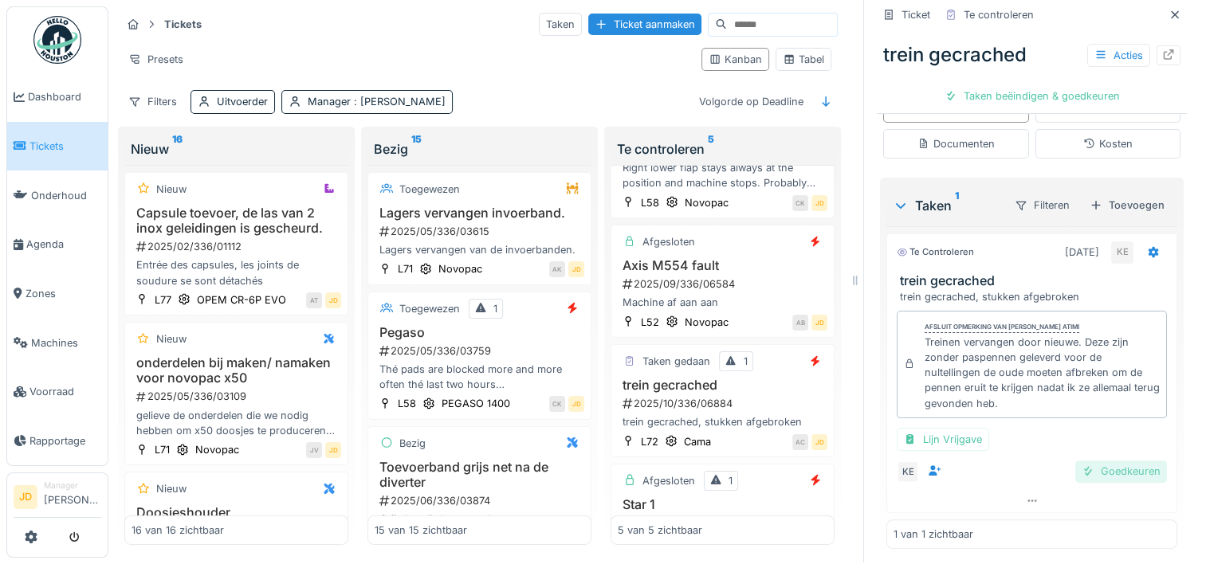
click at [1081, 464] on div at bounding box center [1087, 471] width 13 height 15
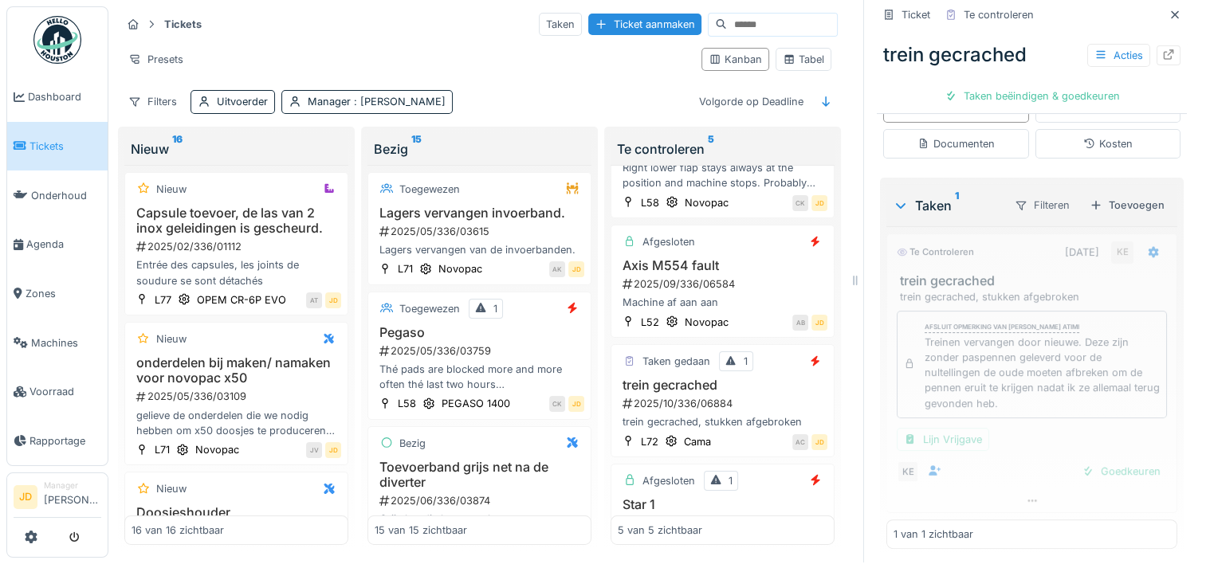
scroll to position [239, 0]
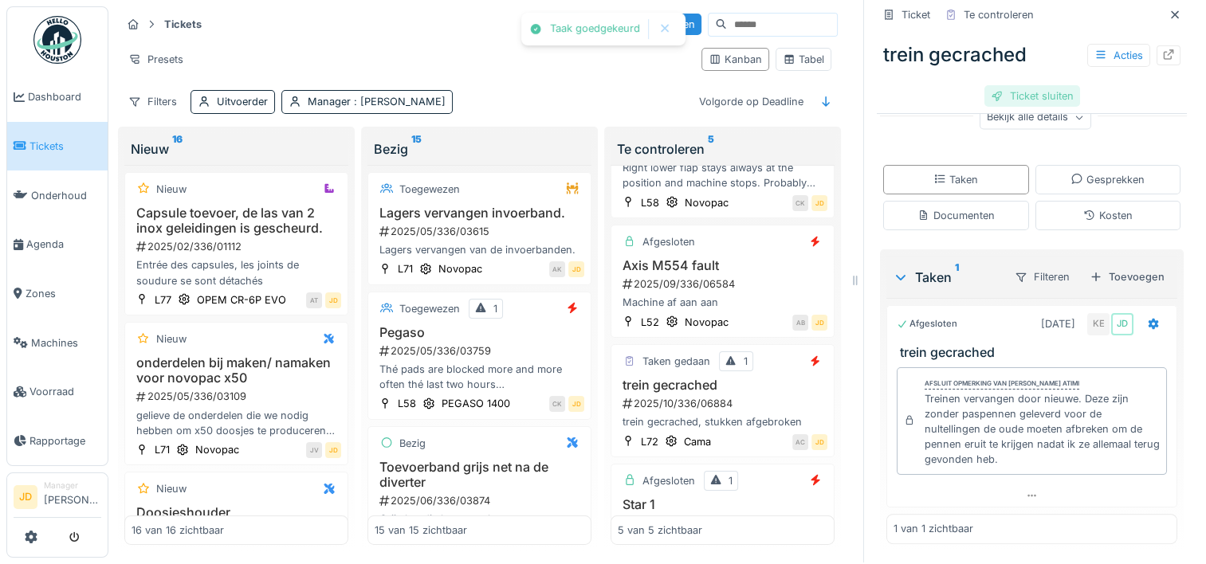
click at [1014, 85] on div "Ticket sluiten" at bounding box center [1032, 96] width 96 height 22
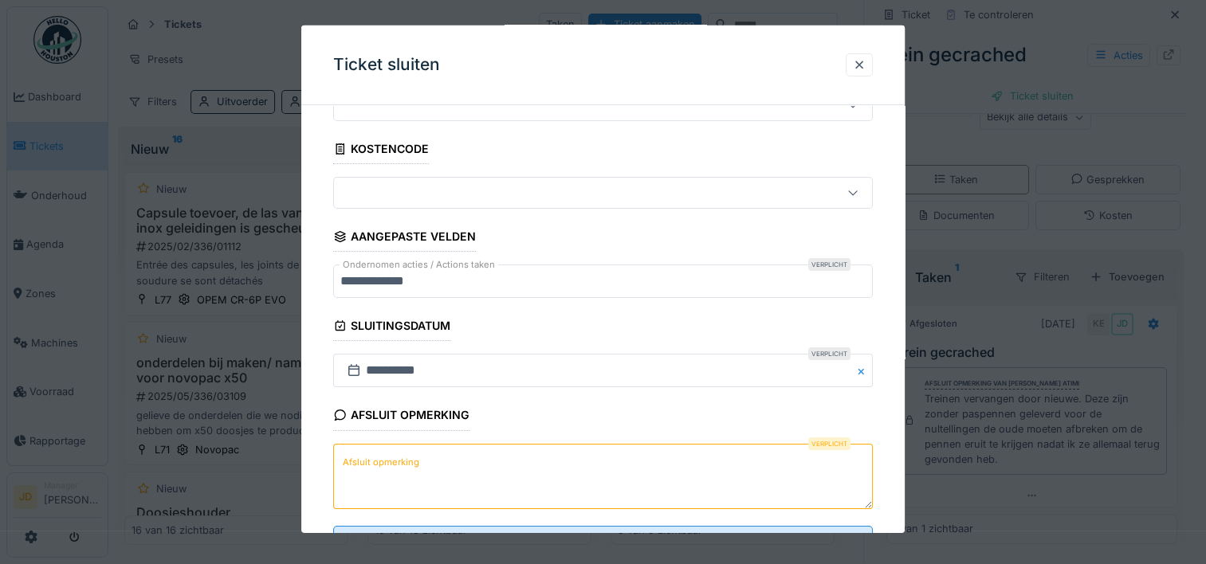
scroll to position [73, 0]
click at [516, 461] on textarea "Afsluit opmerking" at bounding box center [602, 473] width 539 height 65
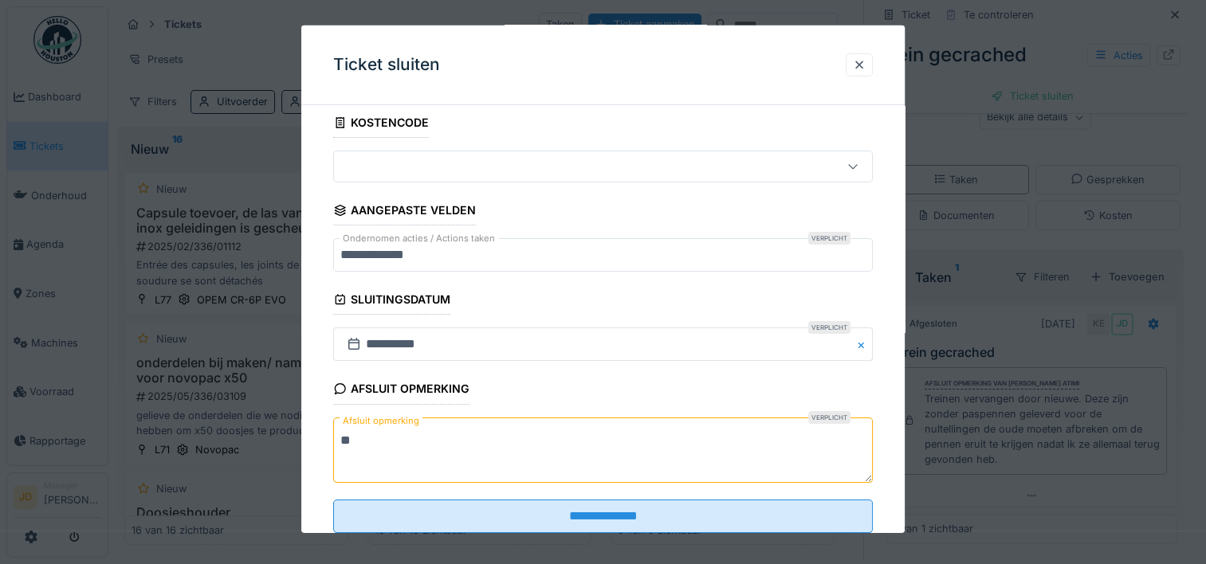
scroll to position [97, 0]
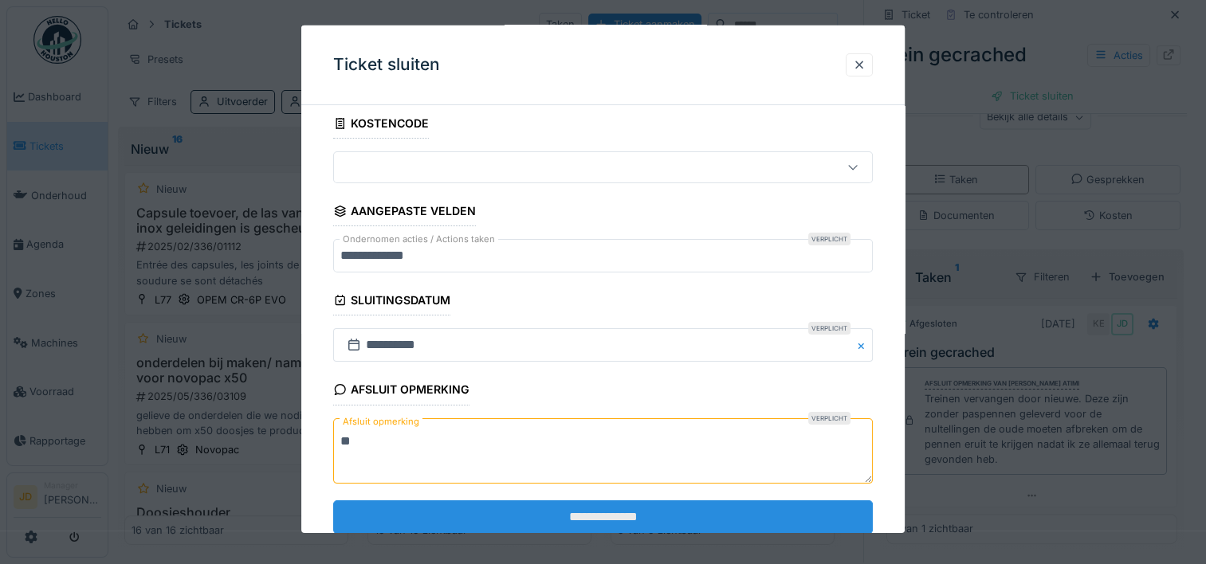
type textarea "**"
click at [542, 516] on input "**********" at bounding box center [602, 516] width 539 height 33
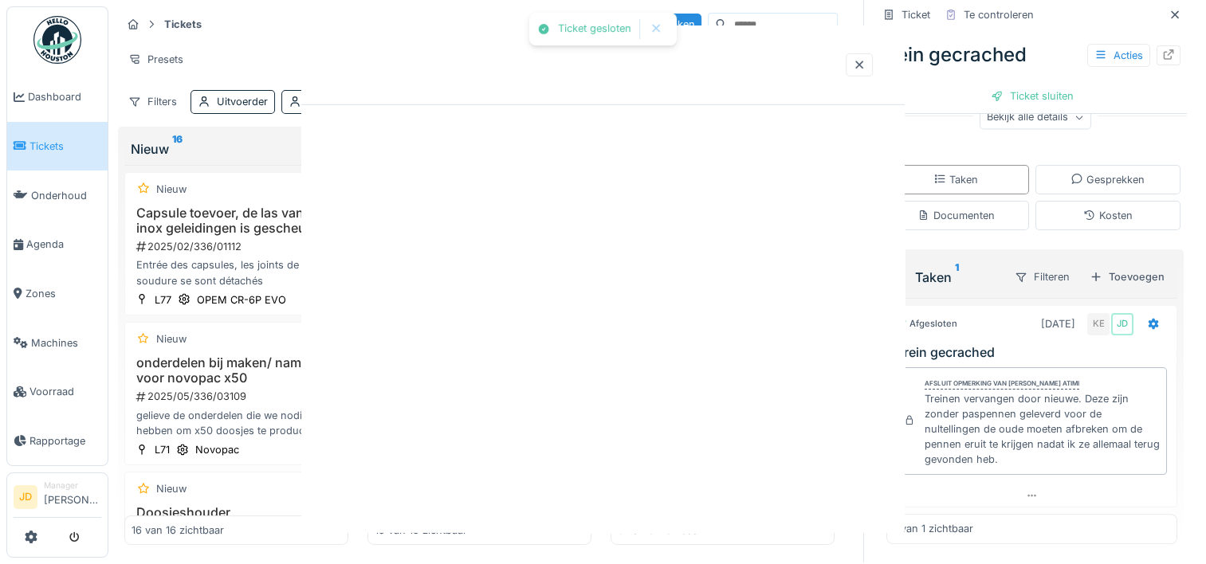
scroll to position [0, 0]
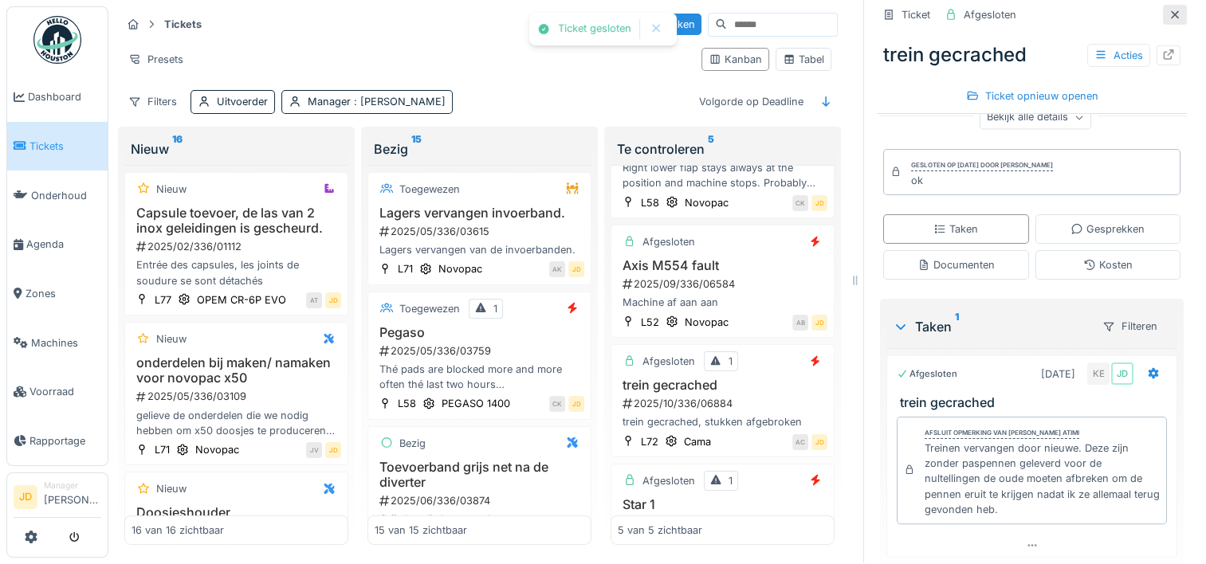
click at [1168, 10] on icon at bounding box center [1174, 15] width 13 height 10
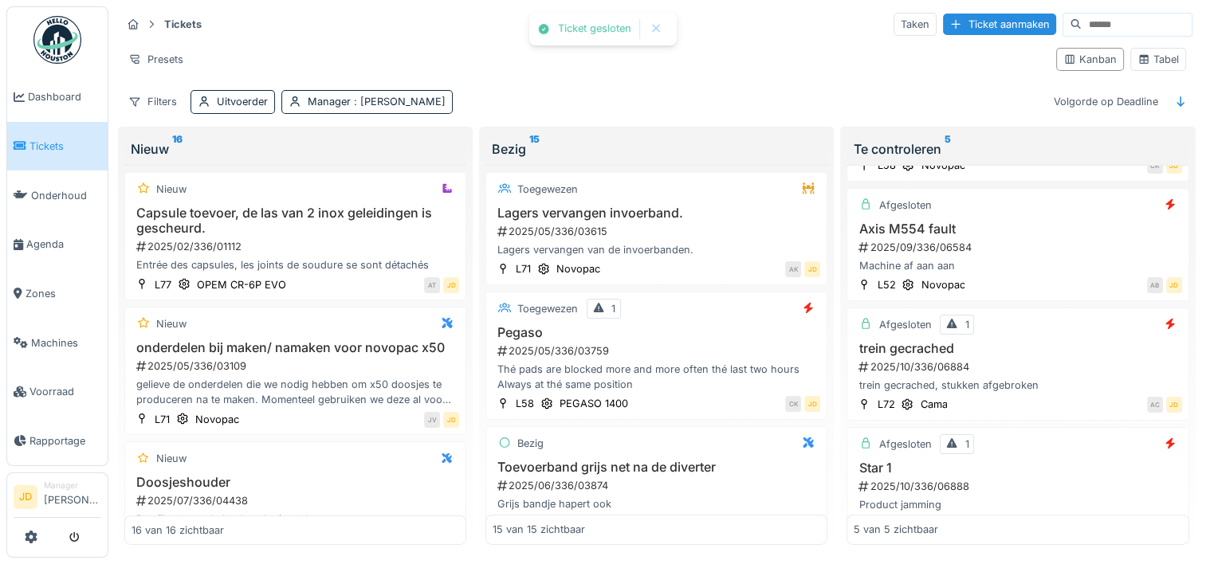
scroll to position [201, 0]
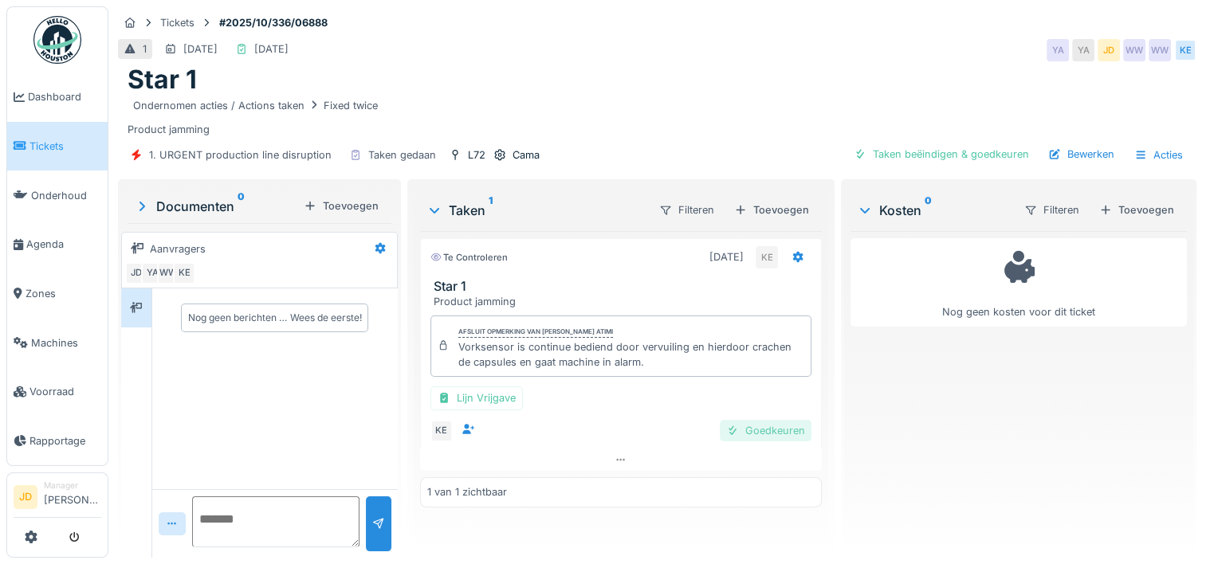
click at [738, 427] on div "Goedkeuren" at bounding box center [766, 431] width 92 height 22
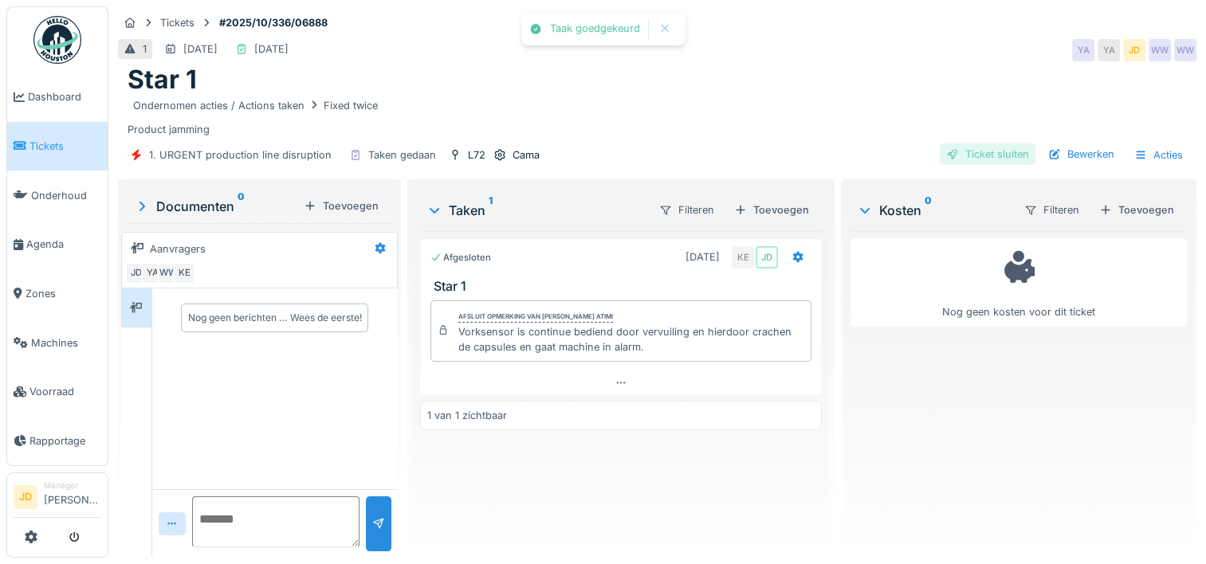
click at [978, 147] on div "Ticket sluiten" at bounding box center [988, 154] width 96 height 22
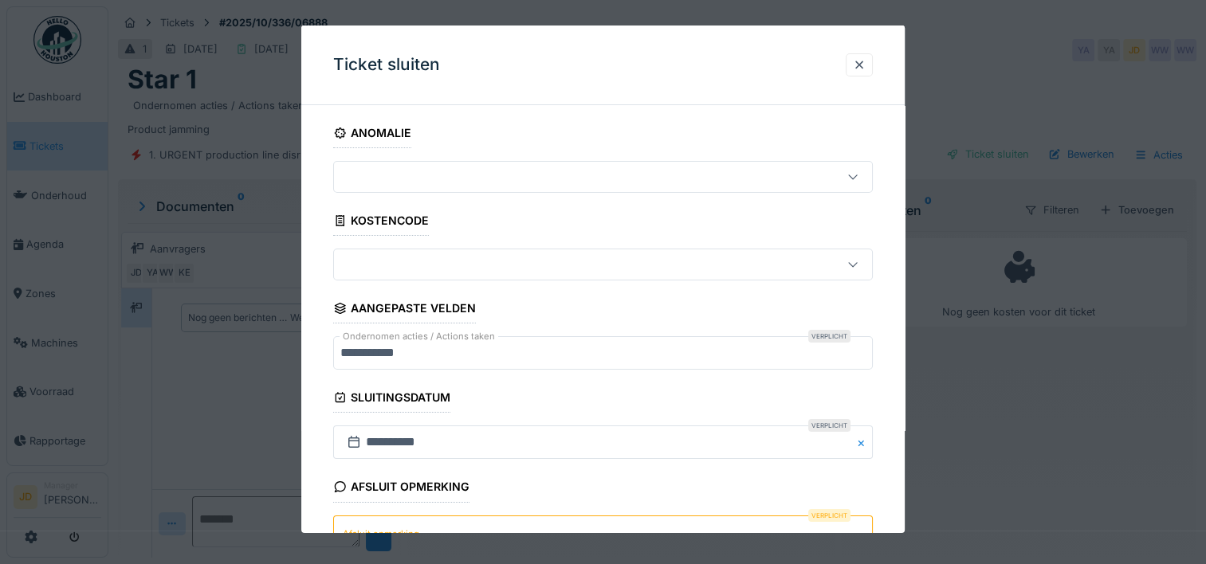
scroll to position [139, 0]
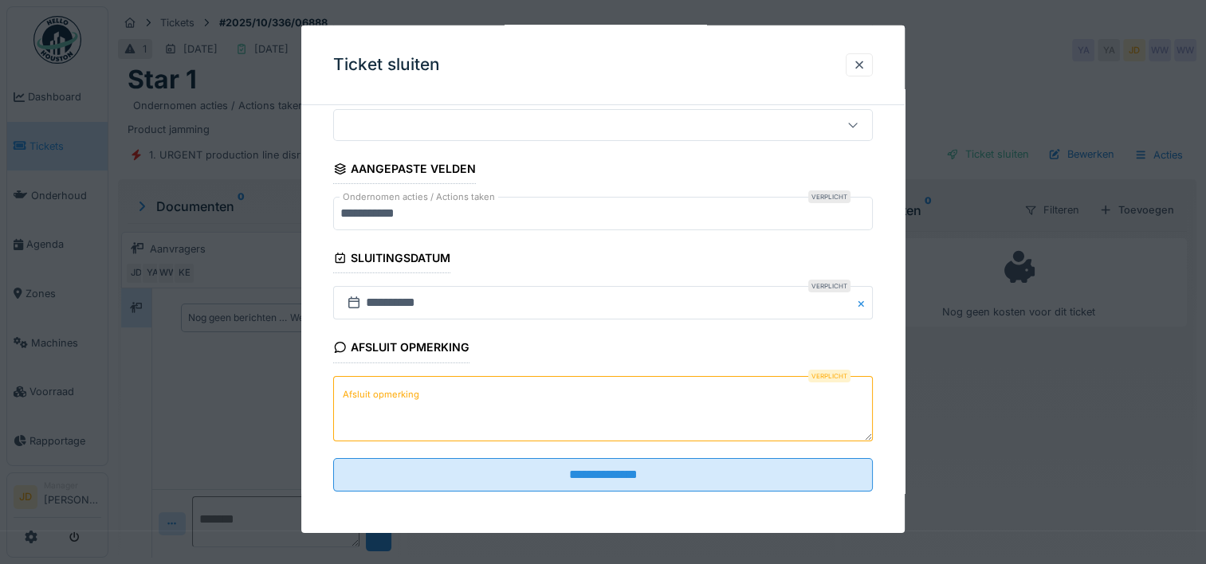
click at [535, 414] on textarea "Afsluit opmerking" at bounding box center [602, 407] width 539 height 65
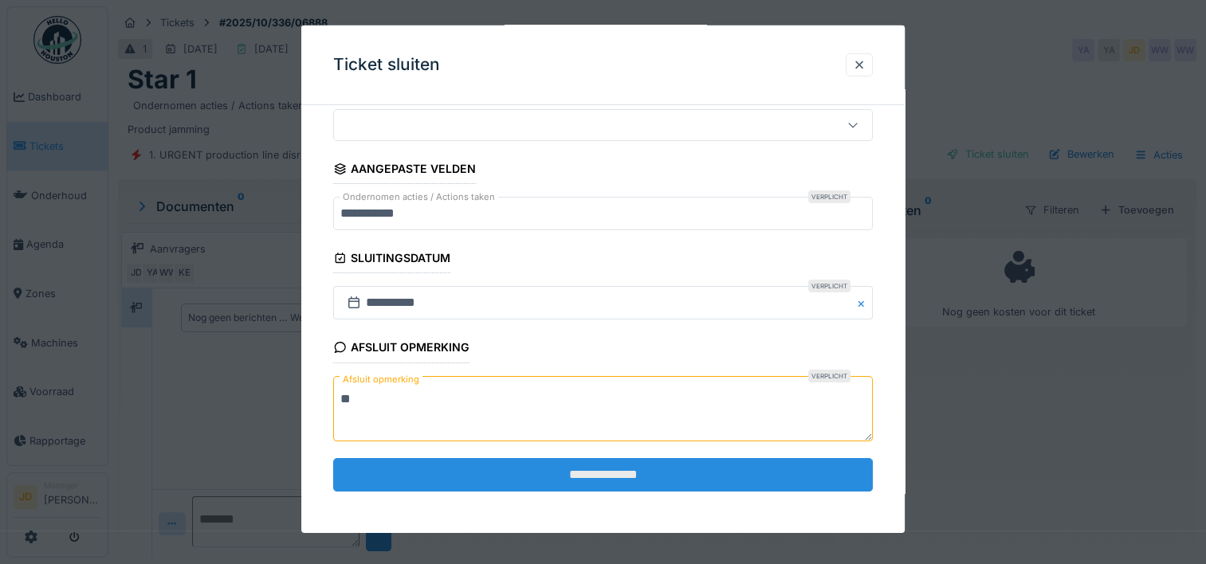
type textarea "**"
click at [566, 465] on input "**********" at bounding box center [602, 474] width 539 height 33
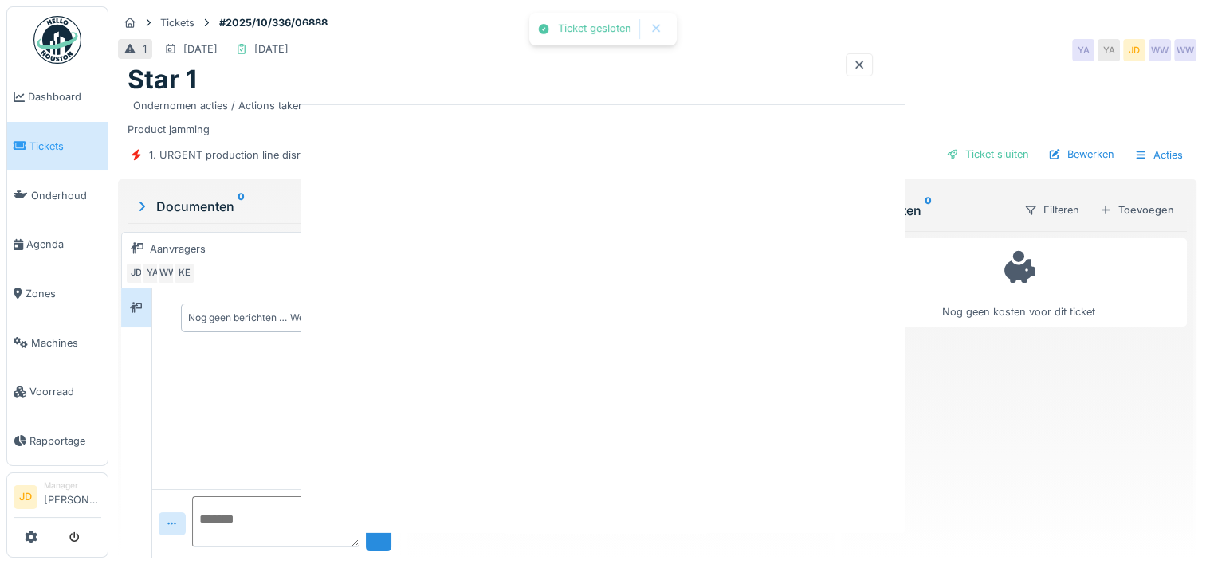
scroll to position [0, 0]
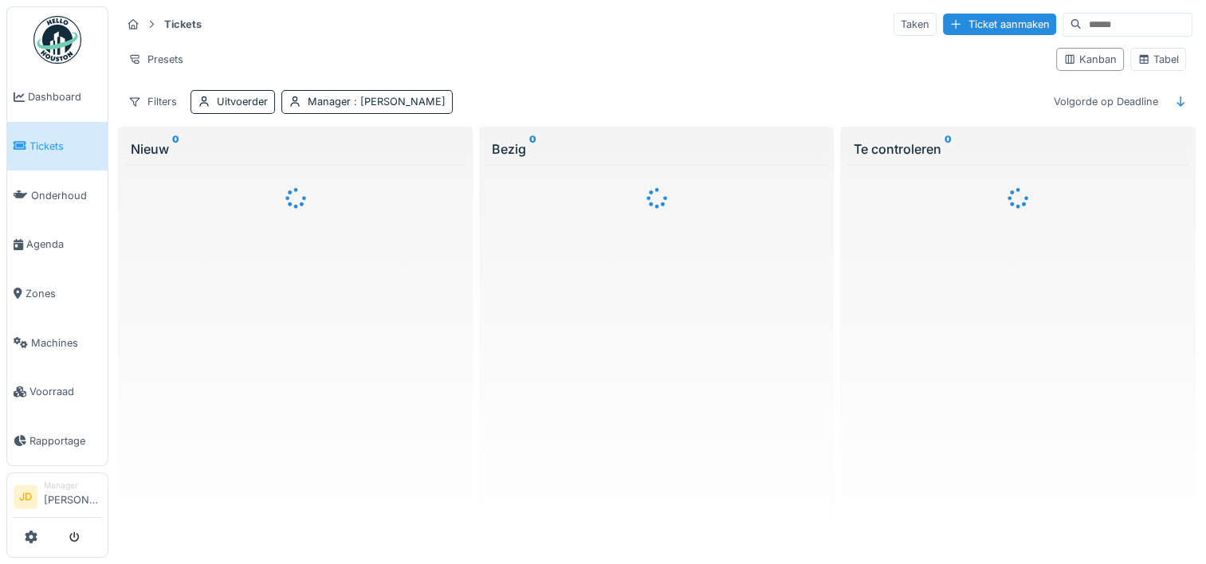
scroll to position [13, 0]
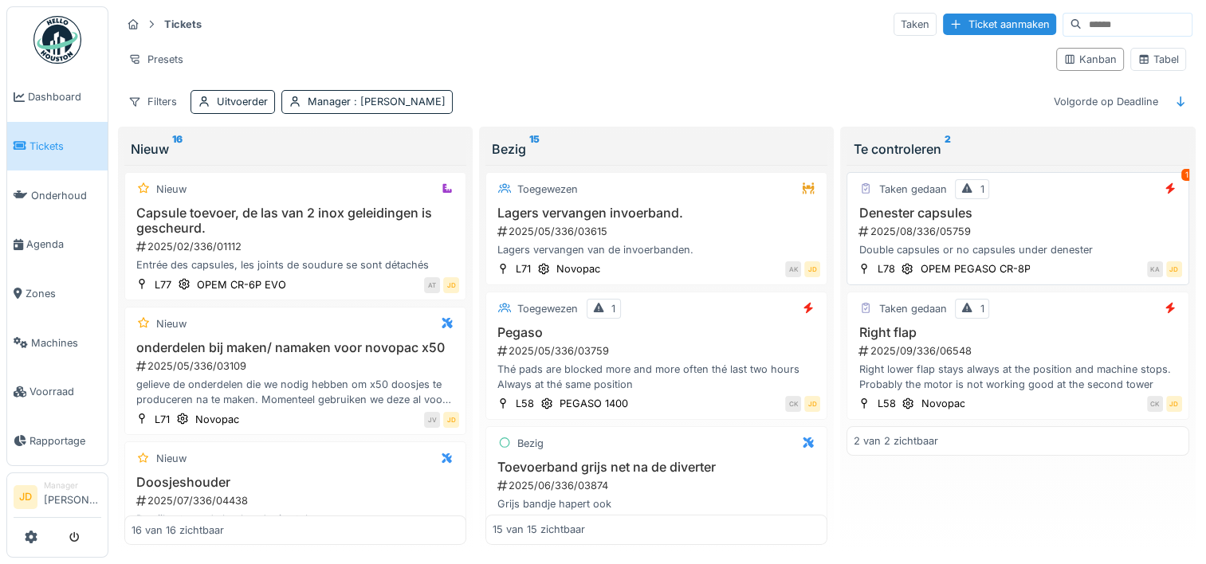
click at [985, 188] on div "Taken gedaan 1 1 Denester capsules 2025/08/336/05759 Double capsules or no caps…" at bounding box center [1017, 228] width 342 height 113
click at [1048, 206] on h3 "Denester capsules" at bounding box center [1017, 213] width 328 height 15
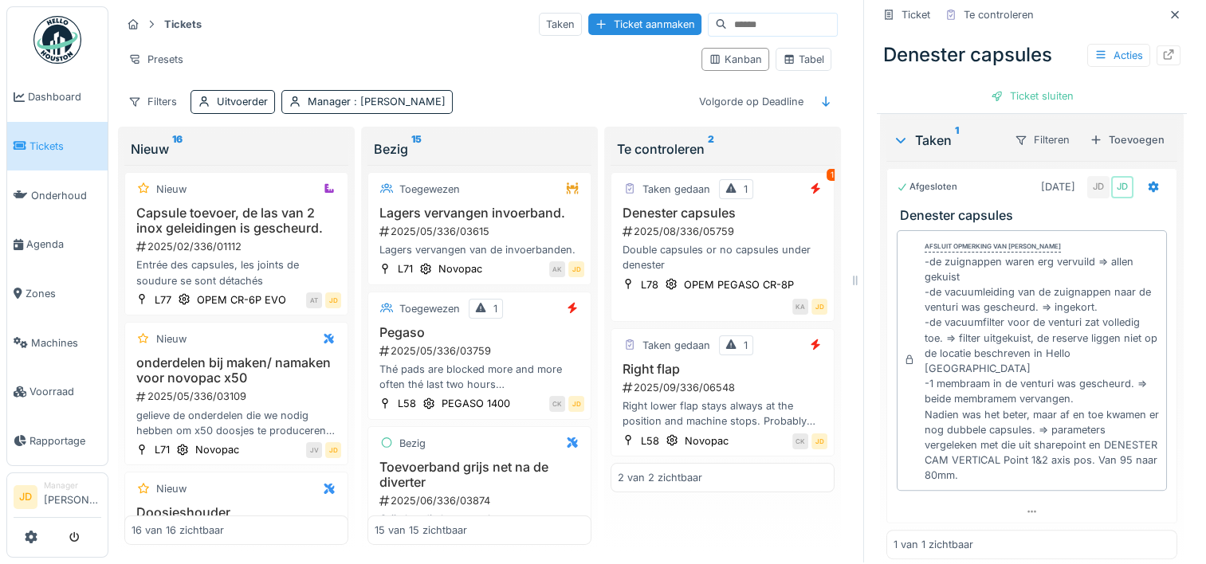
scroll to position [261, 0]
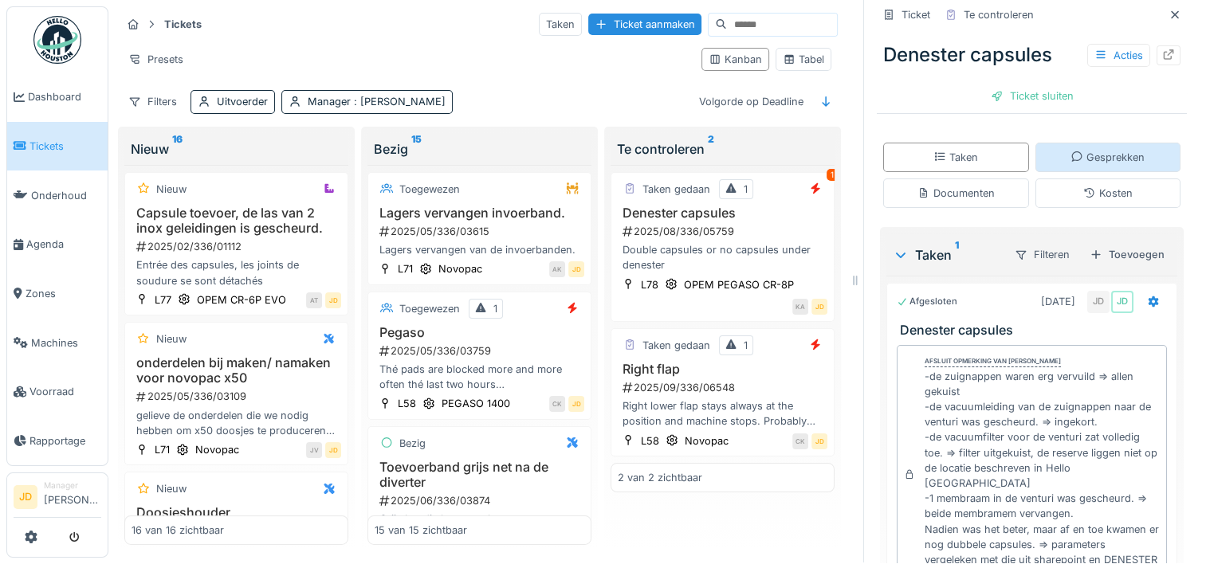
click at [1048, 153] on div "Gesprekken" at bounding box center [1108, 157] width 146 height 29
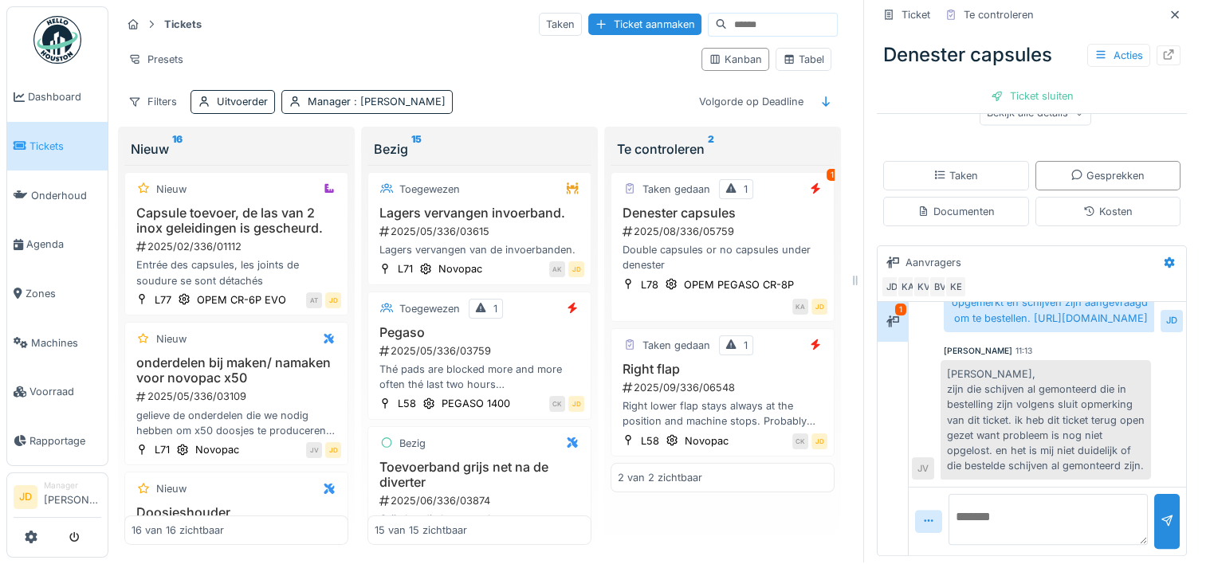
scroll to position [208, 0]
click at [974, 504] on textarea at bounding box center [1047, 519] width 199 height 51
type textarea "**********"
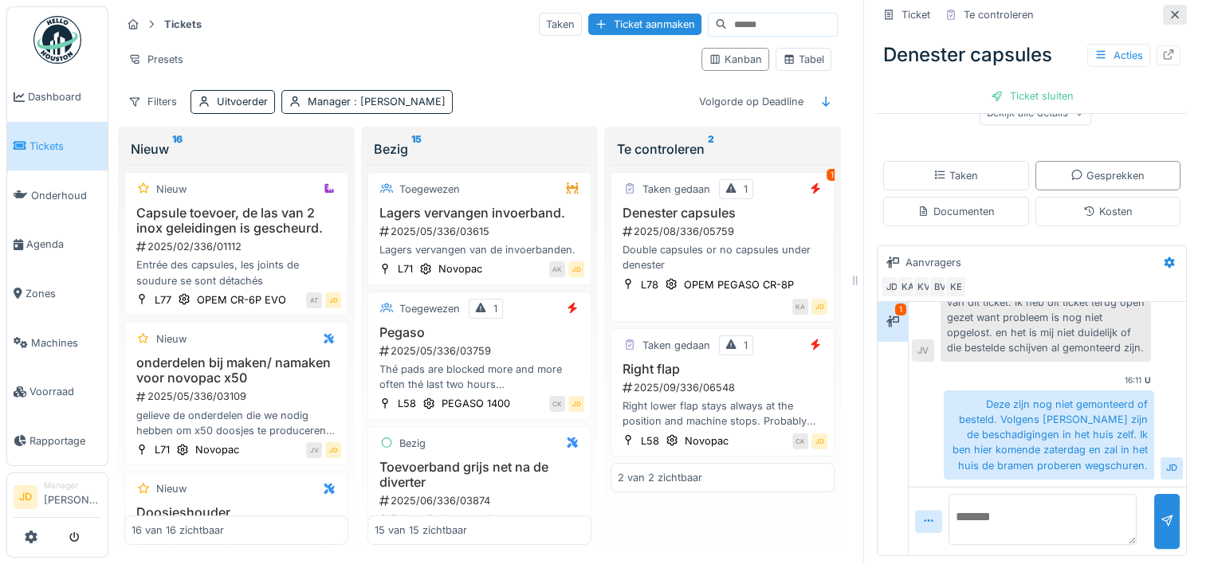
click at [1168, 10] on icon at bounding box center [1174, 15] width 13 height 10
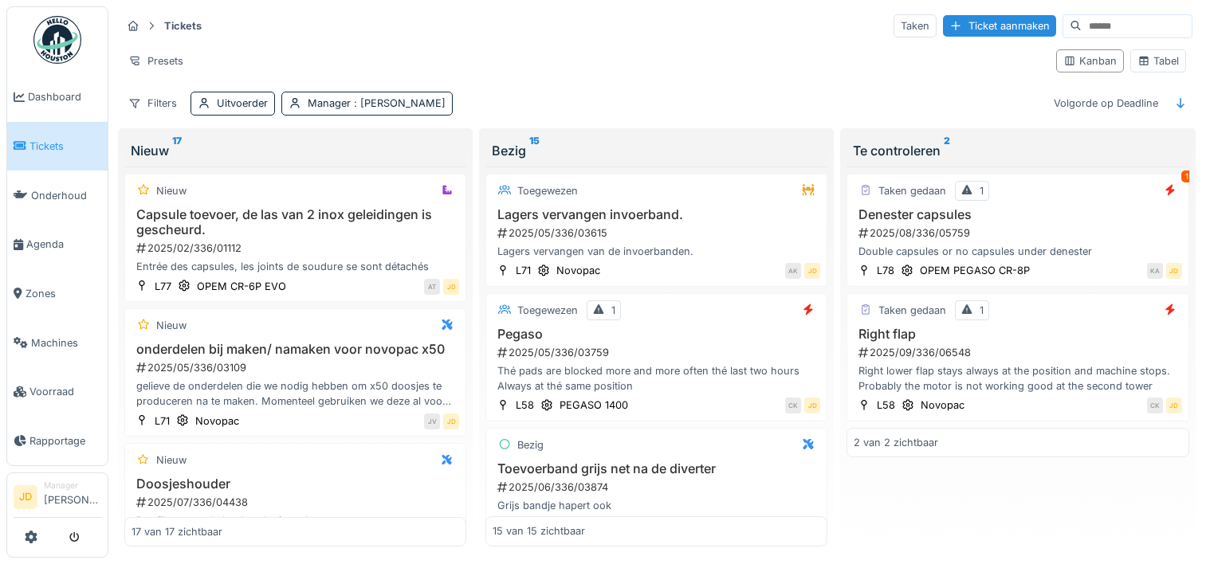
scroll to position [13, 0]
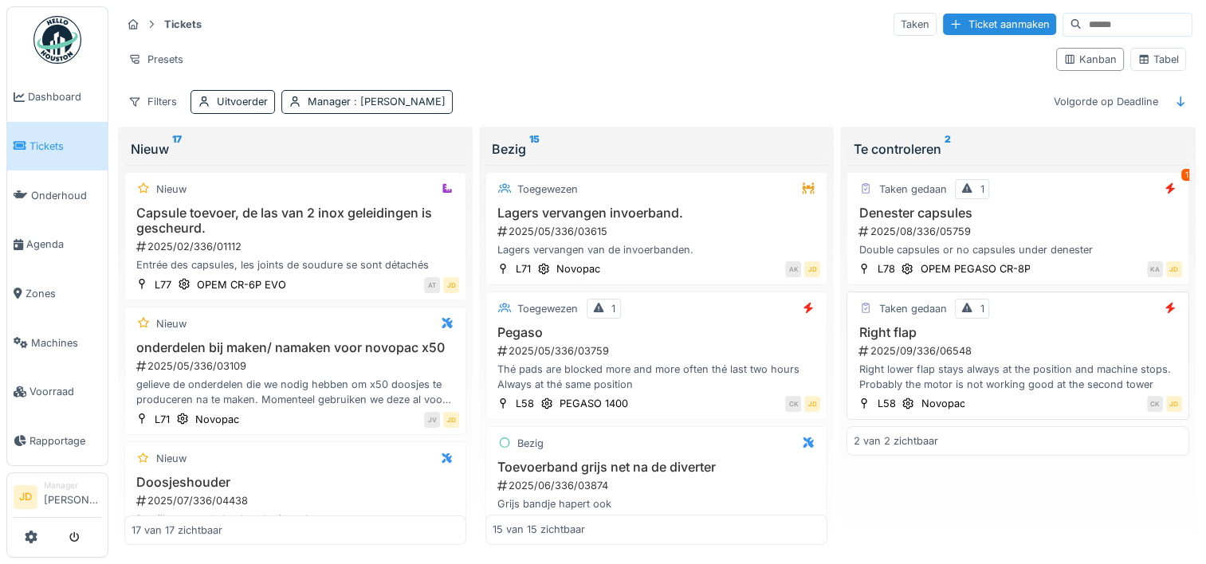
click at [1065, 343] on div "2025/09/336/06548" at bounding box center [1019, 350] width 324 height 15
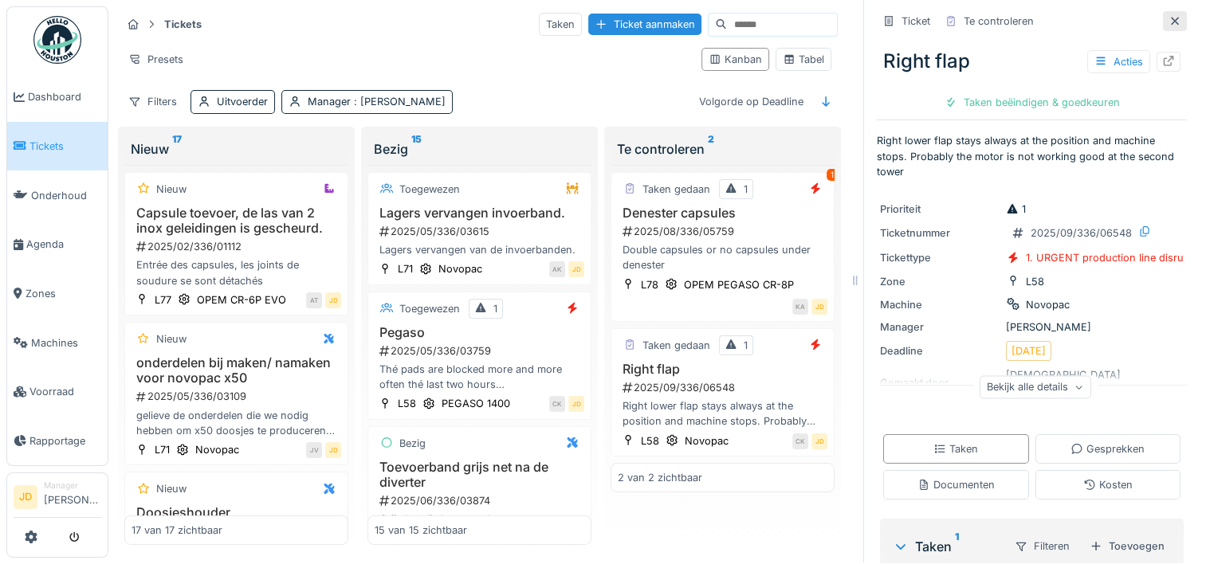
click at [1163, 13] on div at bounding box center [1175, 21] width 24 height 20
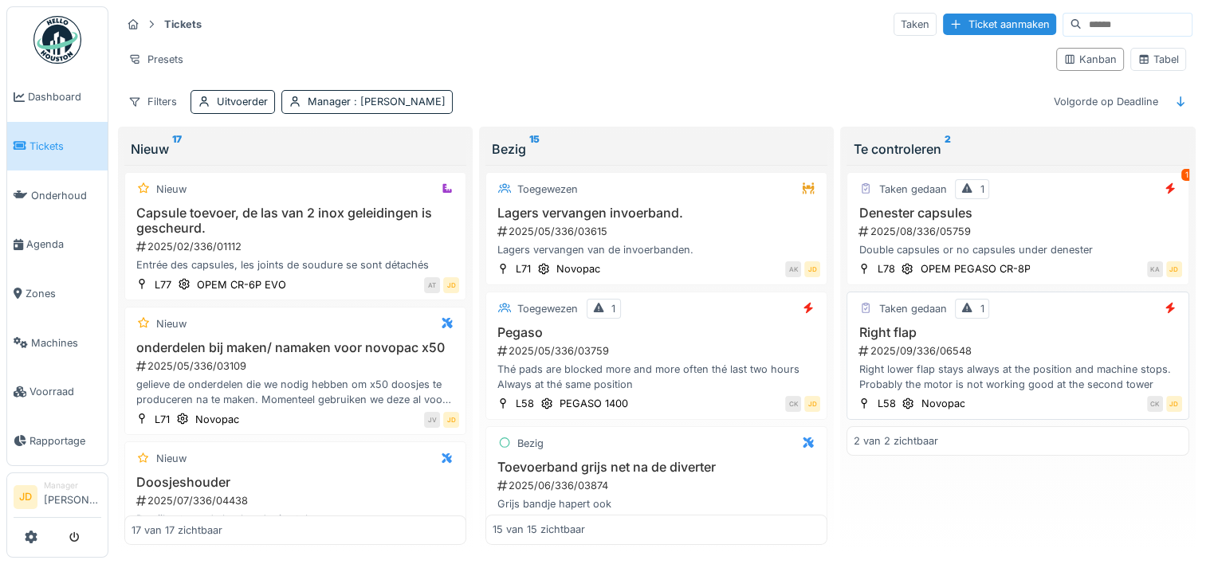
click at [1033, 343] on div "2025/09/336/06548" at bounding box center [1019, 350] width 324 height 15
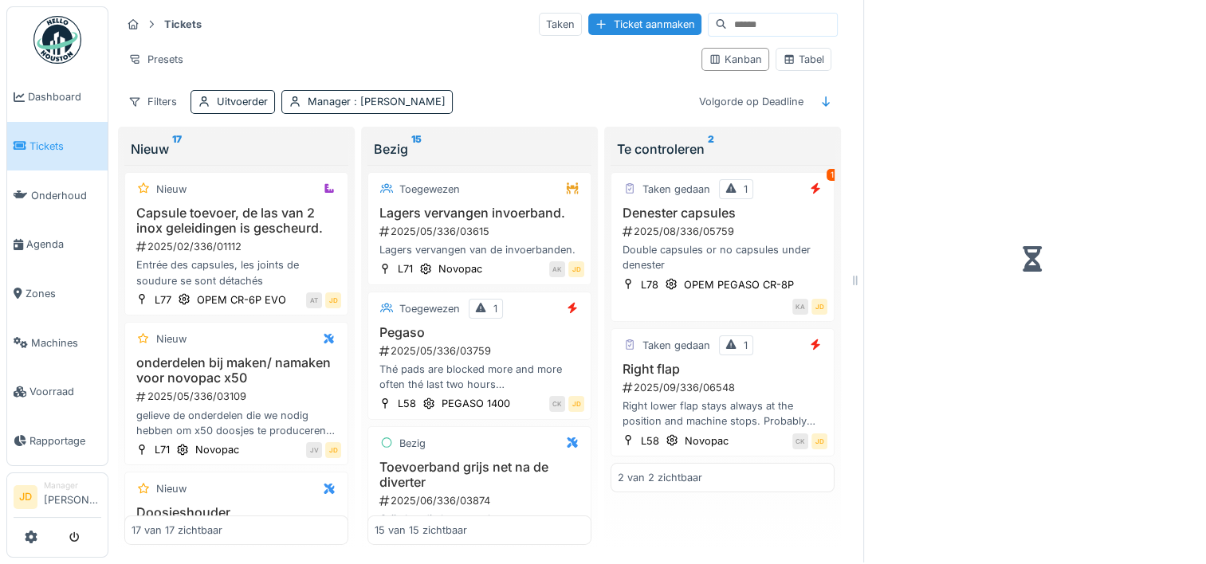
click at [1050, 428] on div at bounding box center [1032, 259] width 310 height 508
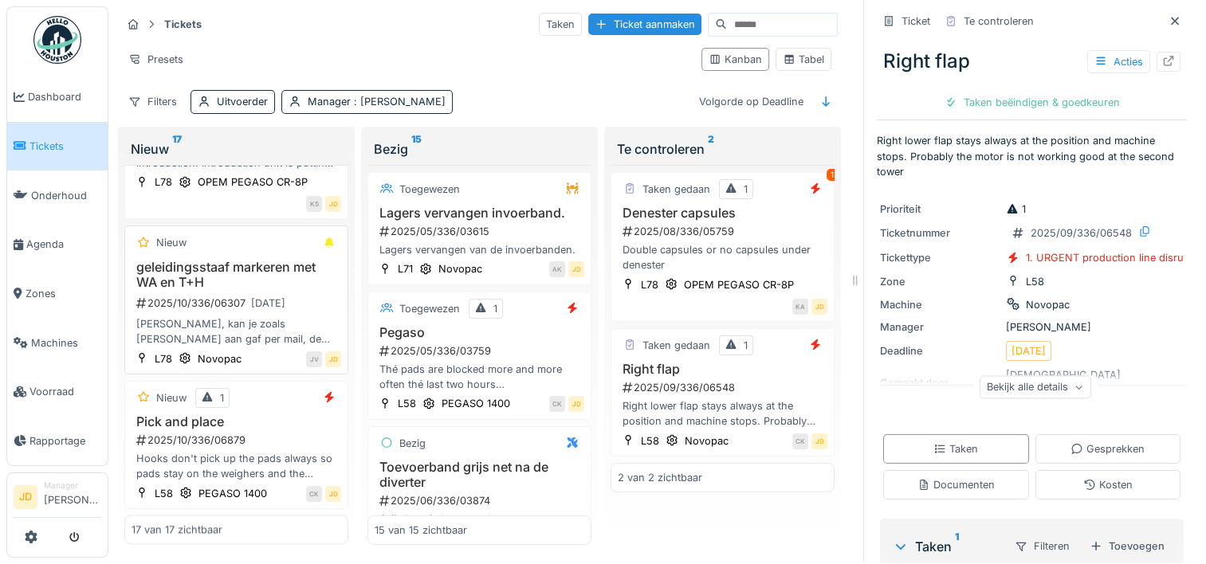
scroll to position [2210, 0]
click at [284, 414] on h3 "Pick and place" at bounding box center [236, 421] width 210 height 15
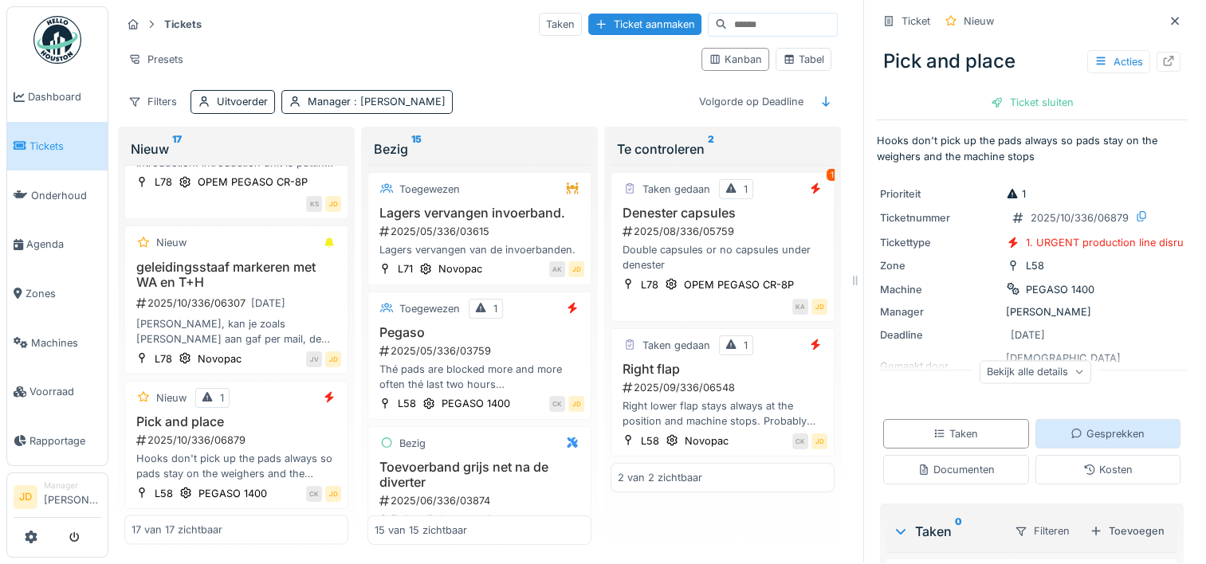
scroll to position [127, 0]
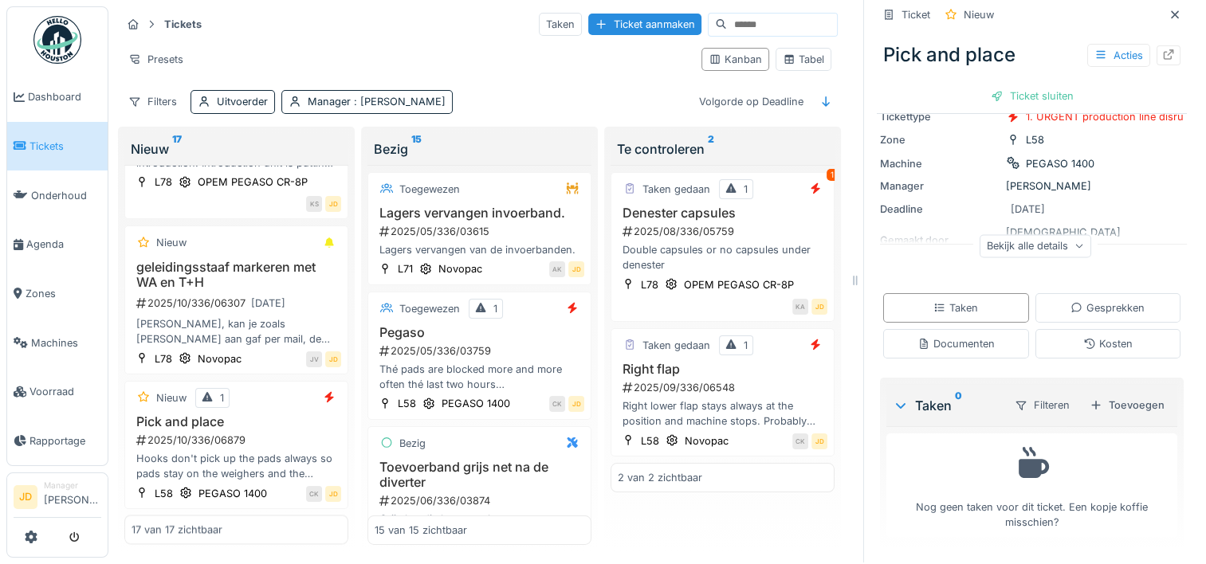
click at [1095, 390] on div "Filteren Toevoegen" at bounding box center [1086, 404] width 170 height 29
click at [1128, 394] on div "Toevoegen" at bounding box center [1127, 405] width 88 height 22
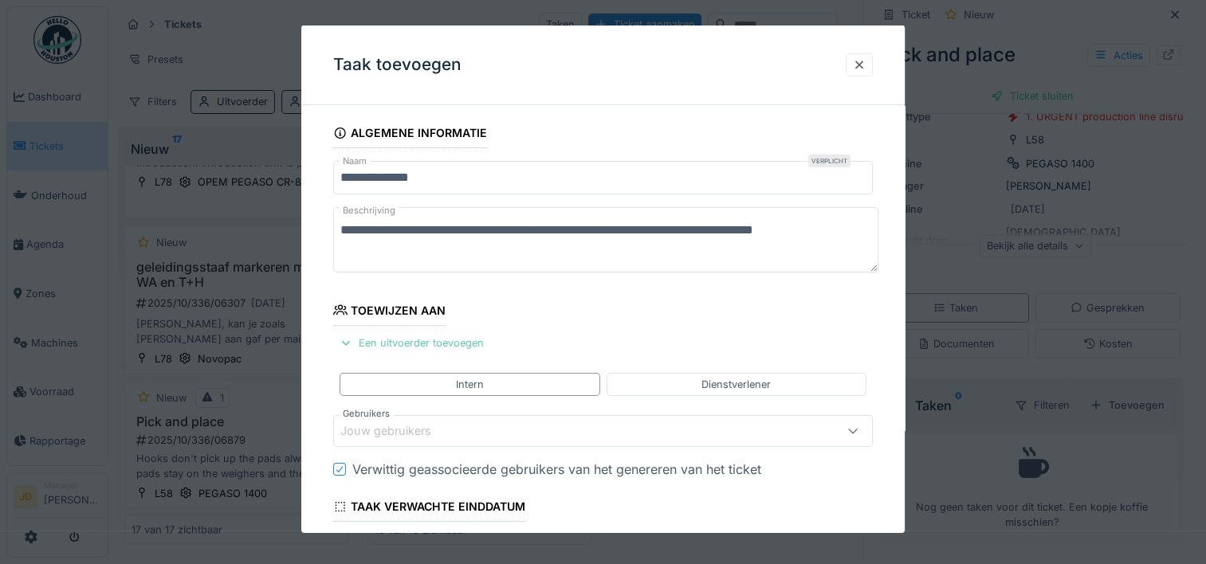
click at [425, 347] on div "Een uitvoerder toevoegen" at bounding box center [411, 343] width 157 height 22
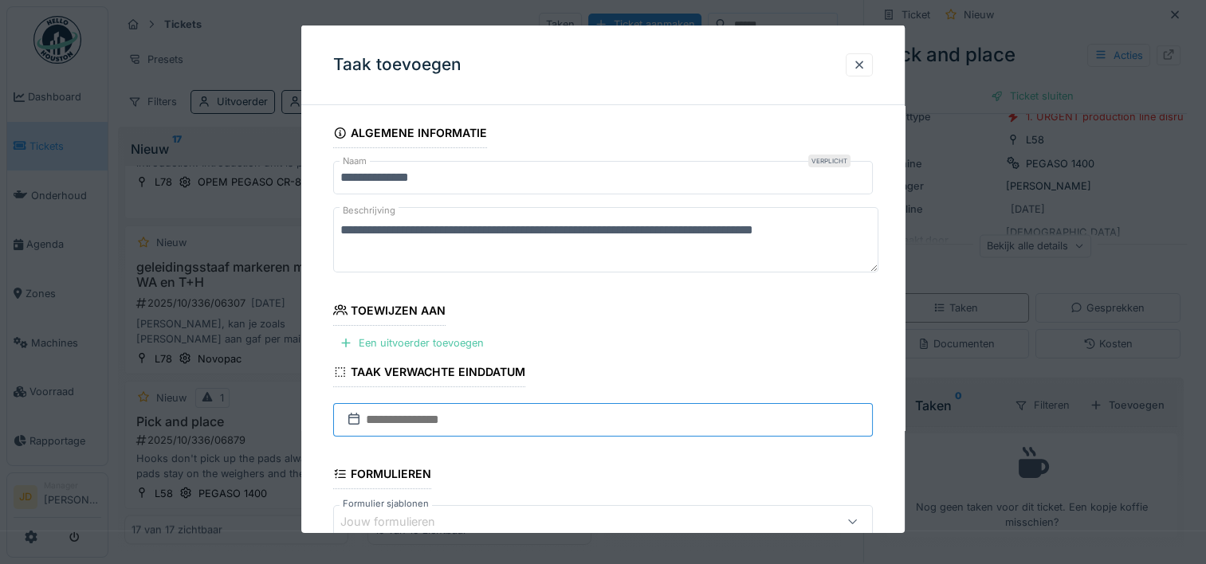
click at [386, 419] on input "text" at bounding box center [602, 419] width 539 height 33
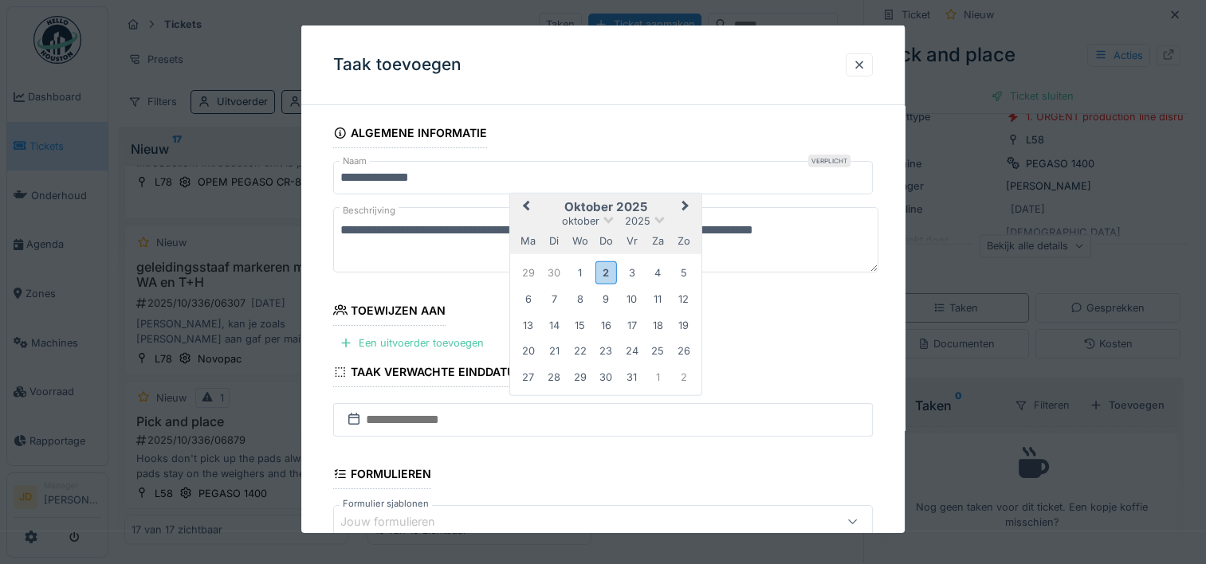
click at [650, 202] on h2 "oktober 2025" at bounding box center [605, 207] width 191 height 14
click at [606, 274] on div "2" at bounding box center [605, 272] width 22 height 23
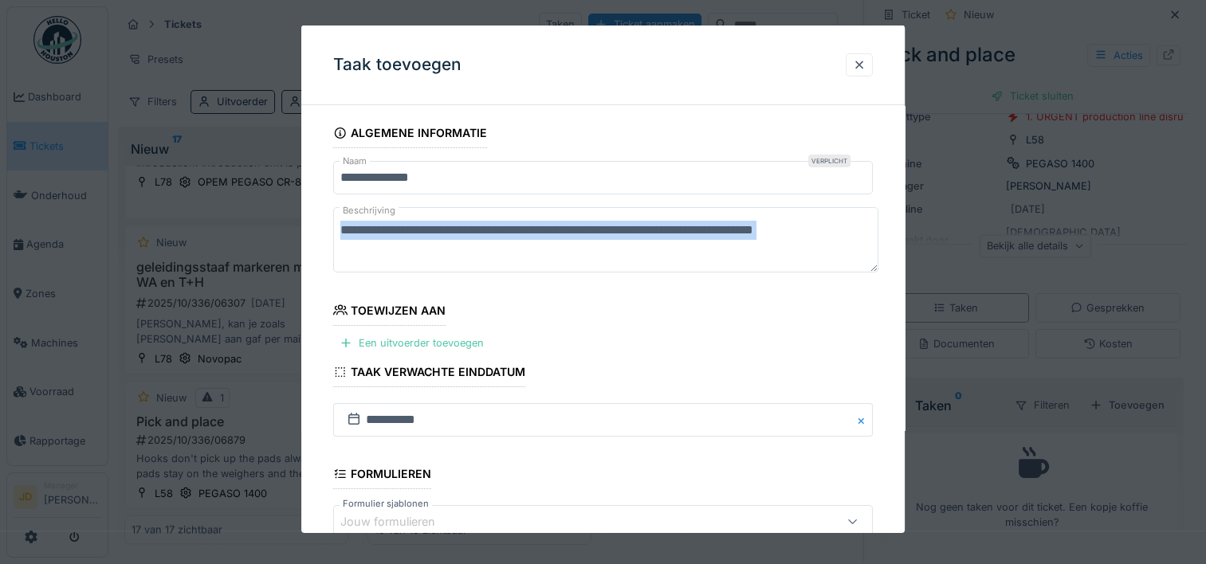
click at [606, 274] on div "**********" at bounding box center [602, 241] width 539 height 69
click at [440, 342] on div "Een uitvoerder toevoegen" at bounding box center [411, 343] width 157 height 22
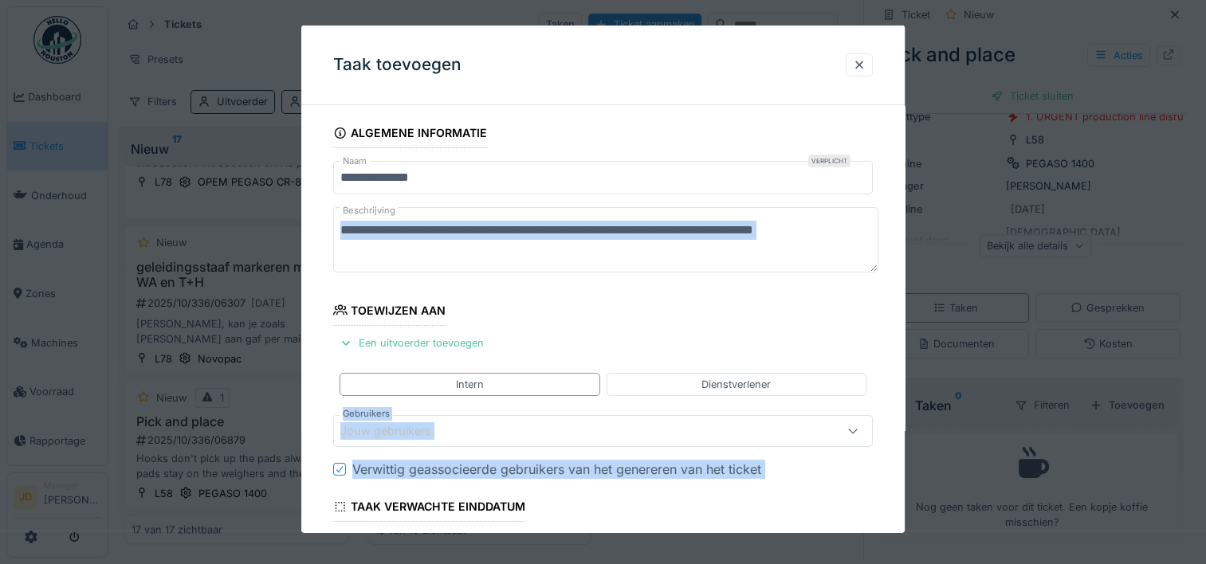
click at [445, 430] on div "Jouw gebruikers" at bounding box center [396, 431] width 113 height 18
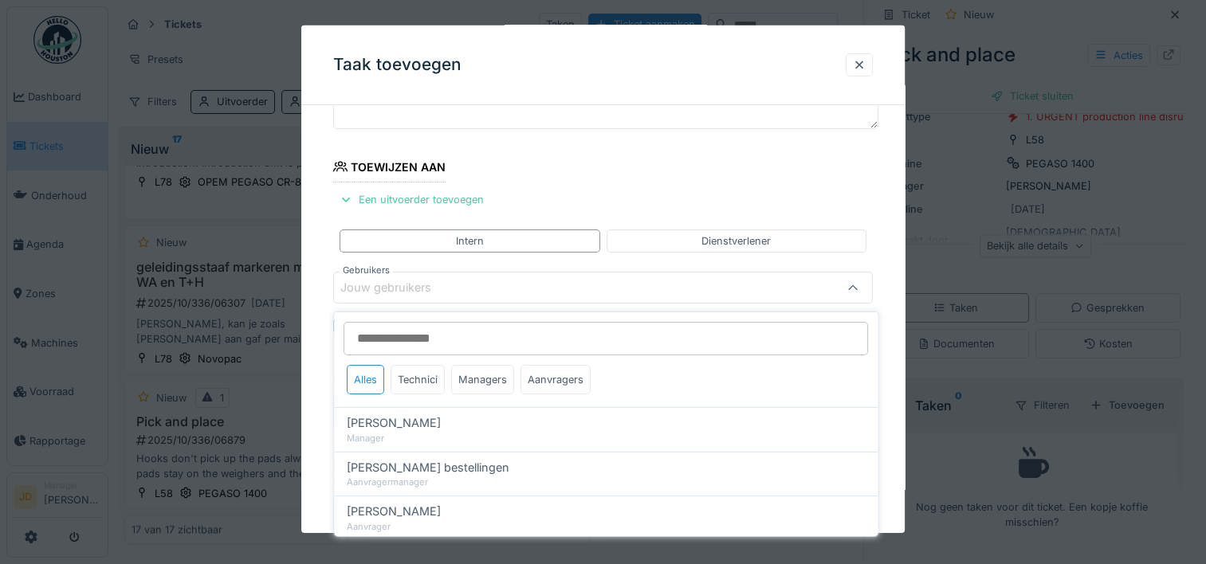
scroll to position [151, 0]
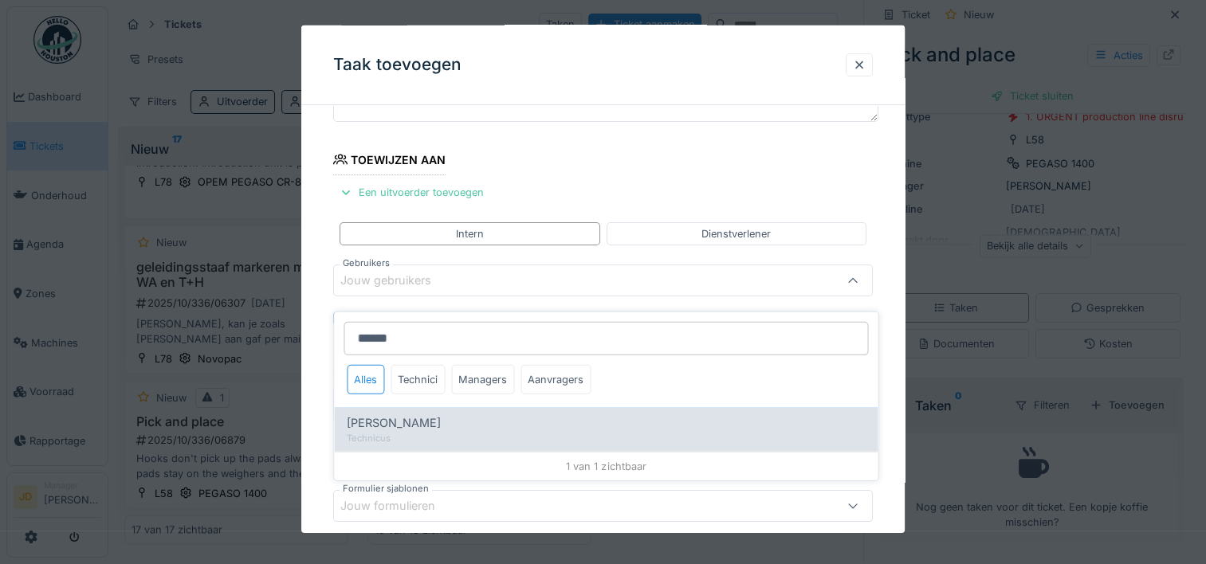
type input "******"
click at [457, 432] on div "Technicus" at bounding box center [606, 439] width 518 height 14
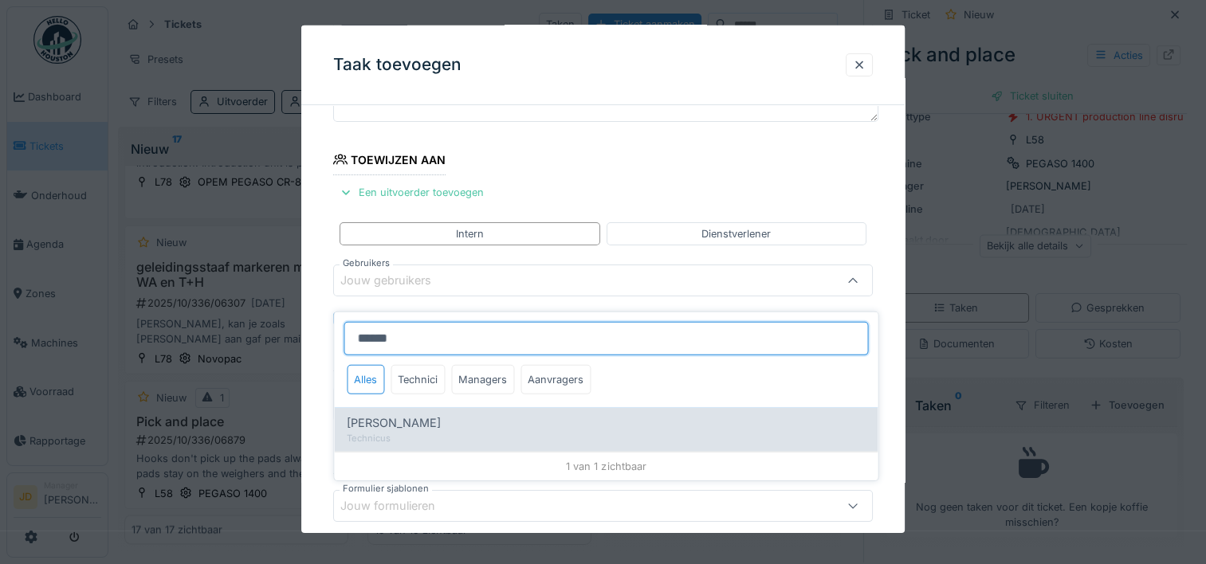
type input "*****"
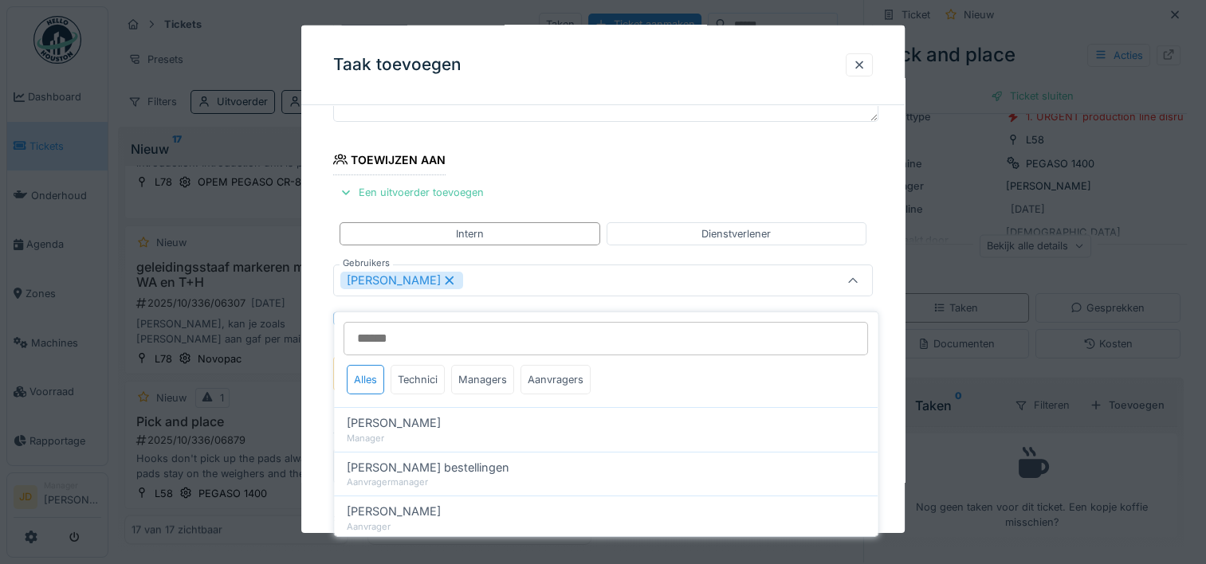
click at [856, 276] on icon at bounding box center [852, 281] width 13 height 10
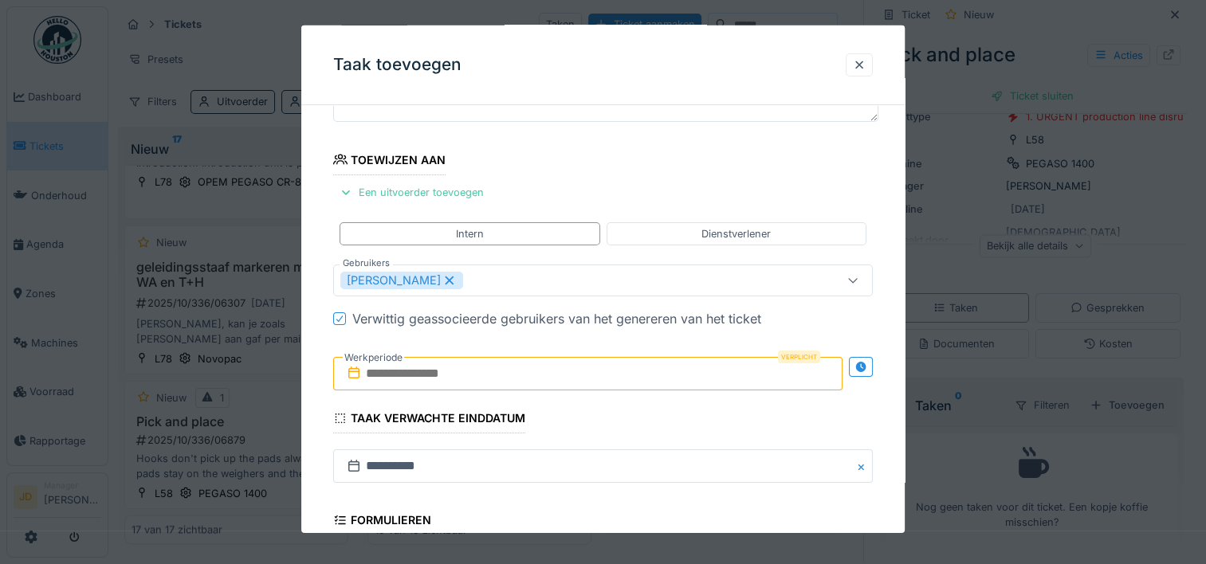
click at [472, 371] on input "text" at bounding box center [587, 373] width 509 height 33
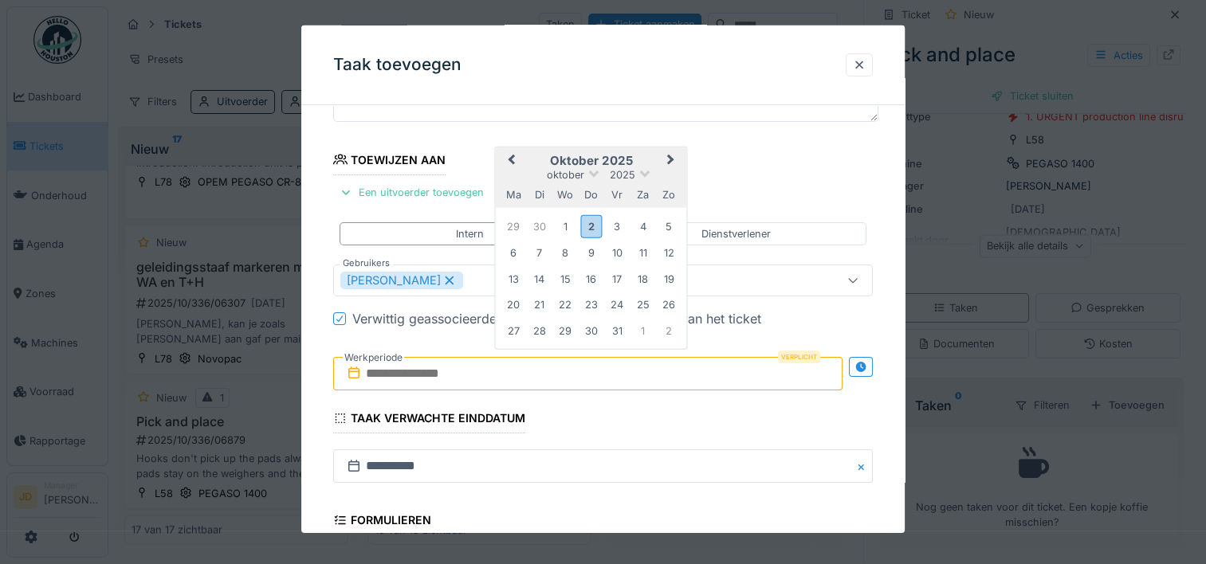
click at [626, 163] on h2 "oktober 2025" at bounding box center [591, 161] width 191 height 14
click at [588, 222] on div "2" at bounding box center [591, 225] width 22 height 23
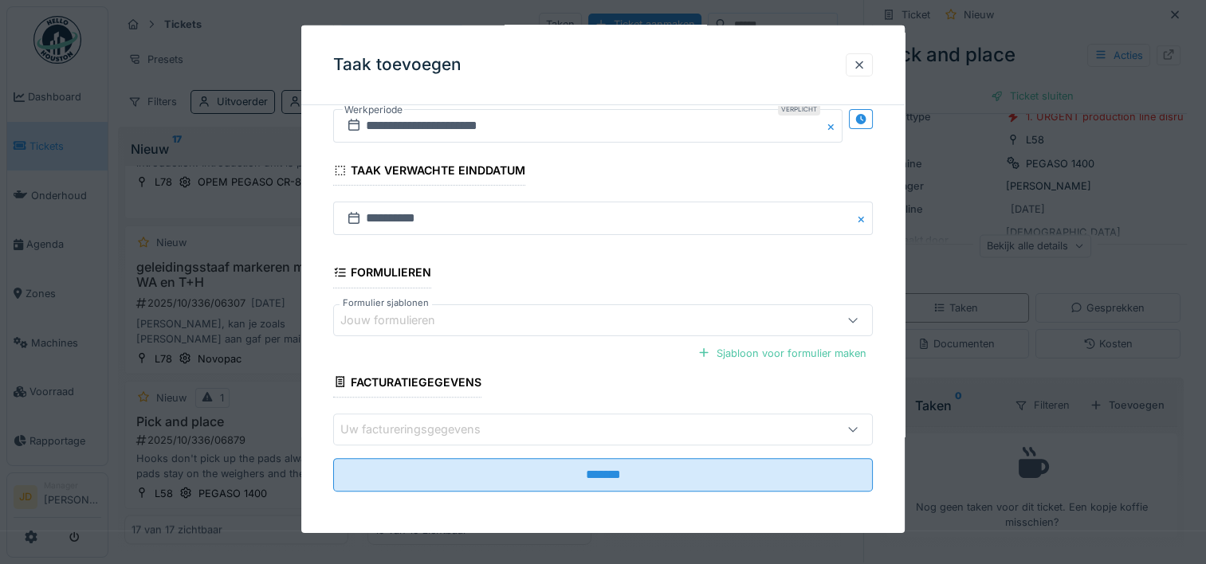
scroll to position [398, 0]
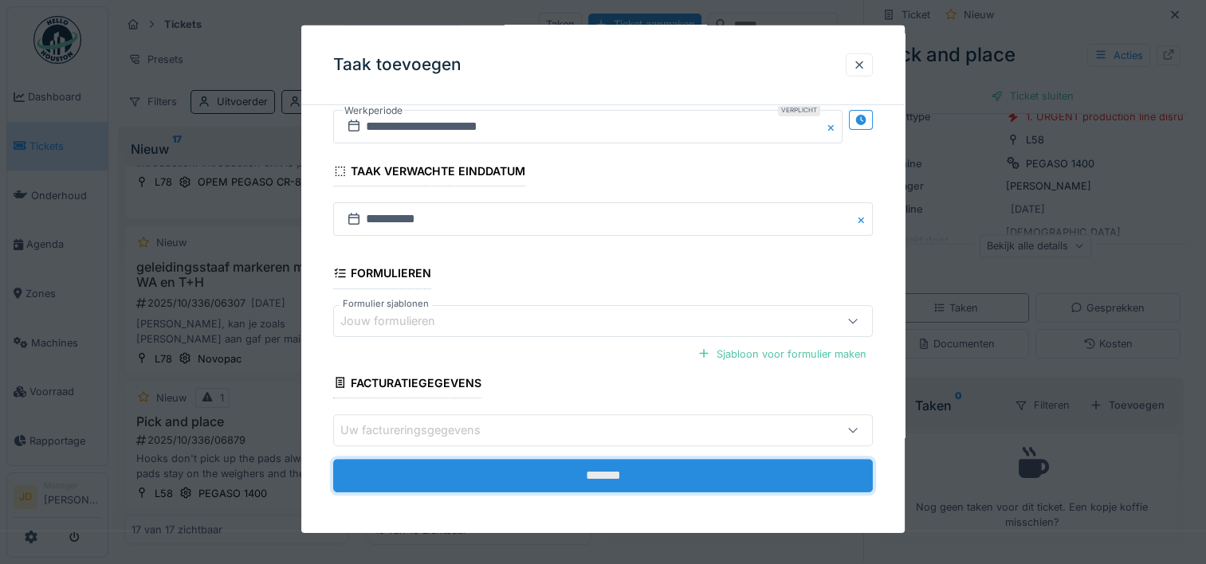
click at [577, 462] on input "*******" at bounding box center [602, 475] width 539 height 33
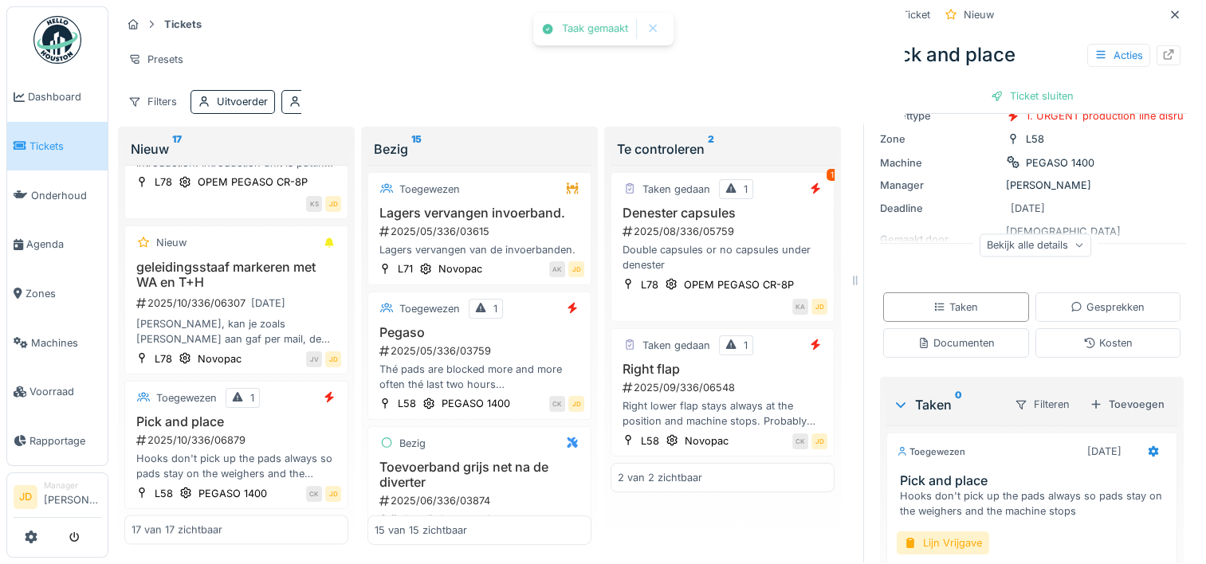
scroll to position [105, 0]
